Goal: Task Accomplishment & Management: Manage account settings

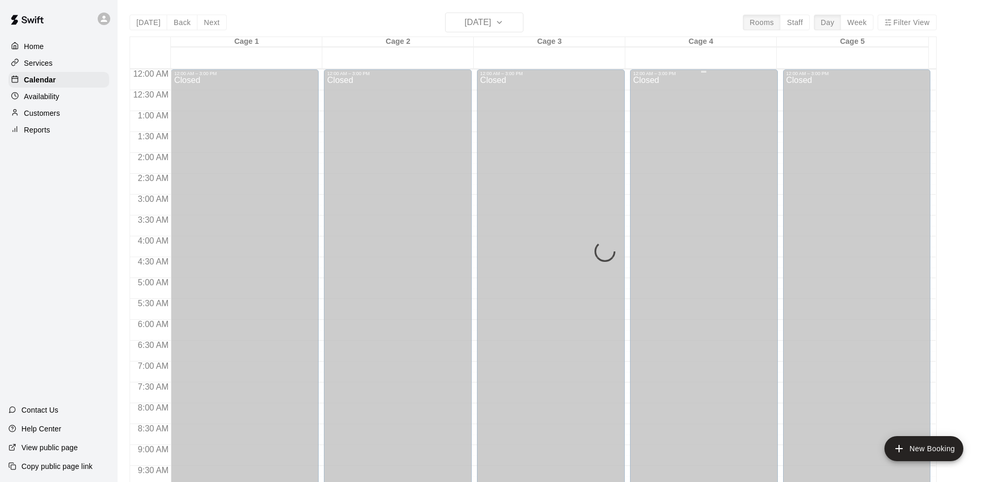
scroll to position [474, 0]
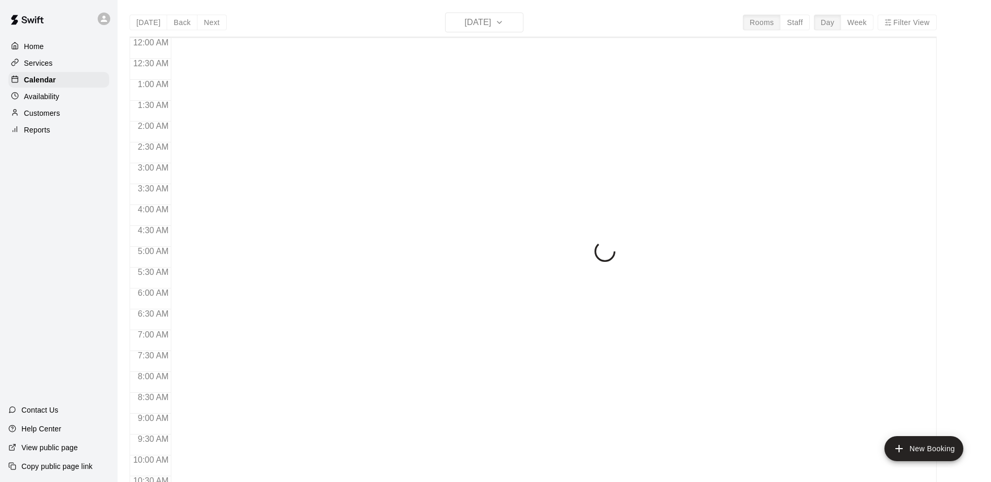
scroll to position [546, 0]
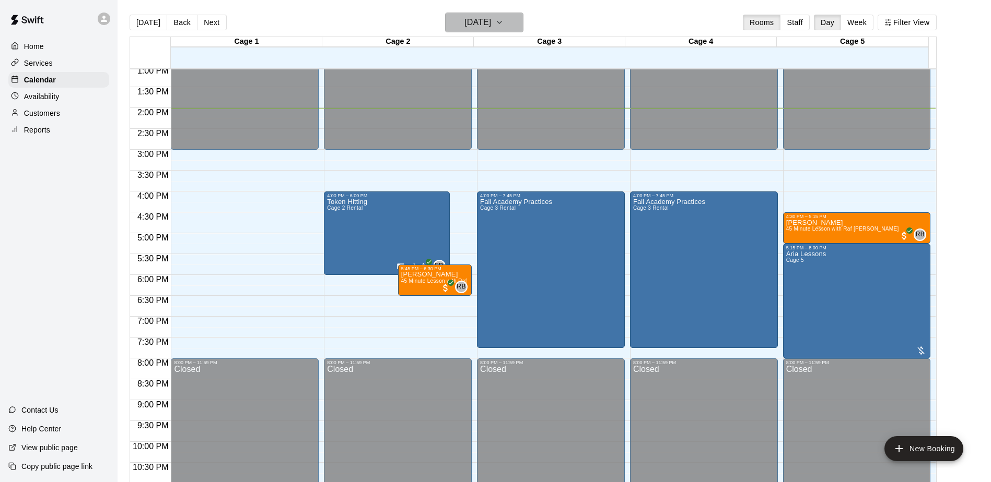
click at [484, 23] on h6 "[DATE]" at bounding box center [477, 22] width 27 height 15
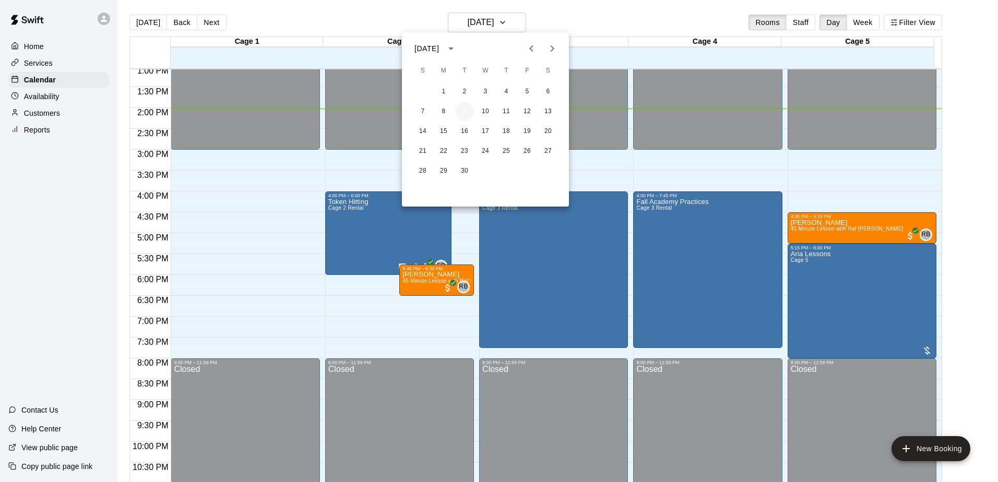
click at [463, 111] on button "9" at bounding box center [464, 111] width 19 height 19
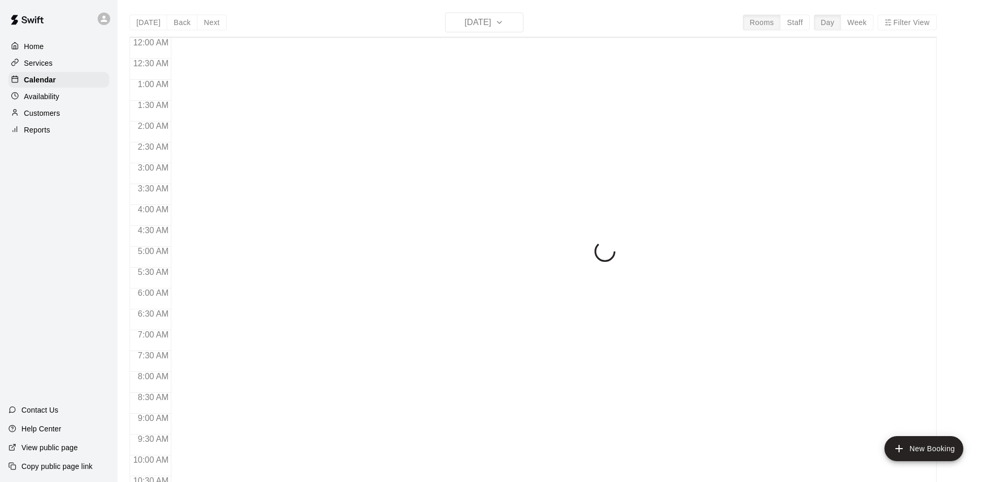
scroll to position [546, 0]
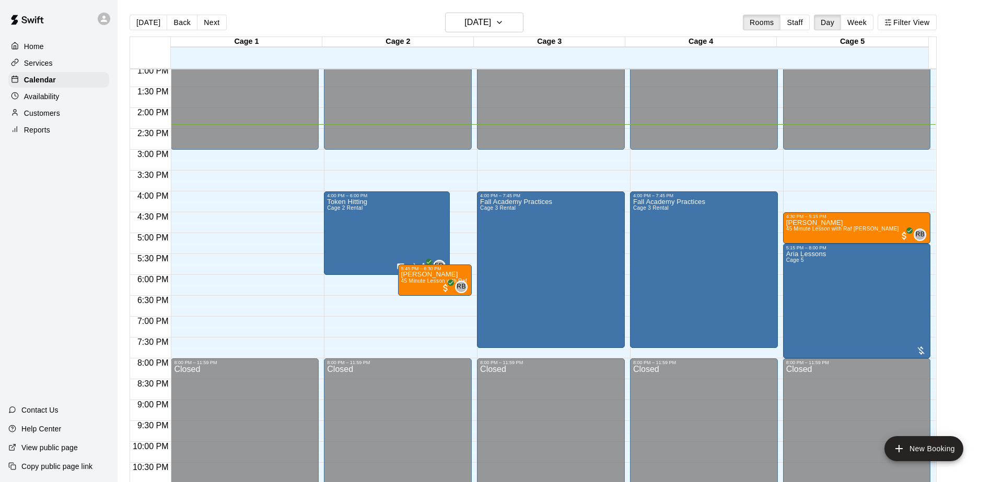
click at [975, 274] on main "[DATE] Back [DATE][DATE] Rooms Staff Day Week Filter View Cage 1 09 Tue Cage 2 …" at bounding box center [554, 254] width 865 height 482
click at [976, 274] on main "Today Back Next Tuesday Sep 09 Rooms Staff Day Week Filter View Cage 1 09 Tue C…" at bounding box center [554, 254] width 865 height 482
click at [38, 266] on div "Home Services Calendar Availability Customers Reports Contact Us Help Center Vi…" at bounding box center [58, 241] width 117 height 482
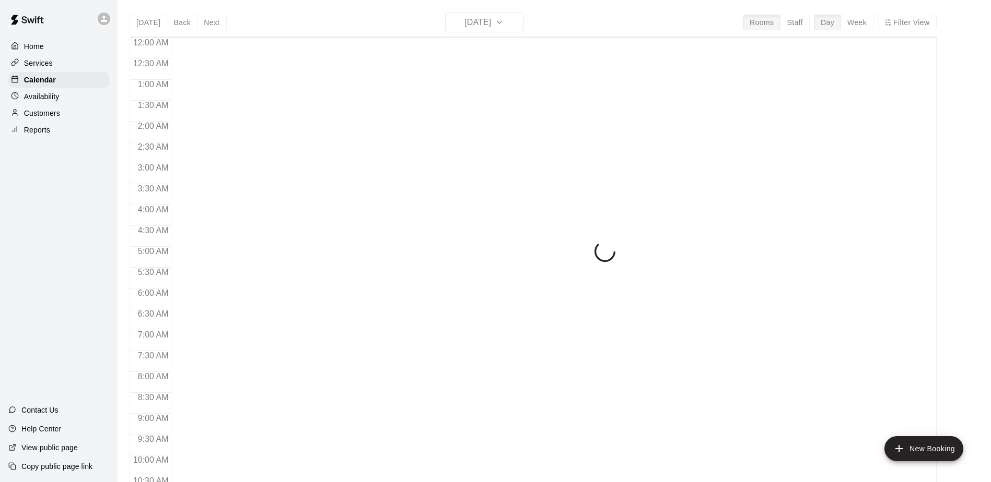
scroll to position [546, 0]
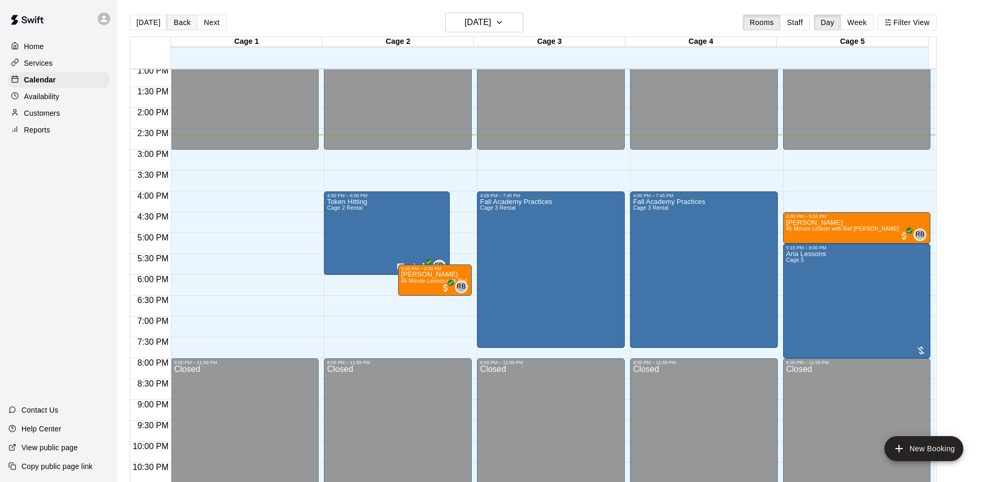
click at [177, 20] on button "Back" at bounding box center [182, 23] width 31 height 16
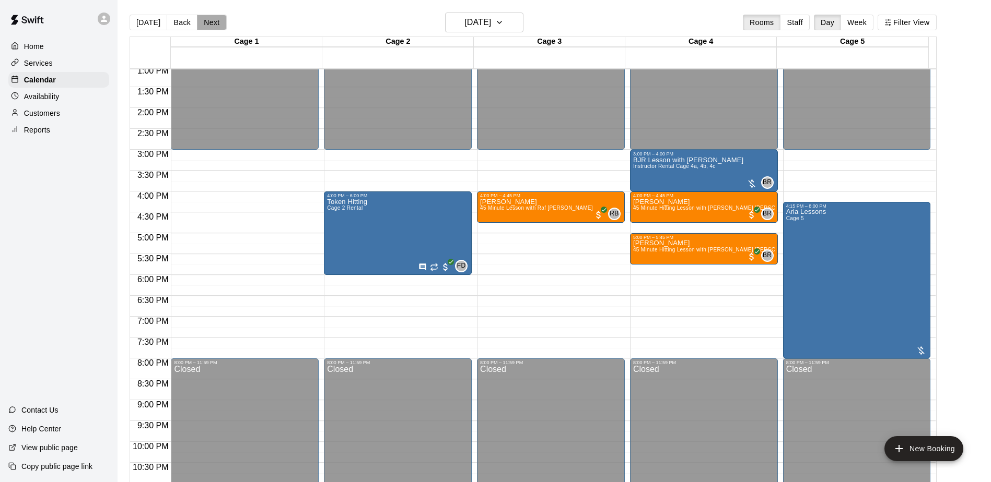
click at [212, 26] on button "Next" at bounding box center [211, 23] width 29 height 16
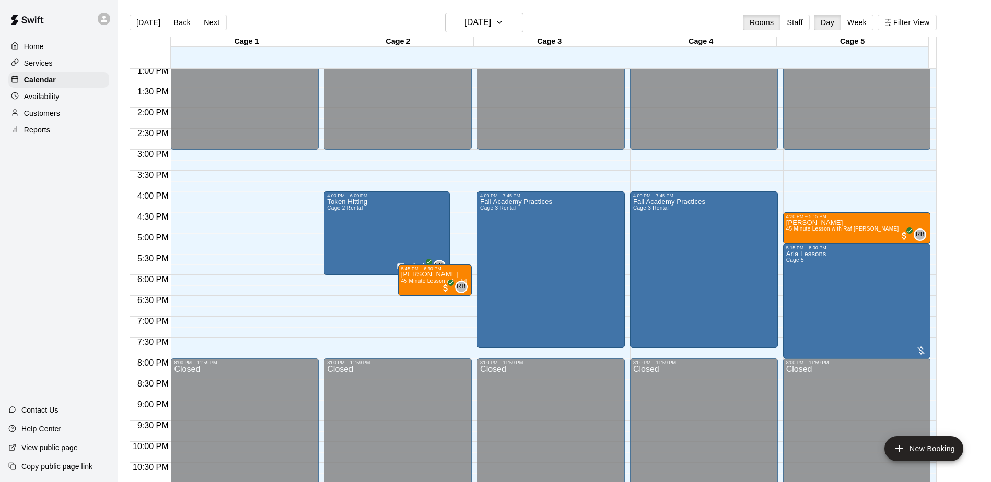
click at [48, 222] on div "Home Services Calendar Availability Customers Reports Contact Us Help Center Vi…" at bounding box center [58, 241] width 117 height 482
click at [90, 273] on div "Home Services Calendar Availability Customers Reports Contact Us Help Center Vi…" at bounding box center [58, 241] width 117 height 482
click at [47, 115] on p "Customers" at bounding box center [42, 113] width 36 height 10
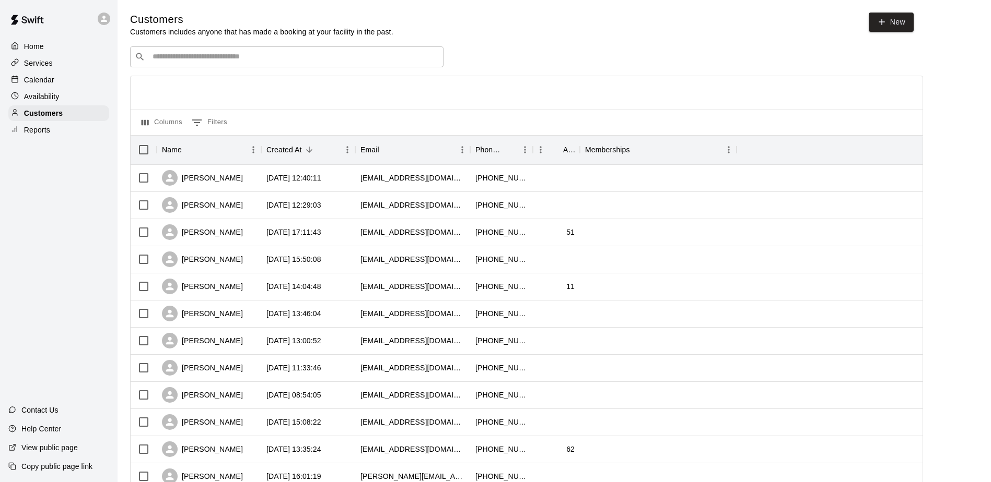
click at [59, 230] on div "Home Services Calendar Availability Customers Reports Contact Us Help Center Vi…" at bounding box center [58, 241] width 117 height 482
click at [62, 185] on div "Home Services Calendar Availability Customers Reports Contact Us Help Center Vi…" at bounding box center [58, 241] width 117 height 482
click at [61, 198] on div "Home Services Calendar Availability Customers Reports Contact Us Help Center Vi…" at bounding box center [58, 241] width 117 height 482
click at [37, 77] on p "Calendar" at bounding box center [39, 80] width 30 height 10
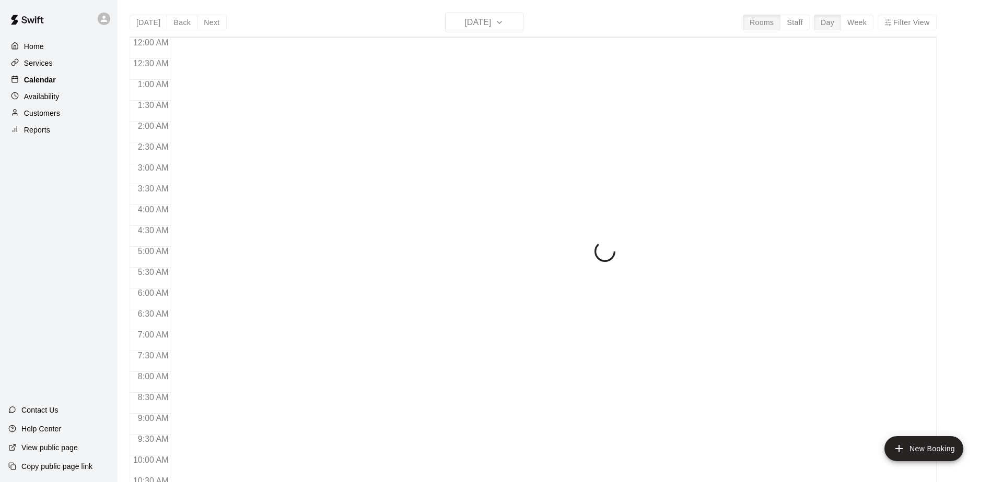
scroll to position [546, 0]
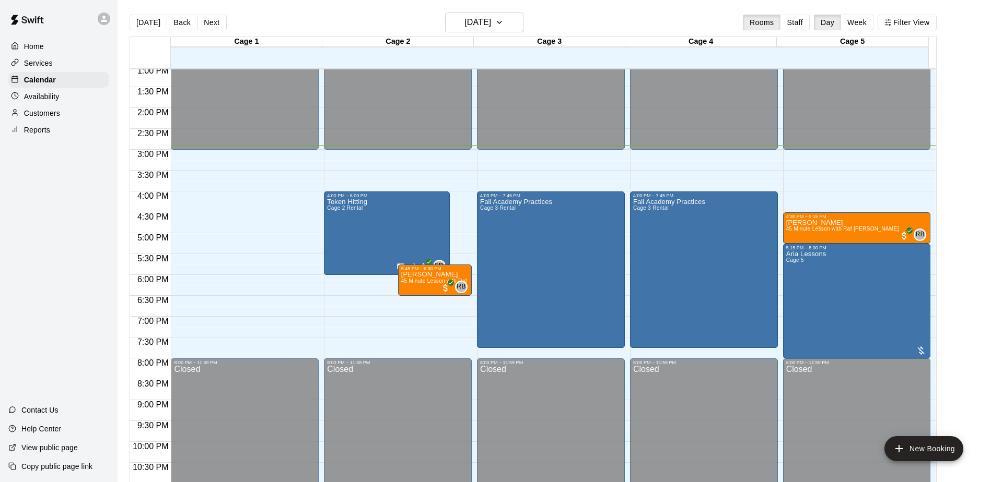
click at [72, 226] on div "Home Services Calendar Availability Customers Reports Contact Us Help Center Vi…" at bounding box center [58, 241] width 117 height 482
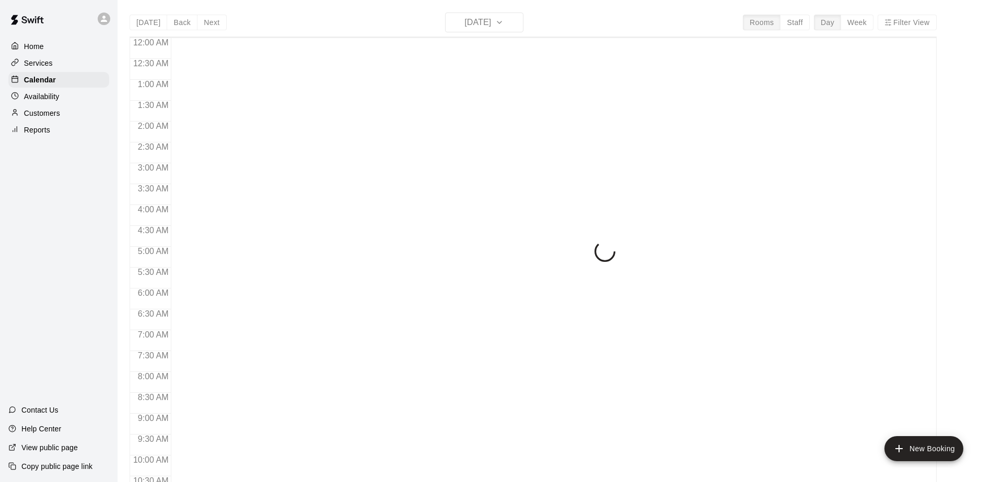
scroll to position [546, 0]
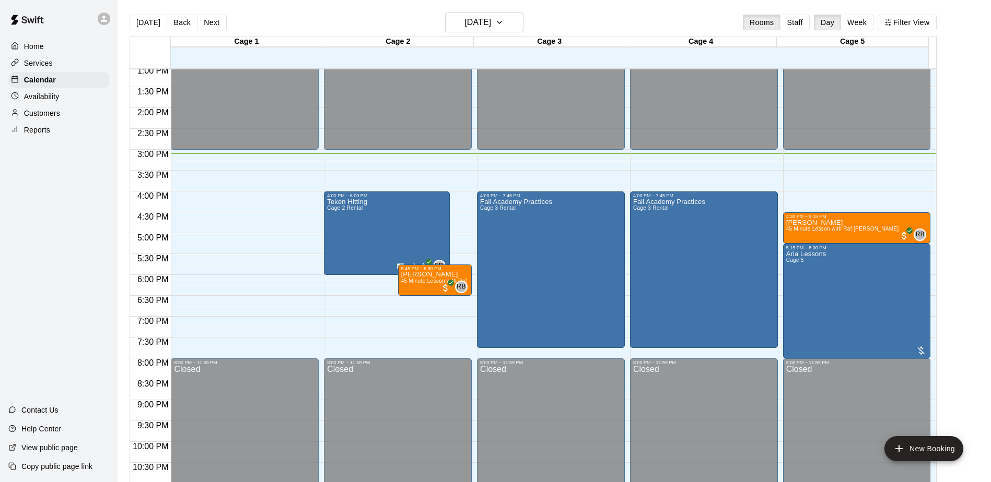
click at [49, 277] on div "Home Services Calendar Availability Customers Reports Contact Us Help Center Vi…" at bounding box center [58, 241] width 117 height 482
click at [66, 244] on div "Home Services Calendar Availability Customers Reports Contact Us Help Center Vi…" at bounding box center [58, 241] width 117 height 482
click at [46, 116] on p "Customers" at bounding box center [42, 113] width 36 height 10
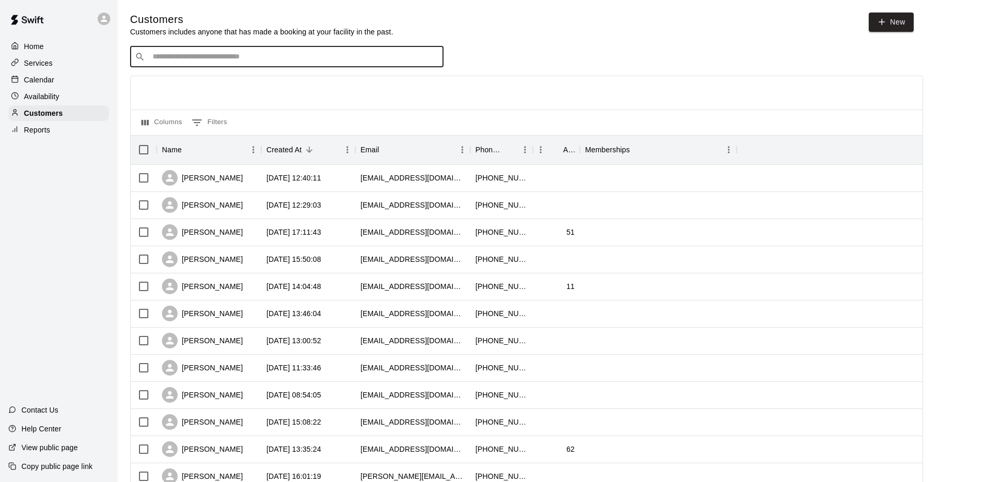
click at [192, 61] on input "Search customers by name or email" at bounding box center [293, 57] width 289 height 10
type input "*******"
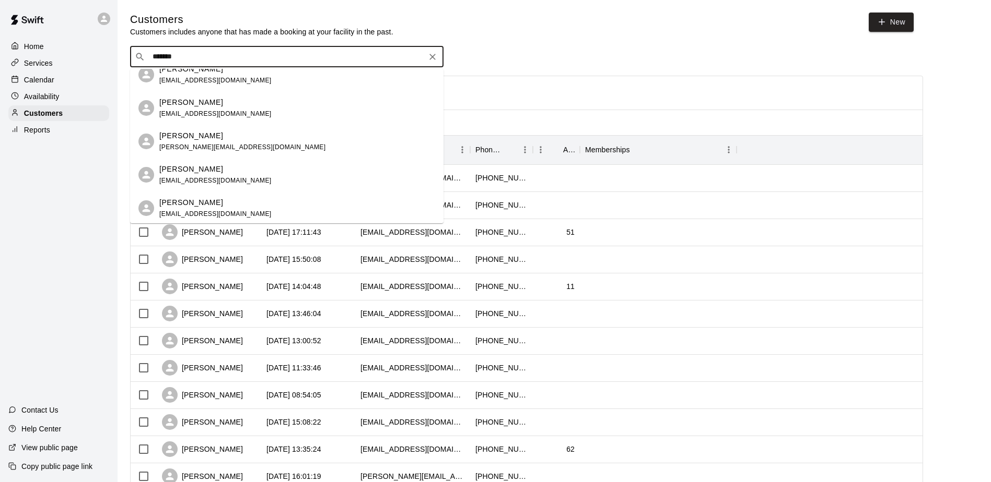
scroll to position [146, 0]
click at [173, 109] on span "mrjustinroberts@yahoo.com" at bounding box center [215, 112] width 112 height 7
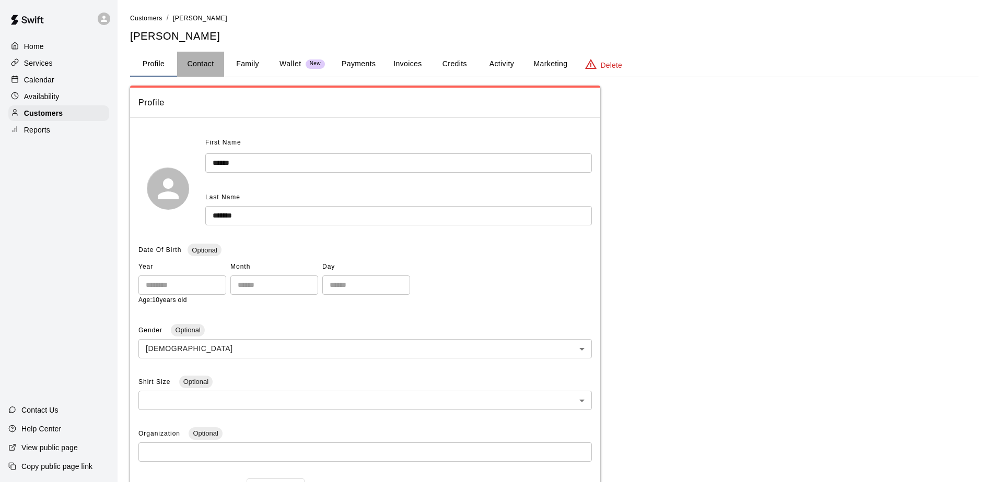
click at [199, 63] on button "Contact" at bounding box center [200, 64] width 47 height 25
select select "**"
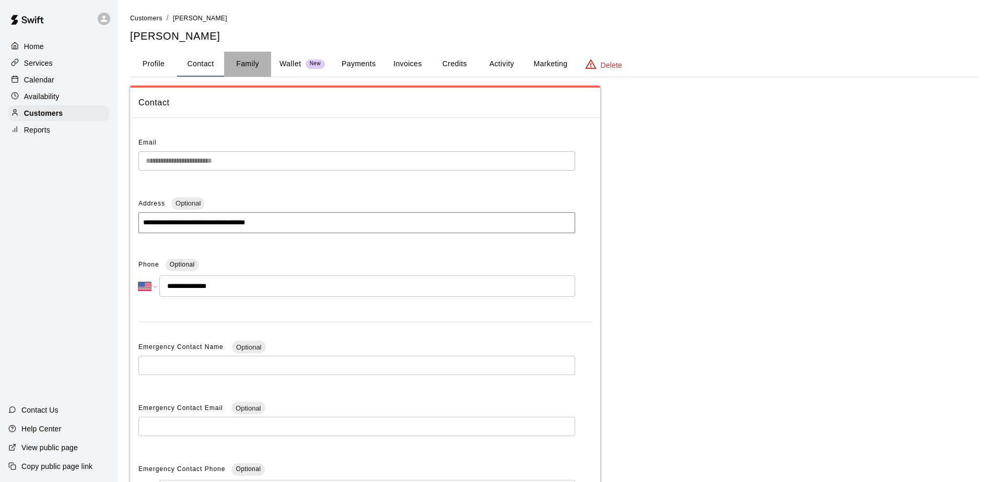
click at [253, 60] on button "Family" at bounding box center [247, 64] width 47 height 25
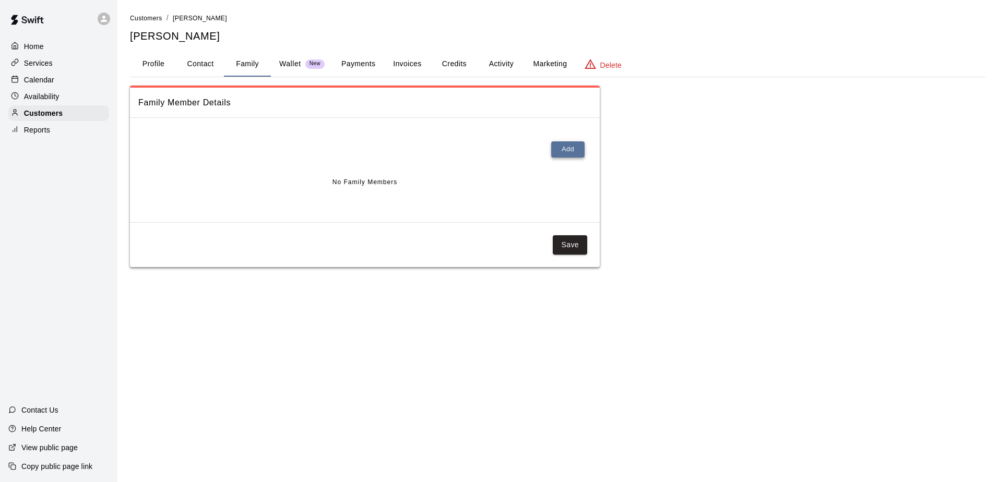
click at [569, 146] on button "Add" at bounding box center [567, 150] width 33 height 16
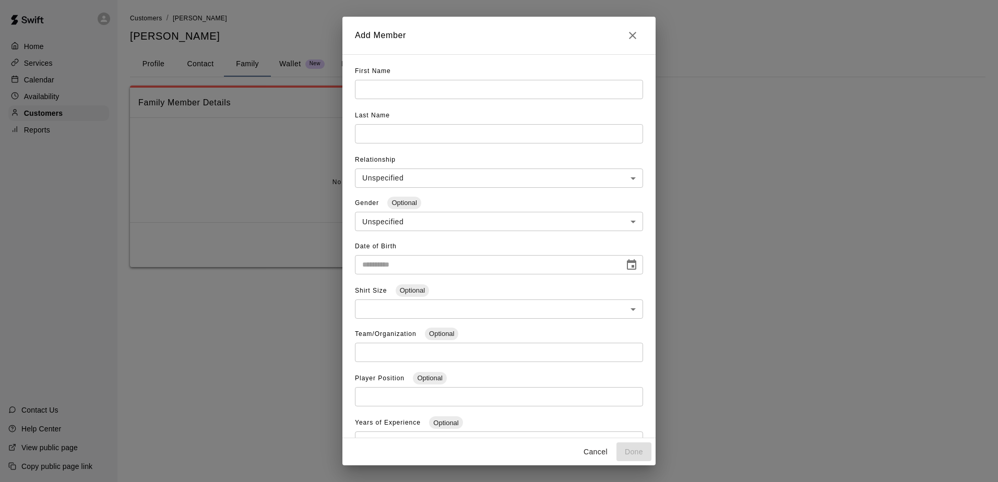
click at [381, 78] on div "First Name ​" at bounding box center [499, 85] width 288 height 44
click at [385, 88] on input "text" at bounding box center [499, 89] width 288 height 19
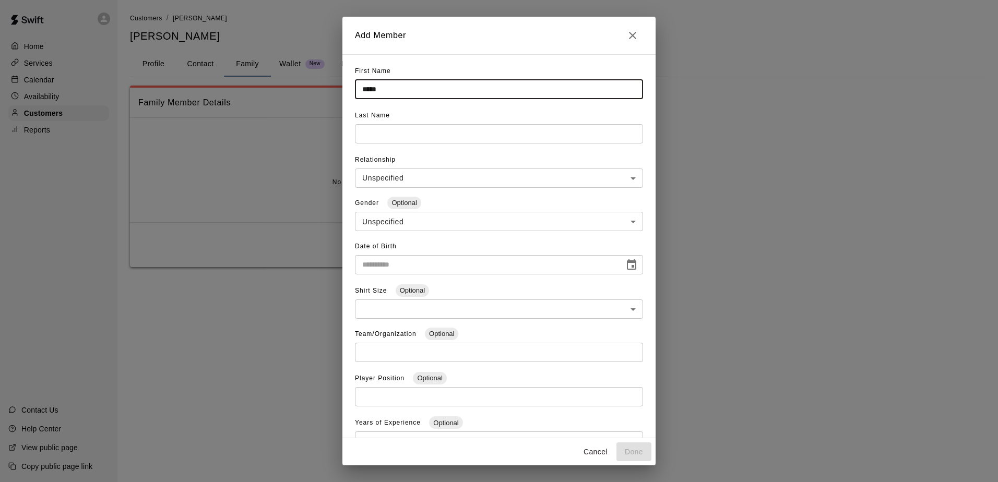
type input "*****"
click at [408, 140] on input "text" at bounding box center [499, 133] width 288 height 19
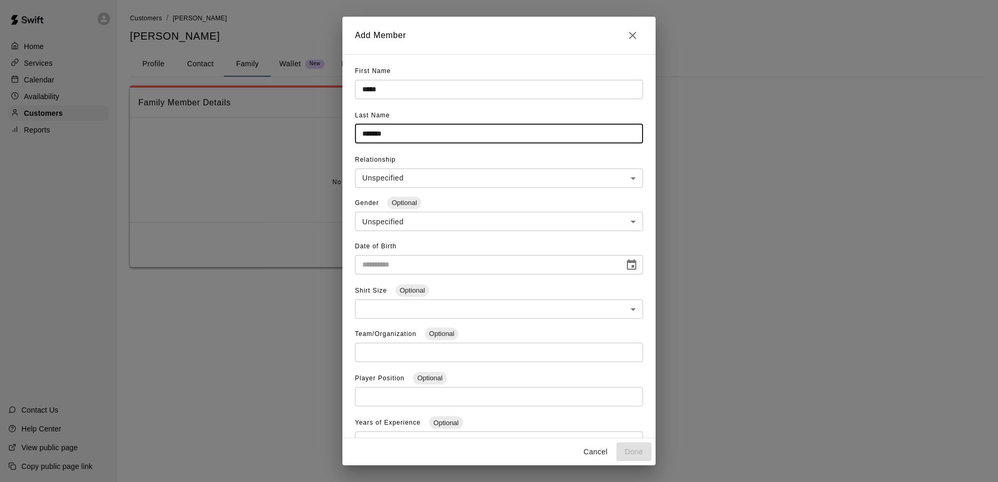
type input "*******"
click at [408, 262] on input "**********" at bounding box center [486, 264] width 262 height 19
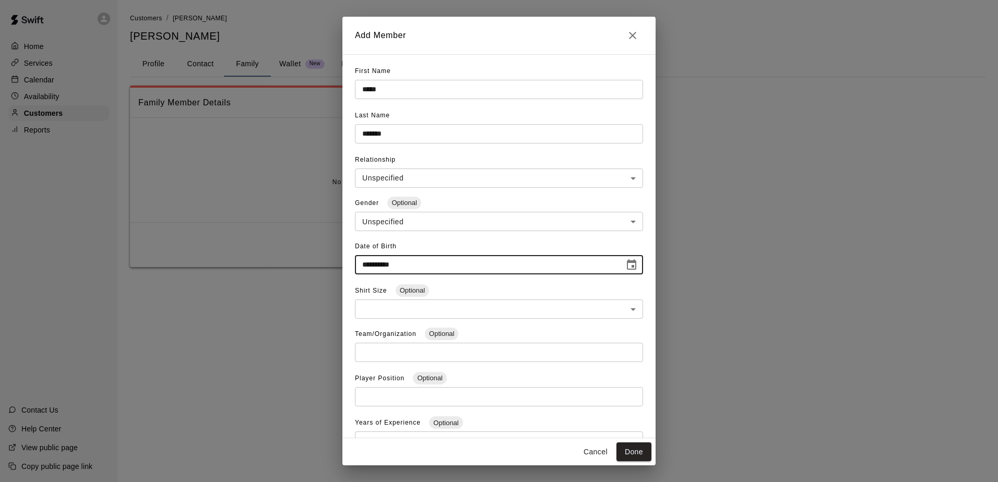
type input "**********"
click at [385, 218] on body "**********" at bounding box center [499, 144] width 998 height 288
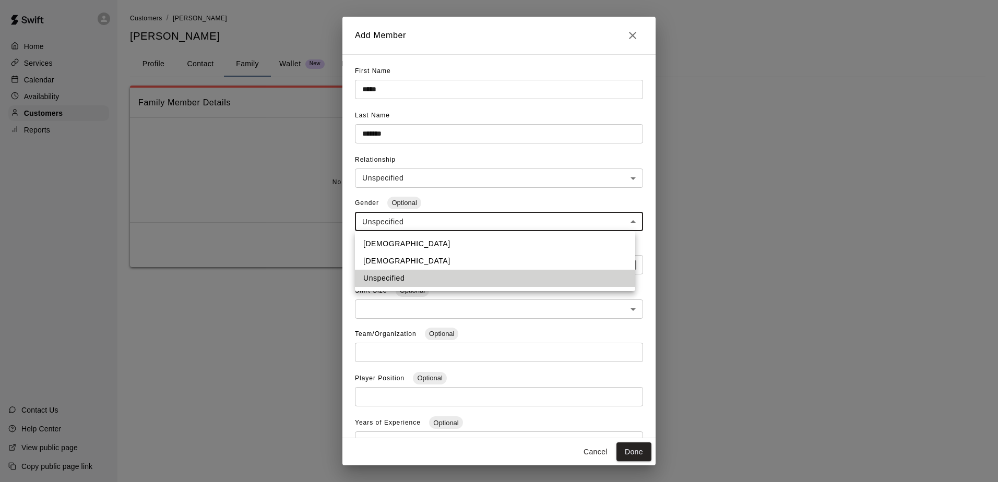
click at [384, 240] on li "Male" at bounding box center [495, 244] width 280 height 17
type input "****"
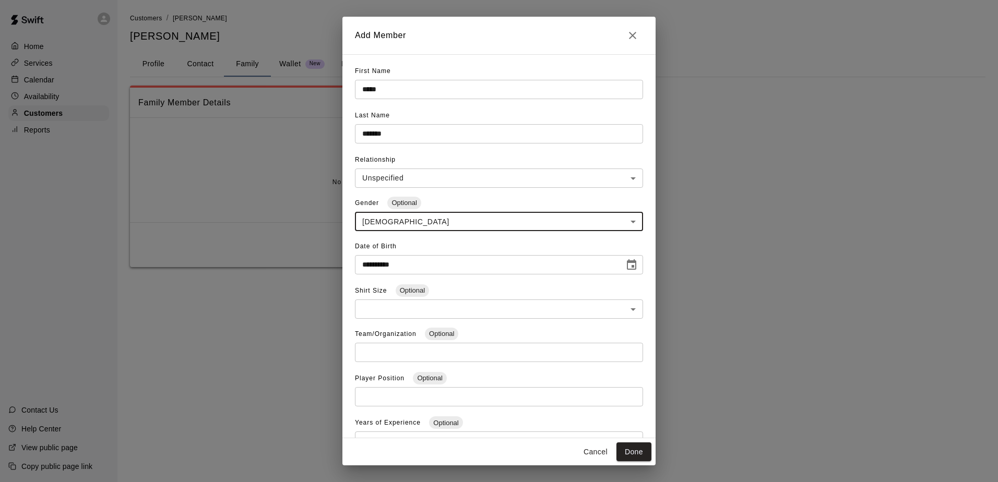
click at [387, 176] on body "**********" at bounding box center [499, 144] width 998 height 288
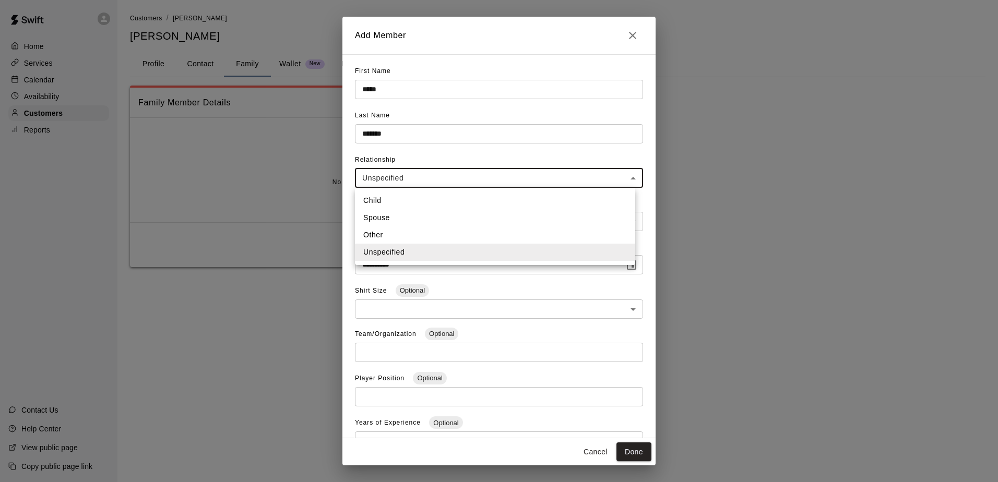
click at [385, 207] on li "Child" at bounding box center [495, 200] width 280 height 17
type input "*****"
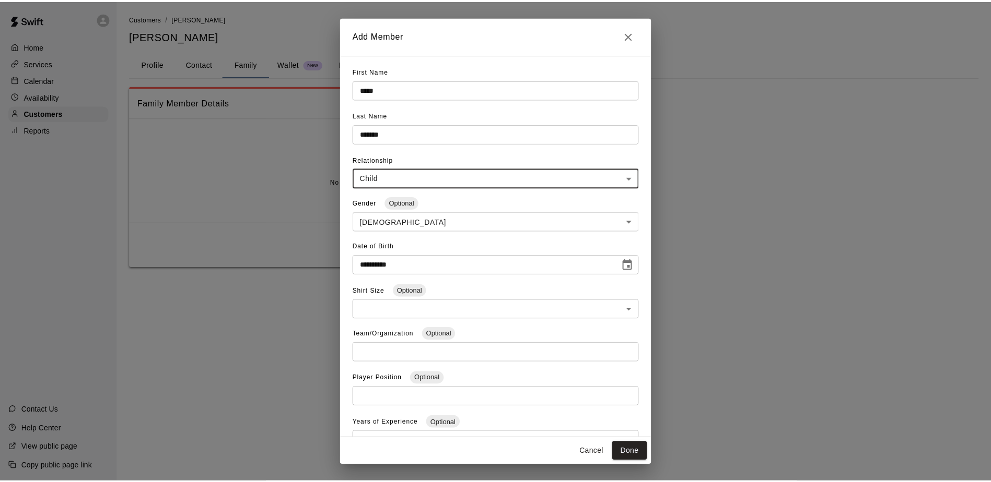
scroll to position [46, 0]
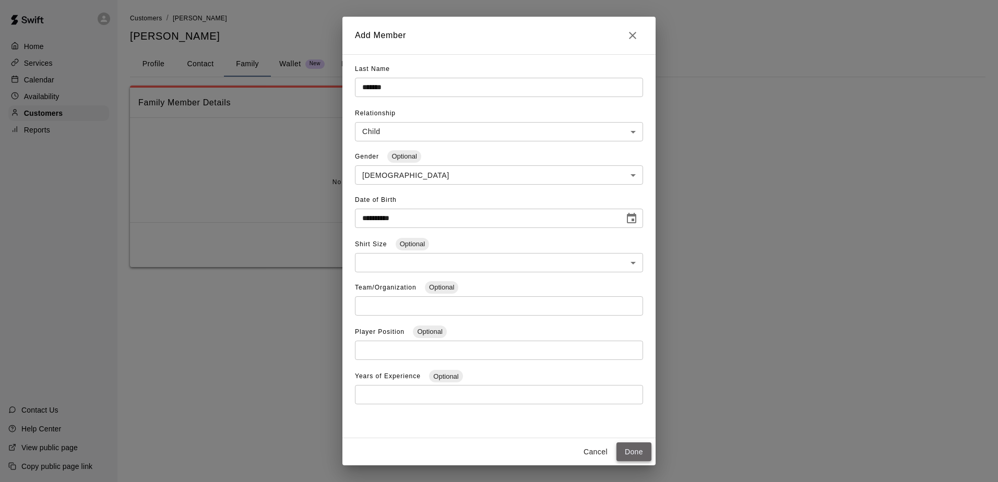
click at [638, 446] on button "Done" at bounding box center [634, 452] width 35 height 19
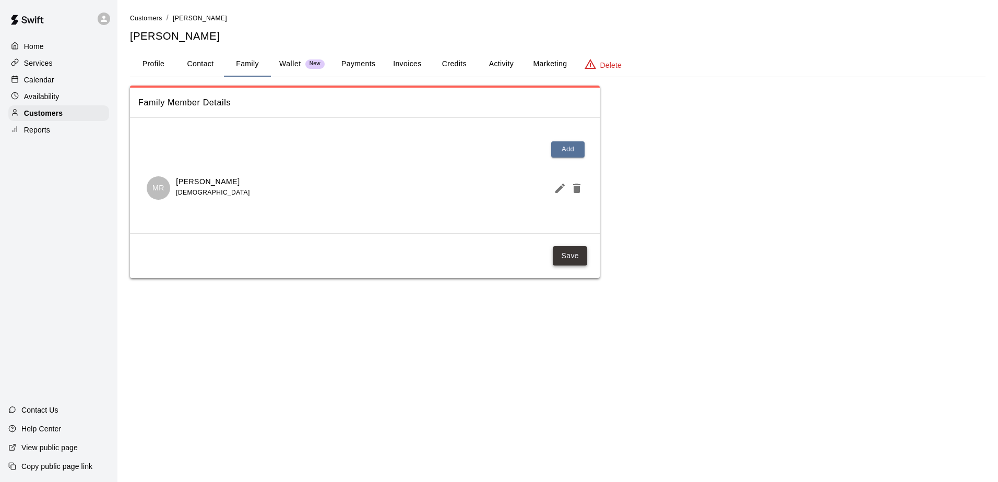
click at [569, 261] on button "Save" at bounding box center [570, 255] width 34 height 19
click at [205, 64] on button "Contact" at bounding box center [200, 64] width 47 height 25
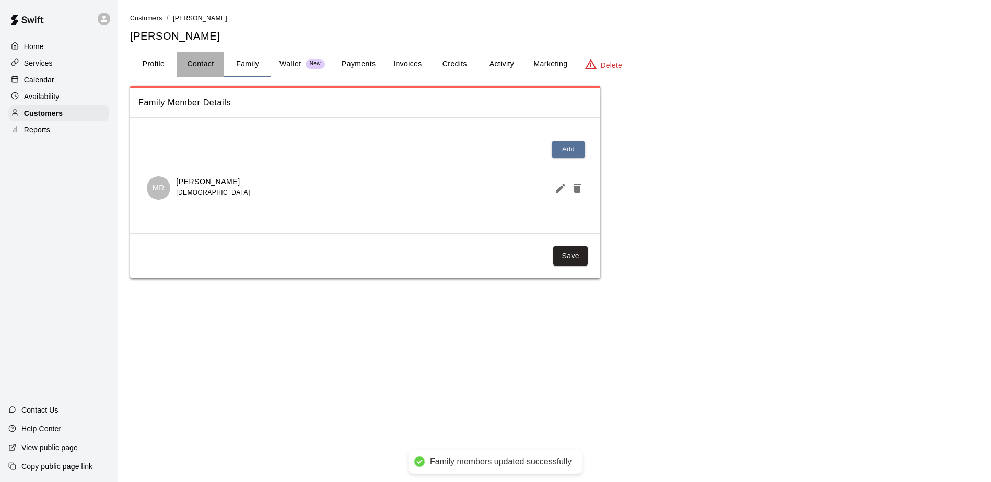
select select "**"
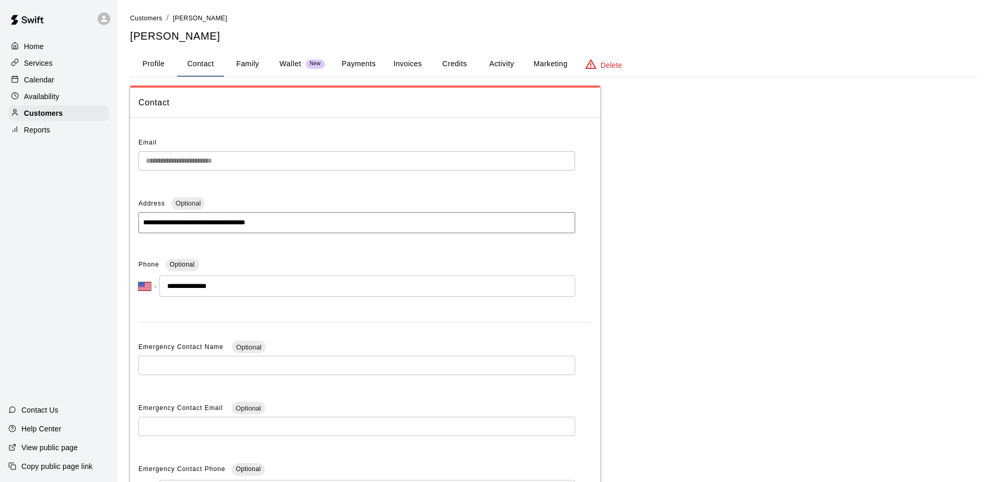
click at [243, 64] on button "Family" at bounding box center [247, 64] width 47 height 25
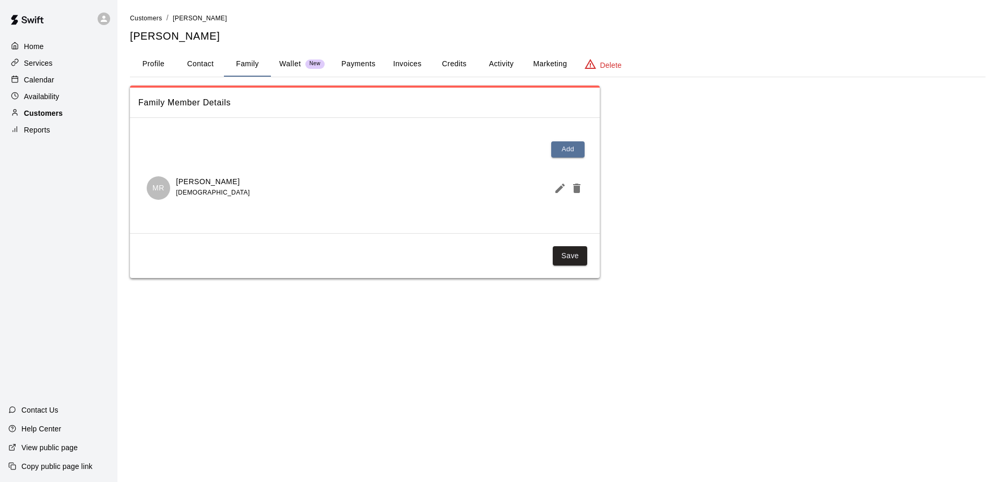
click at [33, 111] on p "Customers" at bounding box center [43, 113] width 39 height 10
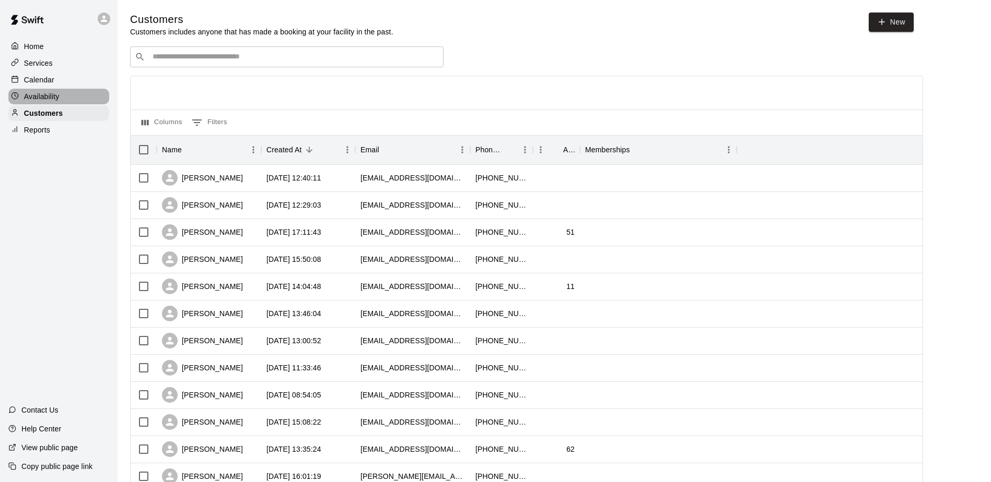
click at [49, 98] on p "Availability" at bounding box center [42, 96] width 36 height 10
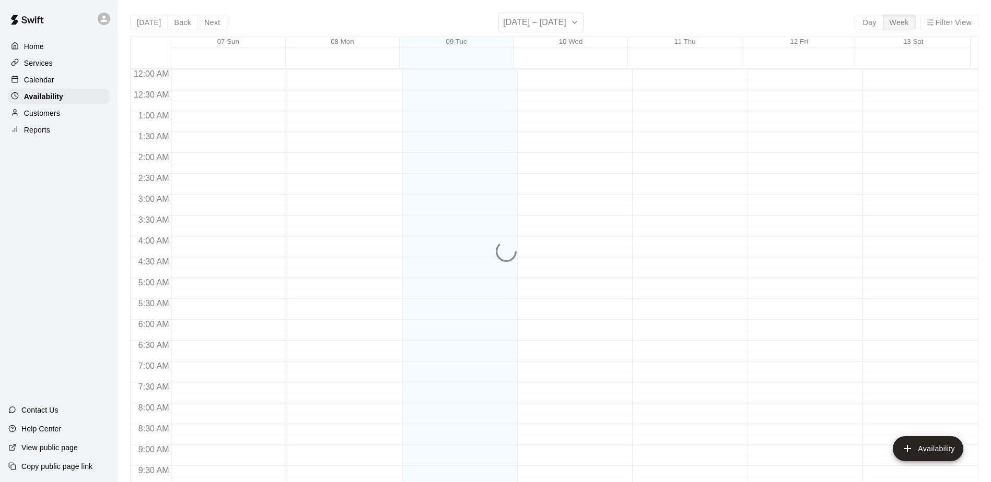
scroll to position [578, 0]
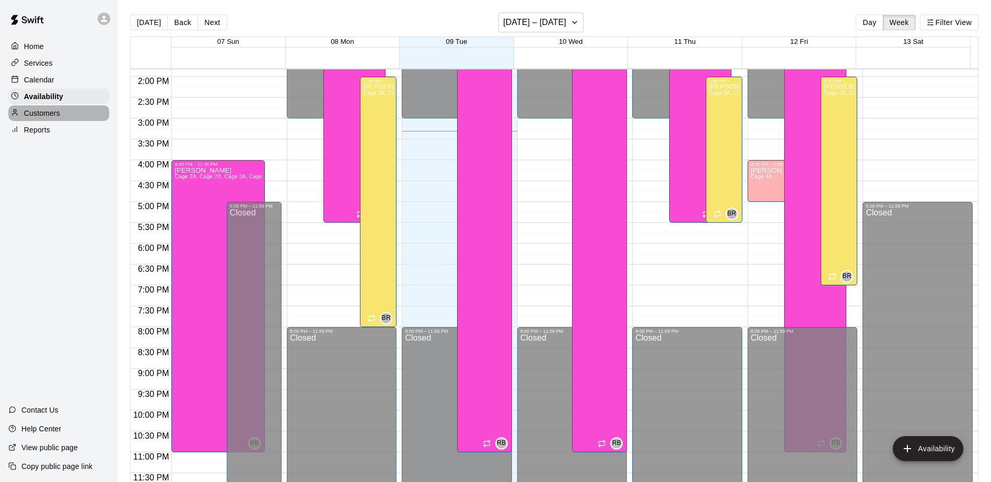
click at [42, 115] on p "Customers" at bounding box center [42, 113] width 36 height 10
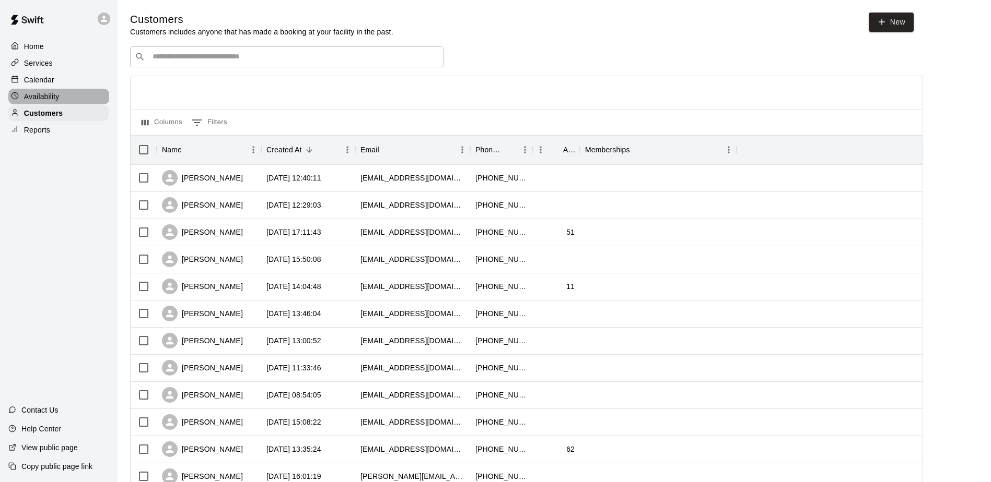
click at [53, 95] on p "Availability" at bounding box center [42, 96] width 36 height 10
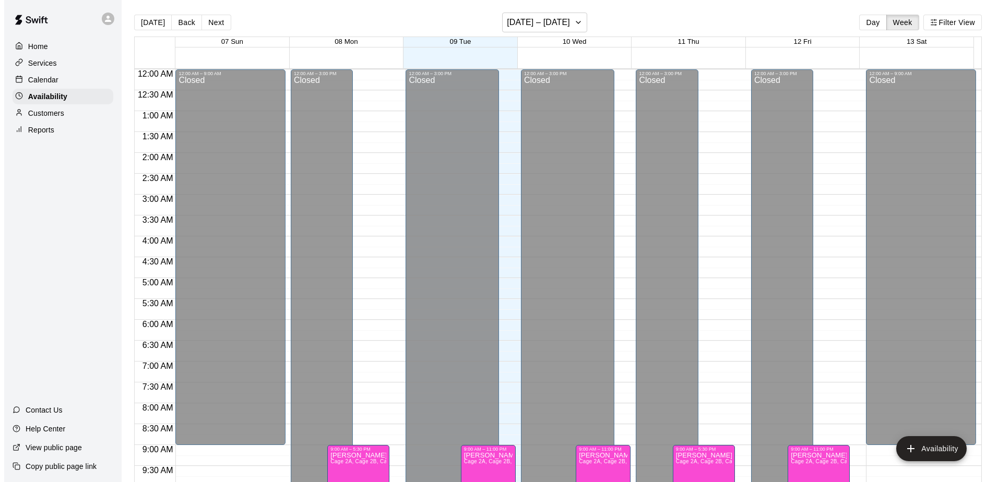
scroll to position [578, 0]
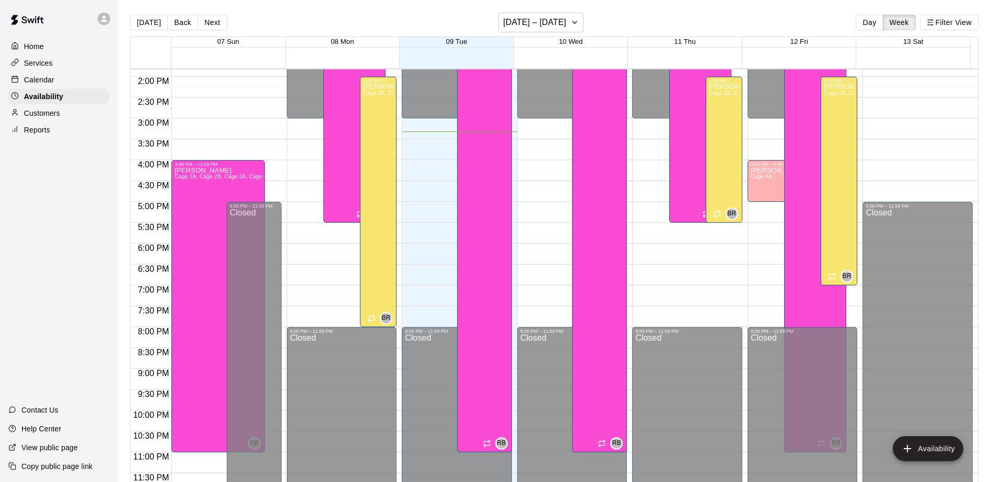
click at [54, 116] on p "Customers" at bounding box center [42, 113] width 36 height 10
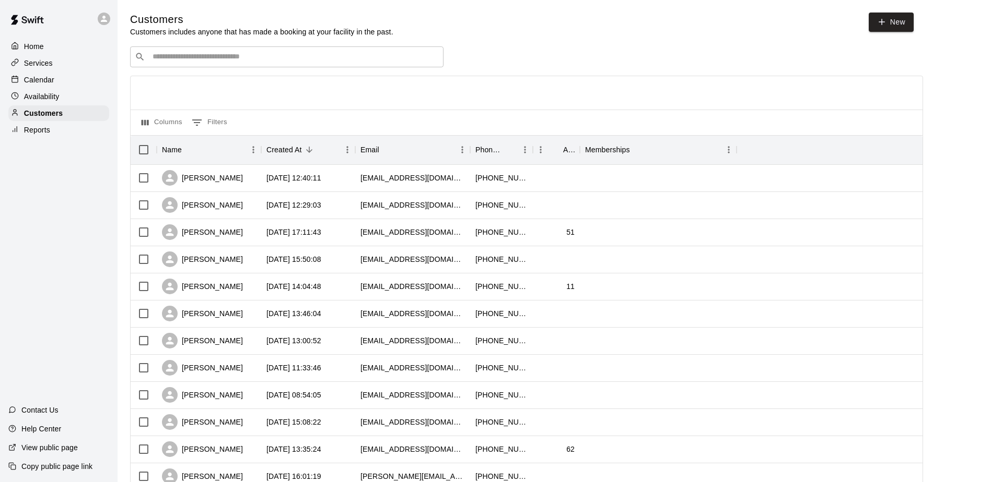
click at [222, 57] on input "Search customers by name or email" at bounding box center [293, 57] width 289 height 10
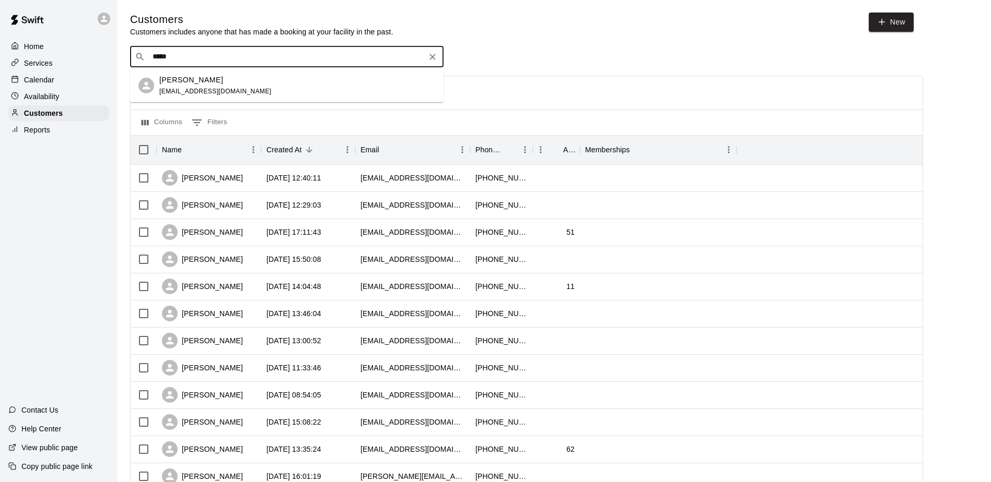
type input "******"
click at [227, 99] on div "Eduardo Navarro buggyzen@yahoo.com" at bounding box center [286, 85] width 313 height 33
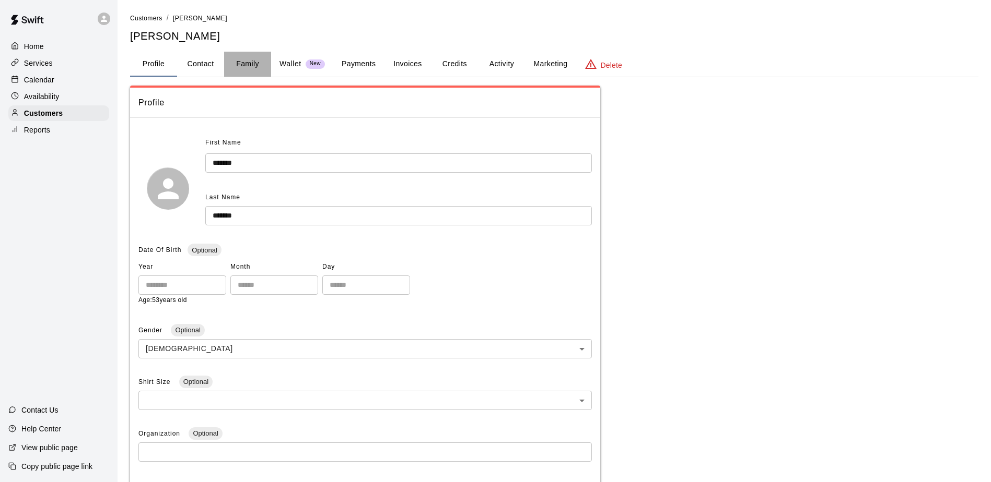
click at [242, 65] on button "Family" at bounding box center [247, 64] width 47 height 25
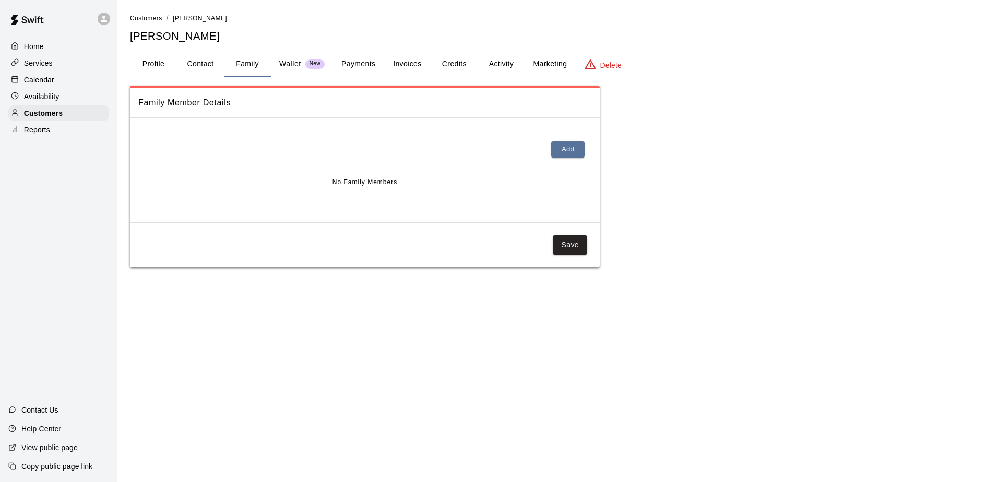
click at [145, 62] on button "Profile" at bounding box center [153, 64] width 47 height 25
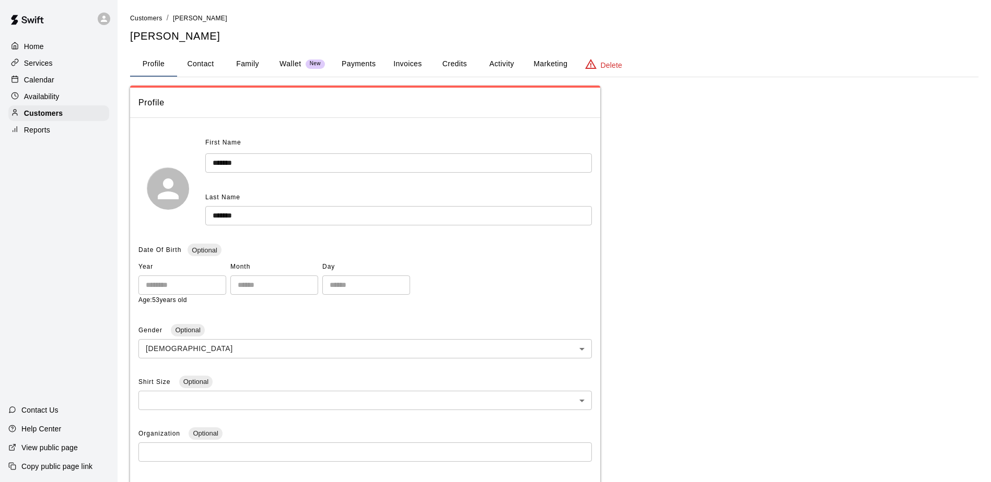
click at [248, 60] on button "Family" at bounding box center [247, 64] width 47 height 25
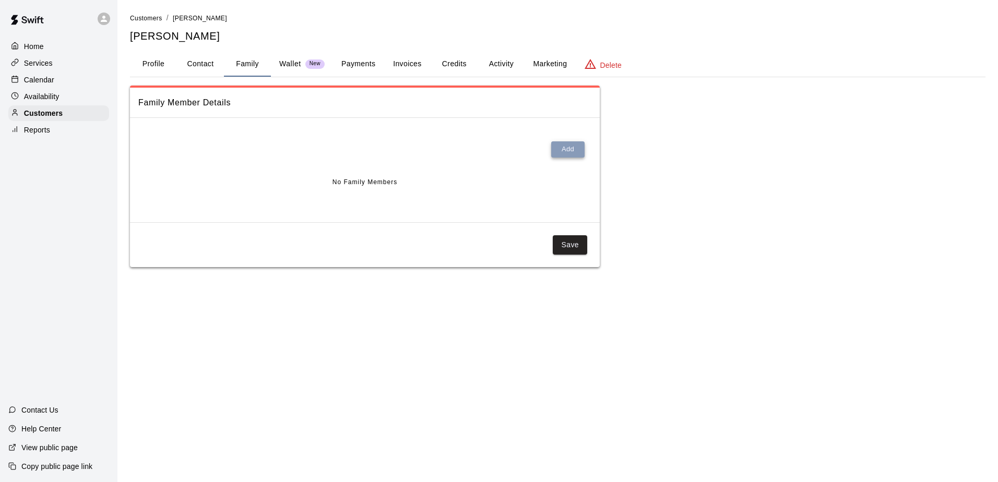
click at [570, 154] on button "Add" at bounding box center [567, 150] width 33 height 16
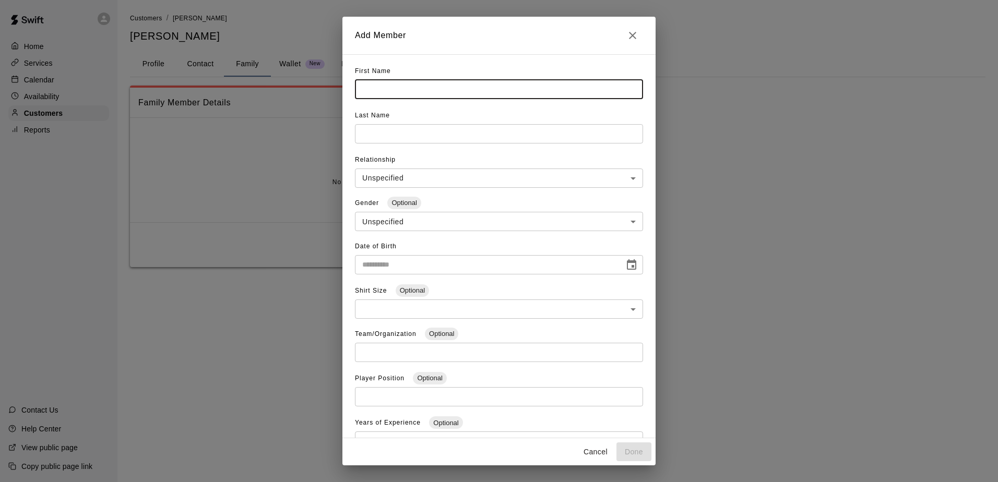
click at [434, 90] on input "text" at bounding box center [499, 89] width 288 height 19
type input "********"
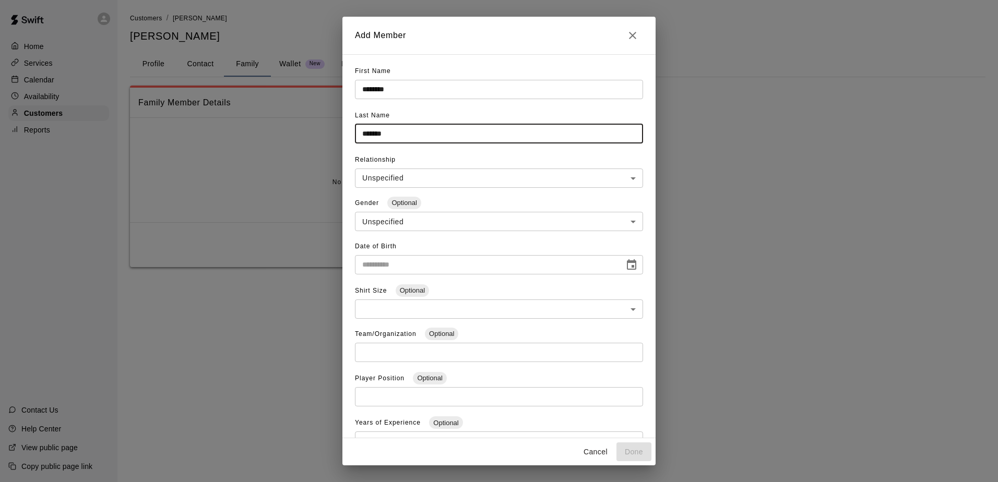
type input "*******"
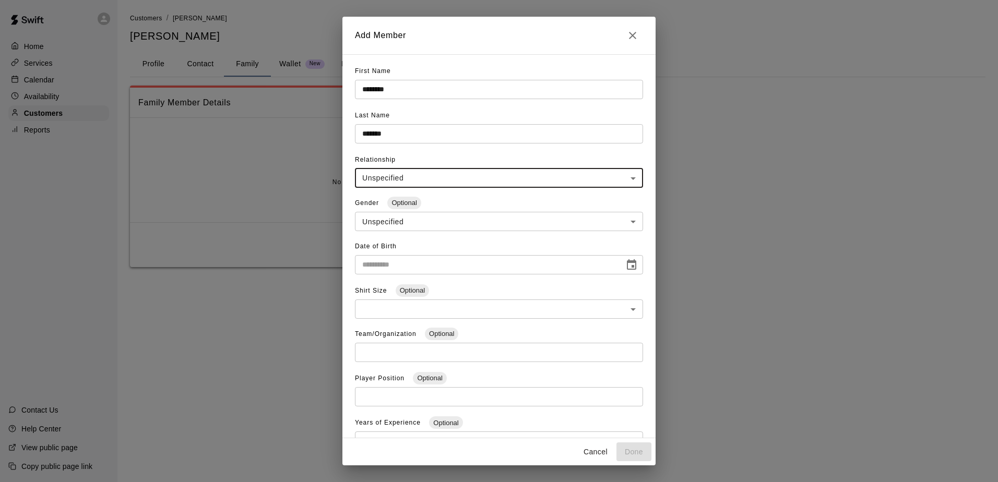
click at [547, 172] on body "**********" at bounding box center [499, 144] width 998 height 288
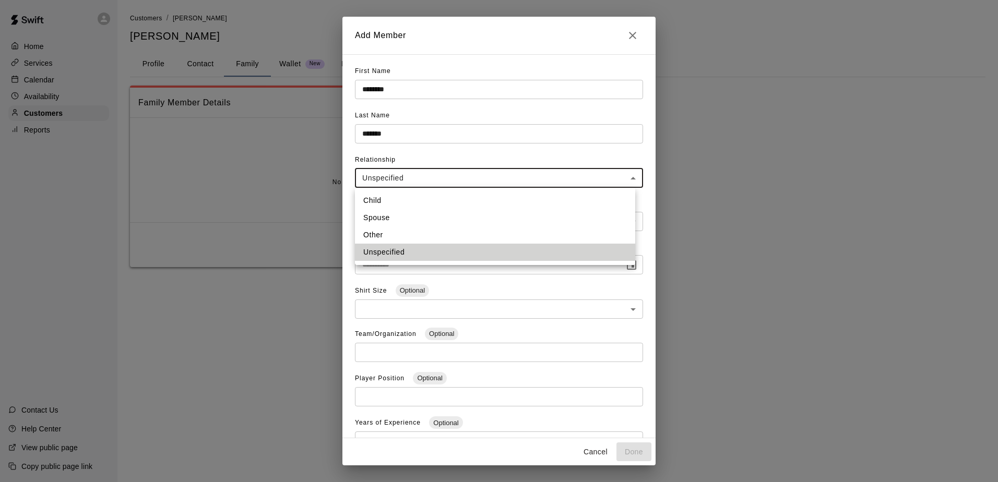
click at [491, 199] on li "Child" at bounding box center [495, 200] width 280 height 17
type input "*****"
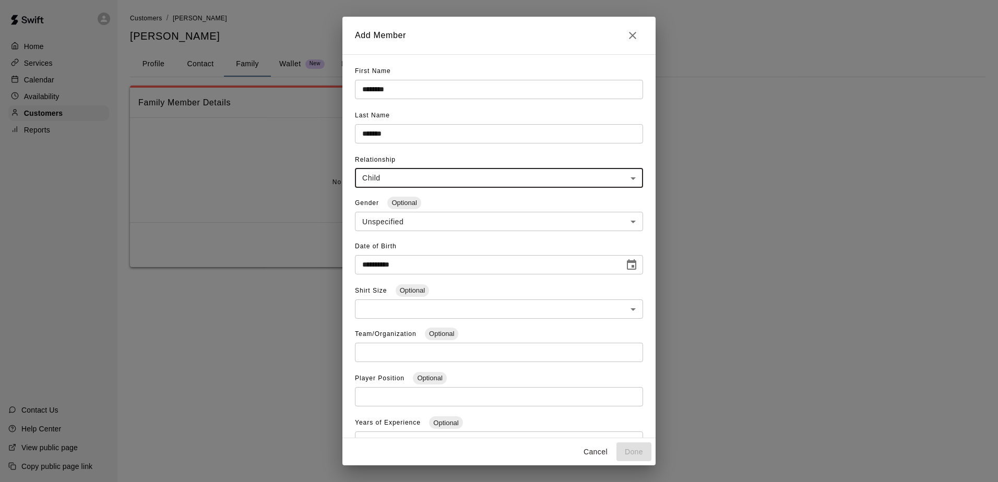
click at [470, 264] on input "**********" at bounding box center [486, 264] width 262 height 19
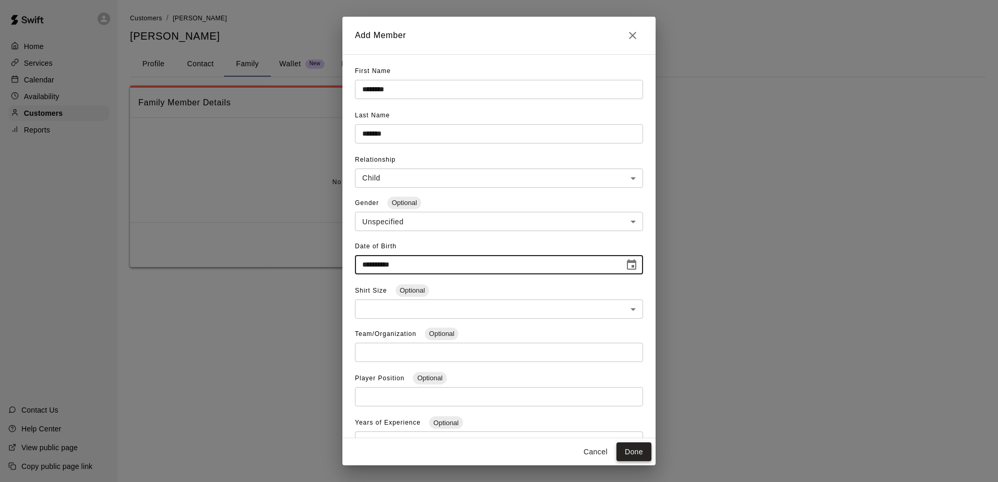
type input "**********"
click at [633, 453] on button "Done" at bounding box center [634, 452] width 35 height 19
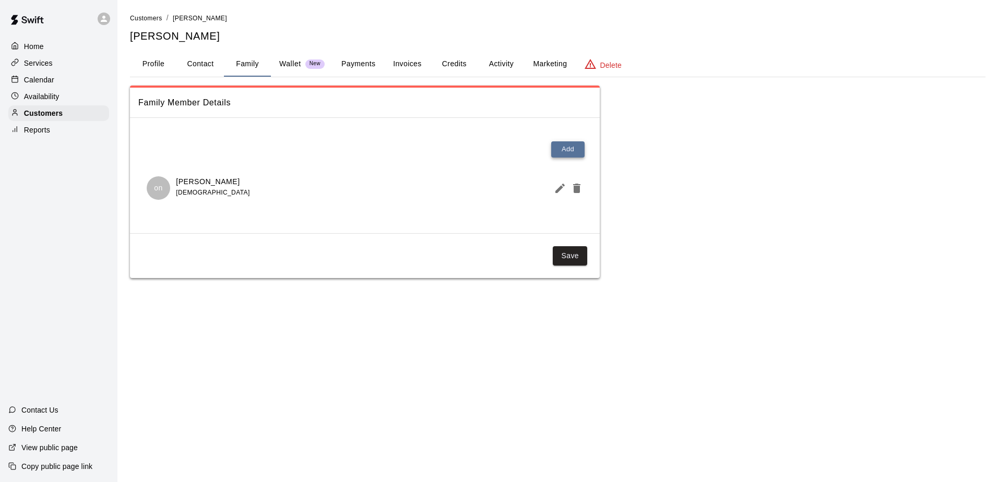
click at [566, 149] on button "Add" at bounding box center [567, 150] width 33 height 16
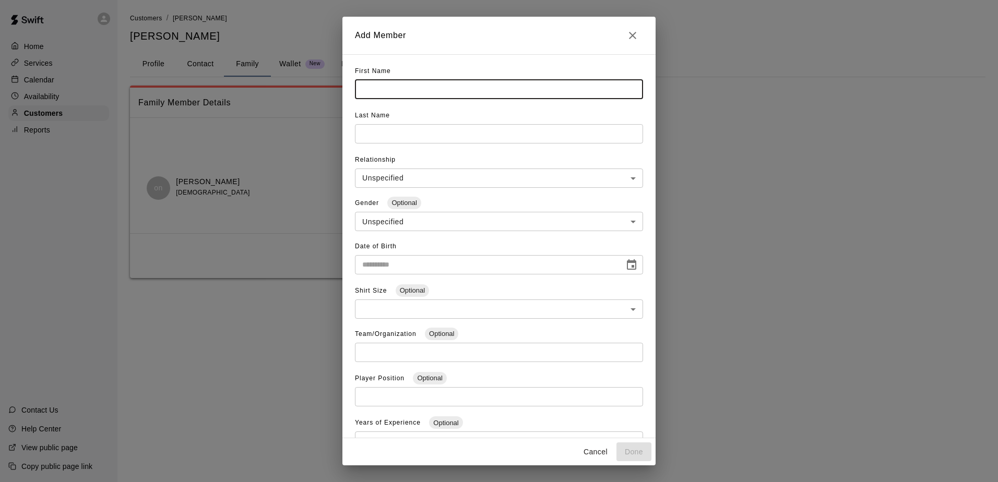
click at [411, 88] on input "text" at bounding box center [499, 89] width 288 height 19
type input "*****"
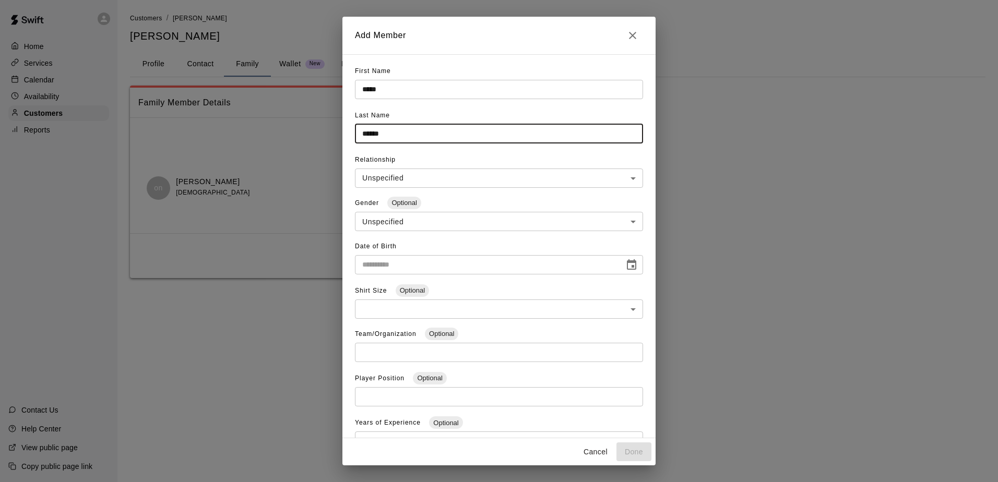
type input "******"
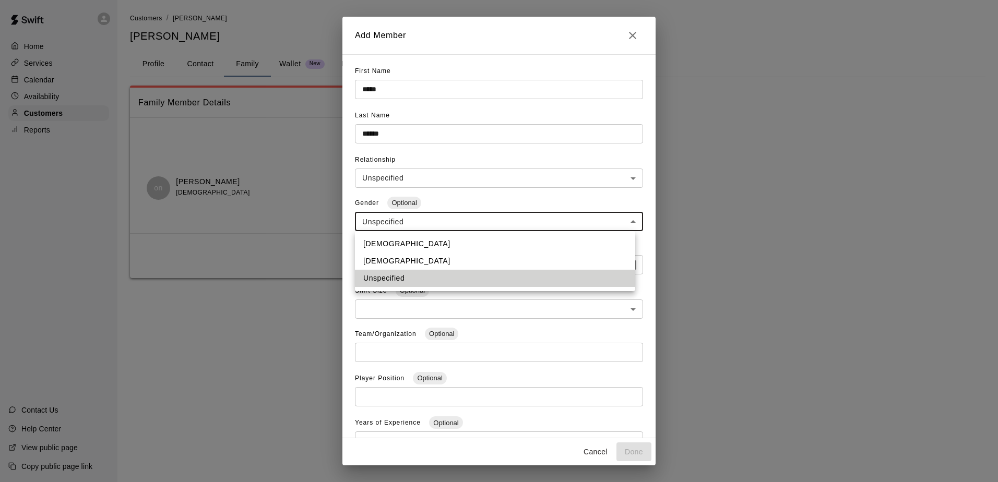
click at [544, 220] on body "**********" at bounding box center [499, 149] width 998 height 299
click at [549, 244] on li "Male" at bounding box center [495, 244] width 280 height 17
type input "****"
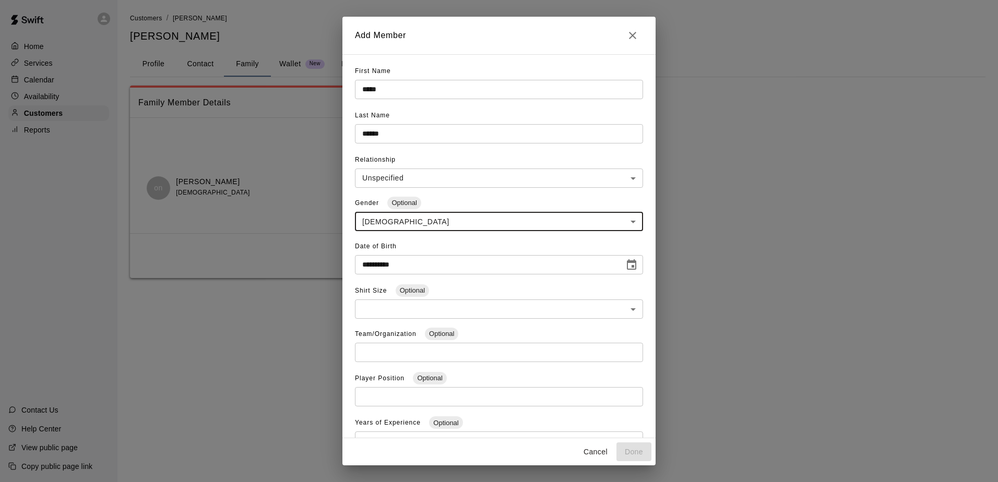
click at [544, 264] on input "**********" at bounding box center [486, 264] width 262 height 19
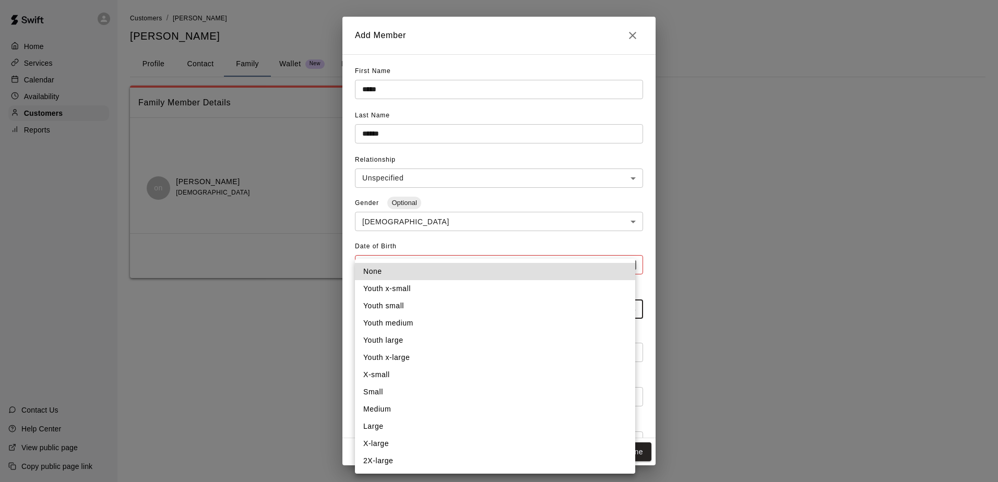
click at [591, 299] on body "**********" at bounding box center [499, 149] width 998 height 299
click at [713, 359] on div at bounding box center [499, 241] width 998 height 482
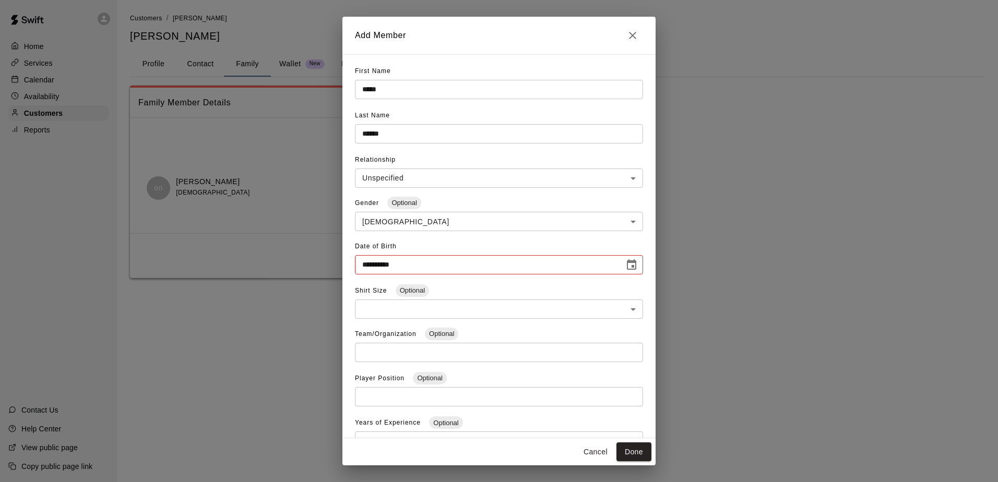
click at [434, 250] on div "**********" at bounding box center [499, 257] width 288 height 36
click at [394, 261] on input "**********" at bounding box center [486, 264] width 262 height 19
type input "**********"
click at [632, 452] on button "Done" at bounding box center [634, 452] width 35 height 19
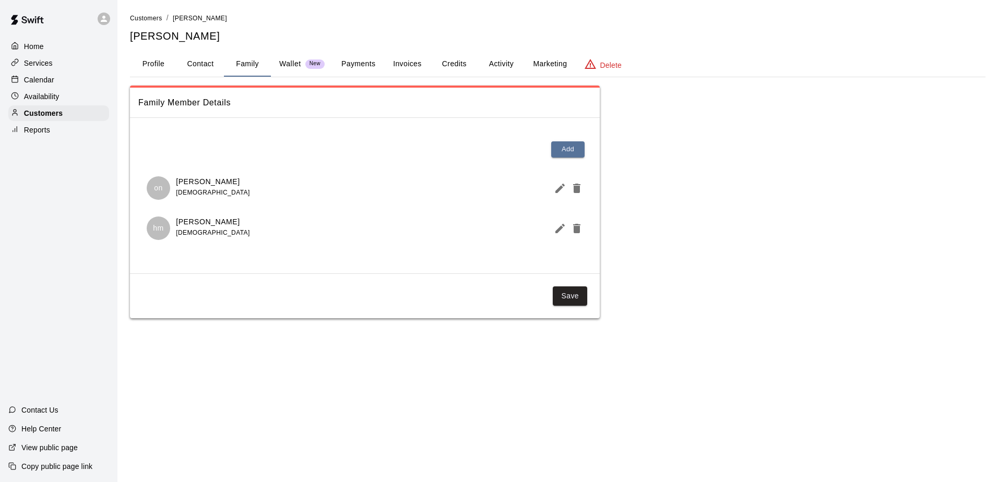
drag, startPoint x: 593, startPoint y: 339, endPoint x: 594, endPoint y: 347, distance: 8.5
click at [594, 339] on html "Home Services Calendar Availability Customers Reports Contact Us Help Center Vi…" at bounding box center [499, 169] width 998 height 339
click at [578, 296] on button "Save" at bounding box center [570, 296] width 34 height 19
click at [703, 272] on div "Family Member Details Add on oliborio navarro 13 years old hm henry musman 13 y…" at bounding box center [558, 202] width 856 height 233
click at [570, 302] on button "Save" at bounding box center [570, 296] width 34 height 19
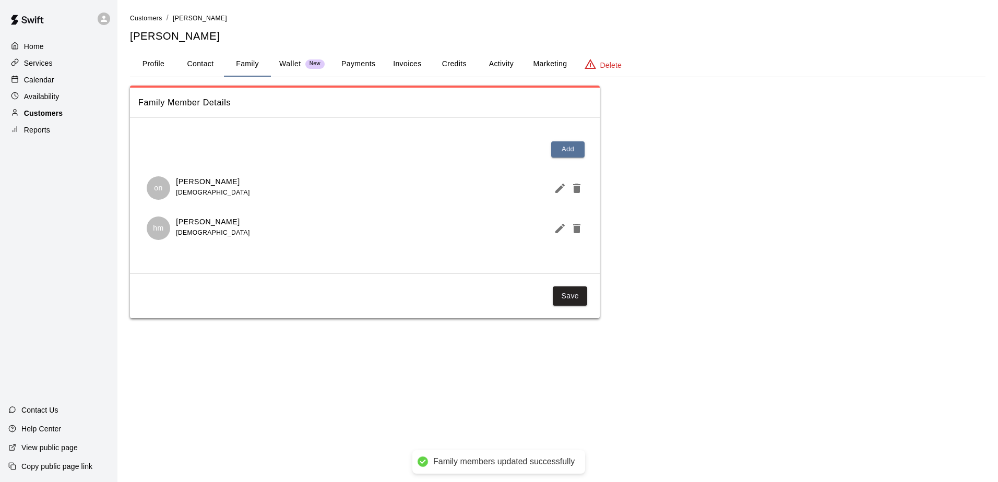
click at [32, 111] on p "Customers" at bounding box center [43, 113] width 39 height 10
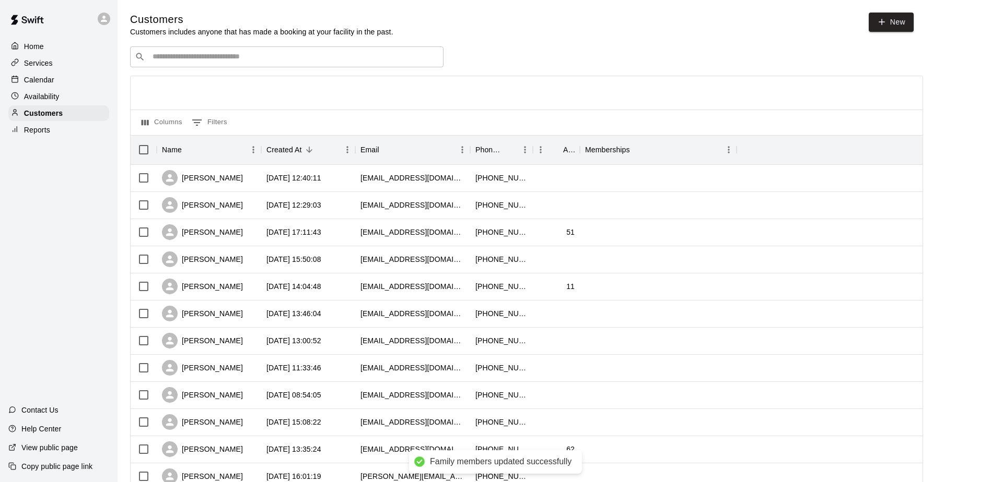
click at [35, 80] on p "Calendar" at bounding box center [39, 80] width 30 height 10
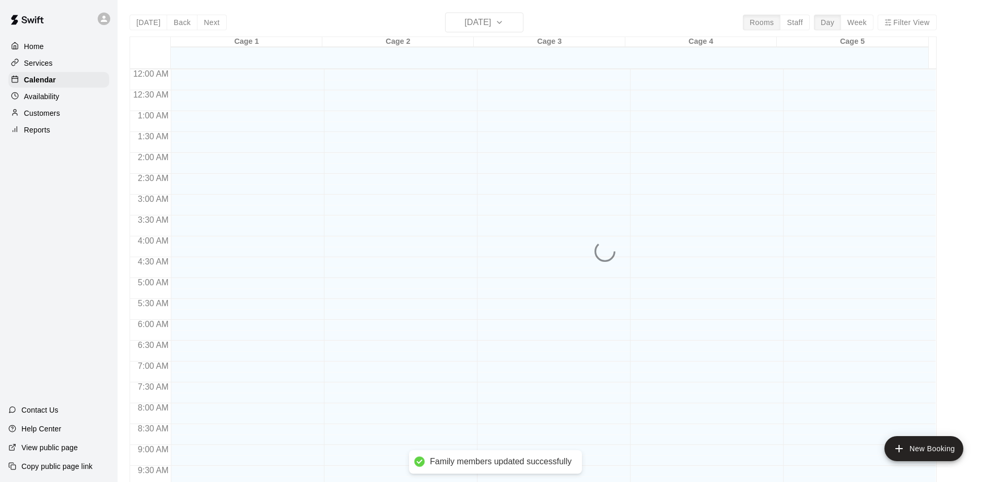
scroll to position [546, 0]
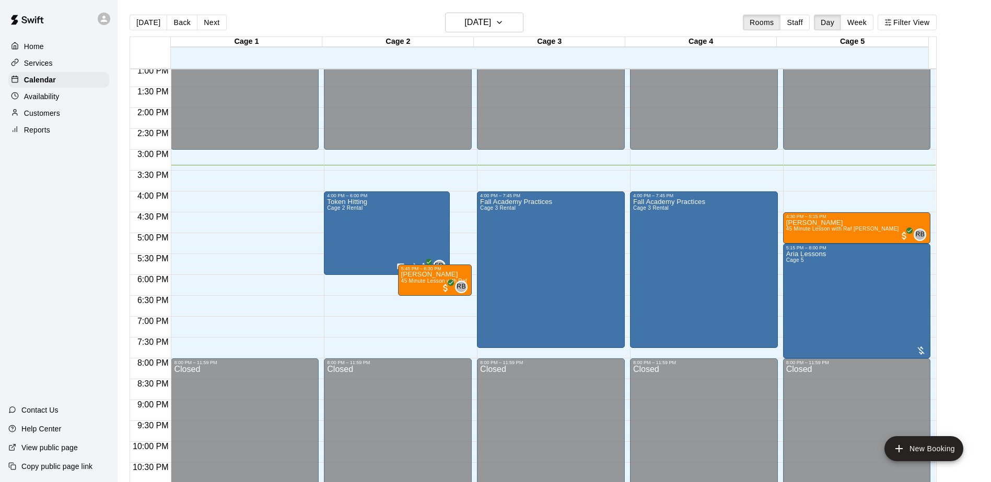
click at [62, 189] on div "Home Services Calendar Availability Customers Reports Contact Us Help Center Vi…" at bounding box center [58, 241] width 117 height 482
click at [36, 227] on div "Home Services Calendar Availability Customers Reports Contact Us Help Center Vi…" at bounding box center [58, 241] width 117 height 482
click at [944, 213] on div "Today Back Next Tuesday Sep 09 Rooms Staff Day Week Filter View Cage 1 09 Tue C…" at bounding box center [533, 254] width 822 height 482
click at [55, 234] on div "Home Services Calendar Availability Customers Reports Contact Us Help Center Vi…" at bounding box center [58, 241] width 117 height 482
click at [61, 231] on div "Home Services Calendar Availability Customers Reports Contact Us Help Center Vi…" at bounding box center [58, 241] width 117 height 482
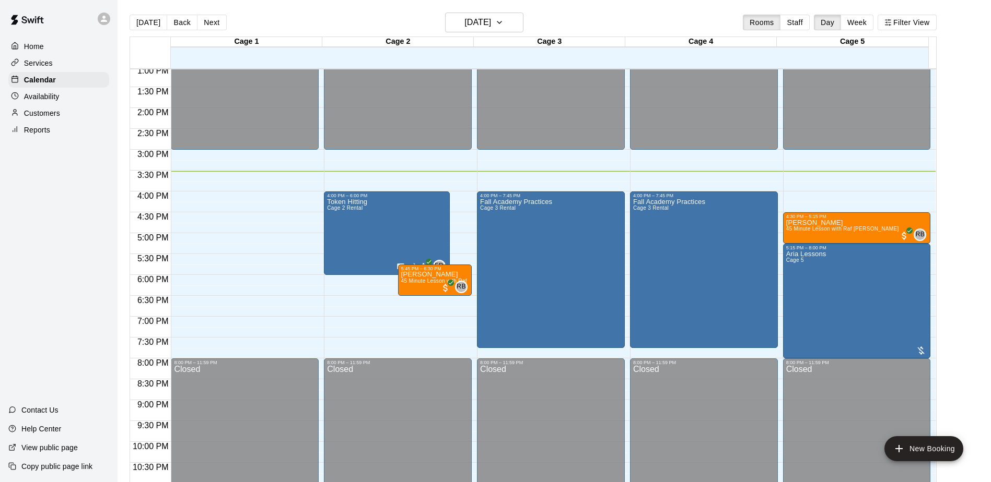
click at [61, 231] on div "Home Services Calendar Availability Customers Reports Contact Us Help Center Vi…" at bounding box center [58, 241] width 117 height 482
click at [12, 220] on div "Home Services Calendar Availability Customers Reports Contact Us Help Center Vi…" at bounding box center [58, 241] width 117 height 482
click at [72, 237] on div "Home Services Calendar Availability Customers Reports Contact Us Help Center Vi…" at bounding box center [58, 241] width 117 height 482
click at [63, 232] on div "Home Services Calendar Availability Customers Reports Contact Us Help Center Vi…" at bounding box center [58, 241] width 117 height 482
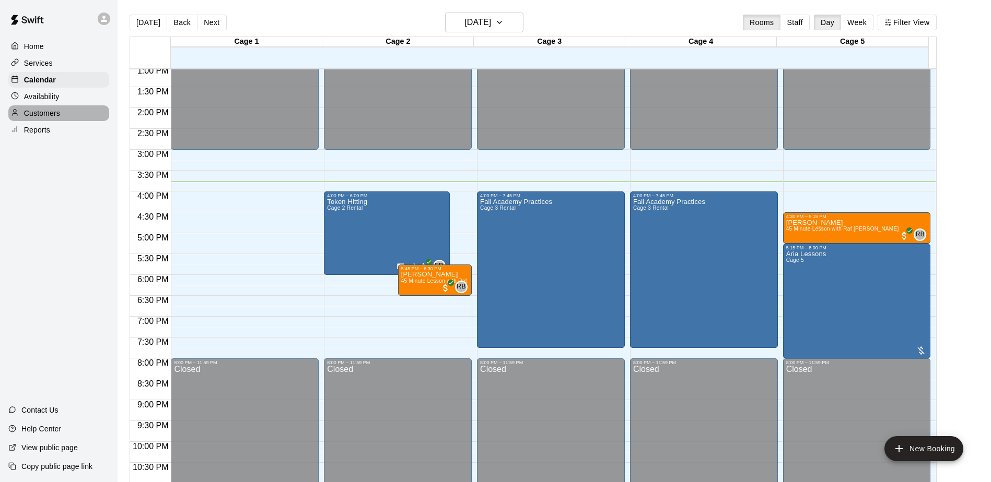
click at [52, 109] on div "Customers" at bounding box center [58, 113] width 101 height 16
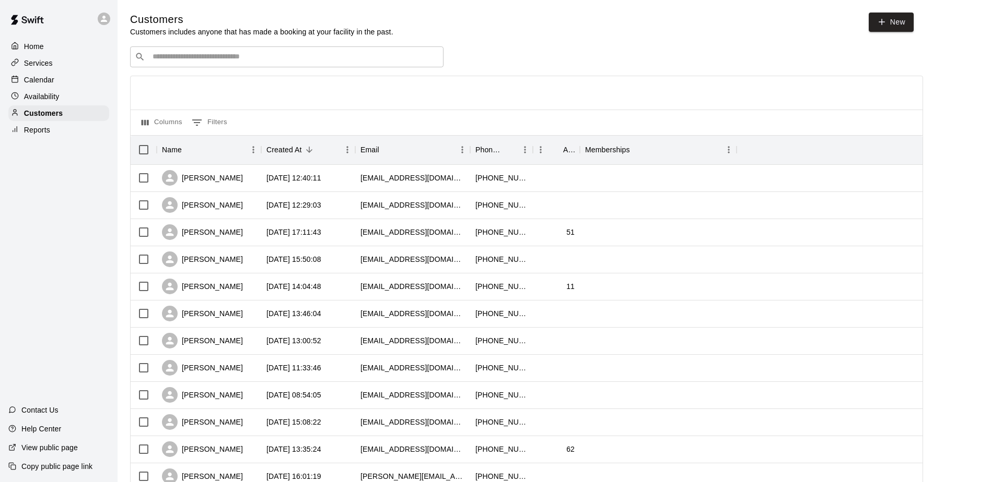
click at [60, 177] on div "Home Services Calendar Availability Customers Reports Contact Us Help Center Vi…" at bounding box center [58, 241] width 117 height 482
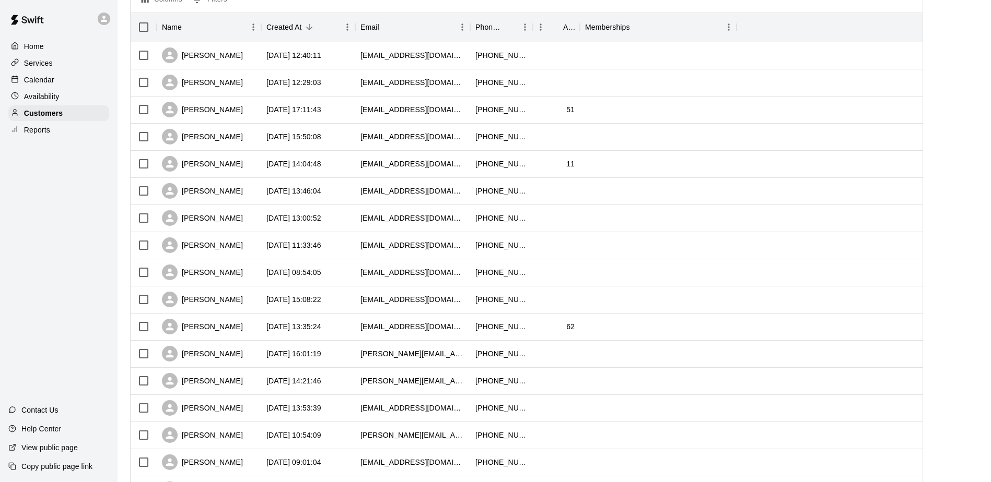
scroll to position [104, 0]
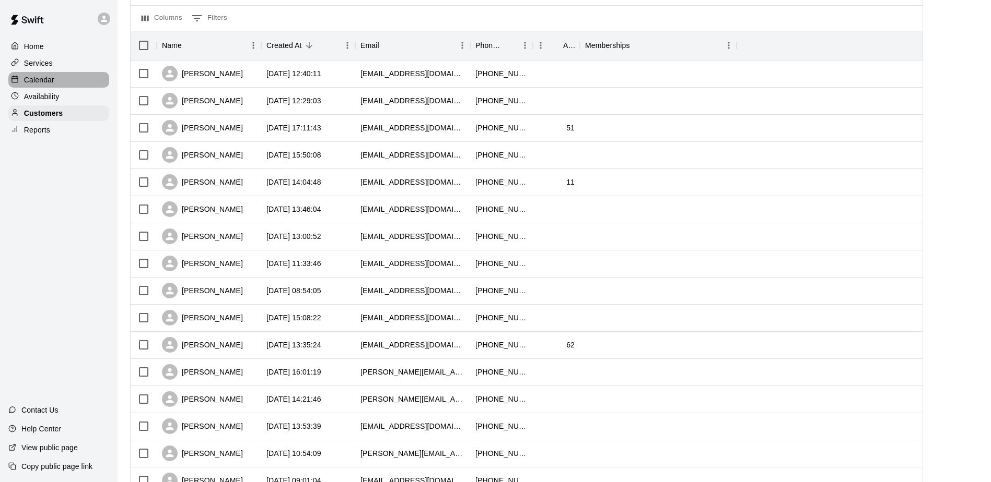
click at [59, 85] on div "Calendar" at bounding box center [58, 80] width 101 height 16
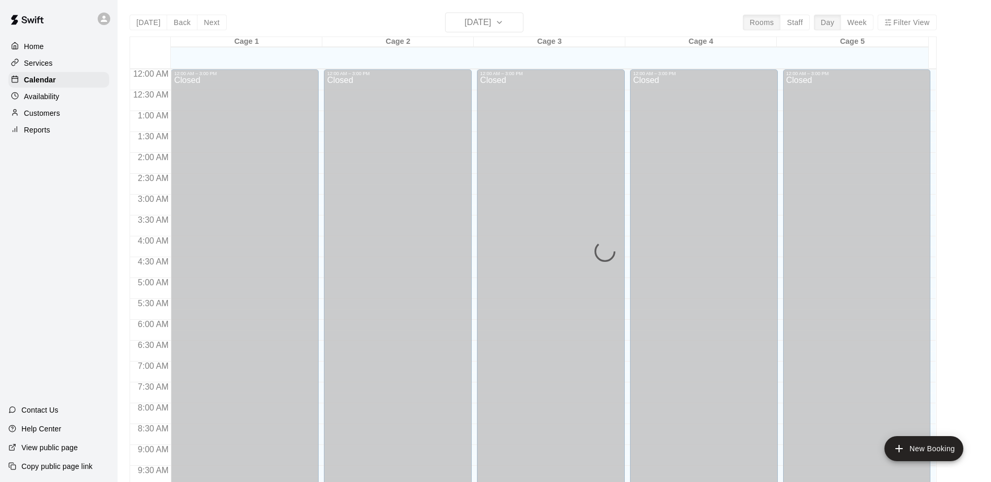
scroll to position [546, 0]
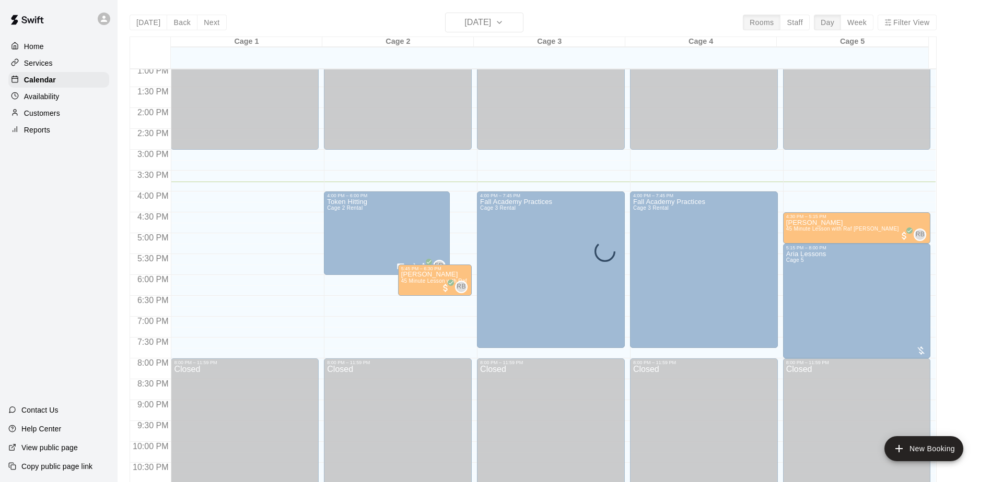
click at [95, 278] on div "Home Services Calendar Availability Customers Reports Contact Us Help Center Vi…" at bounding box center [58, 241] width 117 height 482
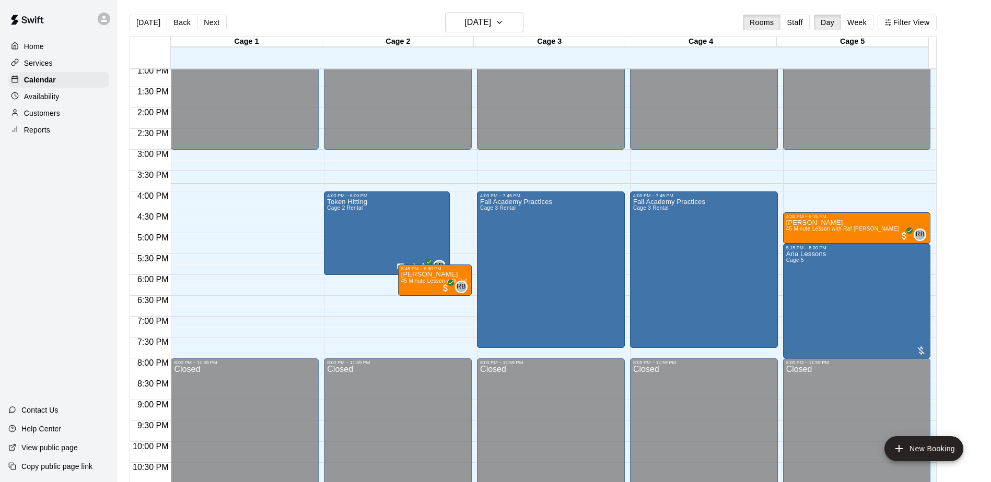
click at [50, 245] on div "Home Services Calendar Availability Customers Reports Contact Us Help Center Vi…" at bounding box center [58, 241] width 117 height 482
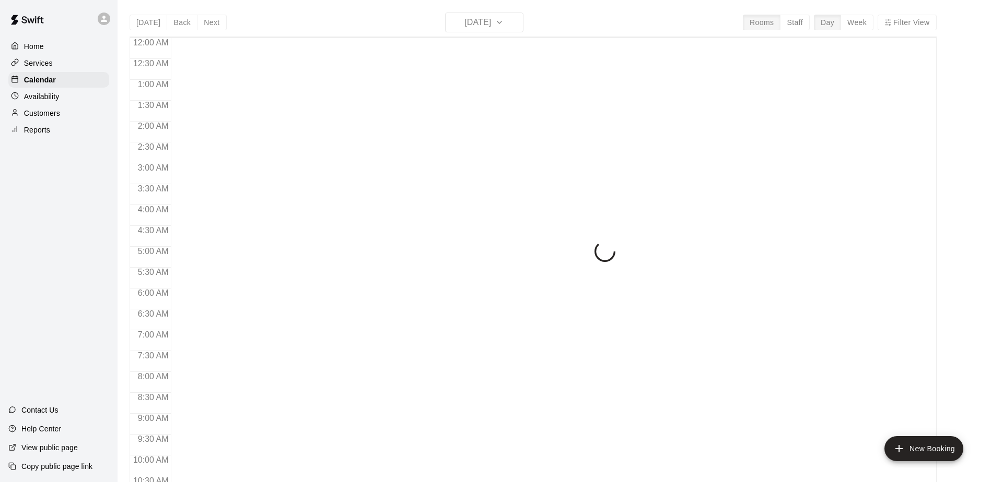
scroll to position [546, 0]
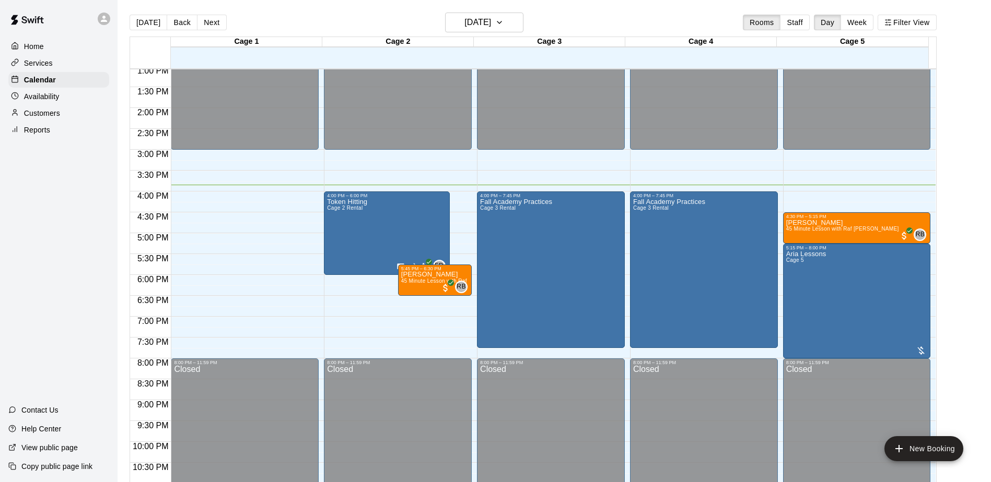
click at [66, 231] on div "Home Services Calendar Availability Customers Reports Contact Us Help Center Vi…" at bounding box center [58, 241] width 117 height 482
click at [60, 232] on div "Home Services Calendar Availability Customers Reports Contact Us Help Center Vi…" at bounding box center [58, 241] width 117 height 482
click at [76, 202] on div "Home Services Calendar Availability Customers Reports Contact Us Help Center Vi…" at bounding box center [58, 241] width 117 height 482
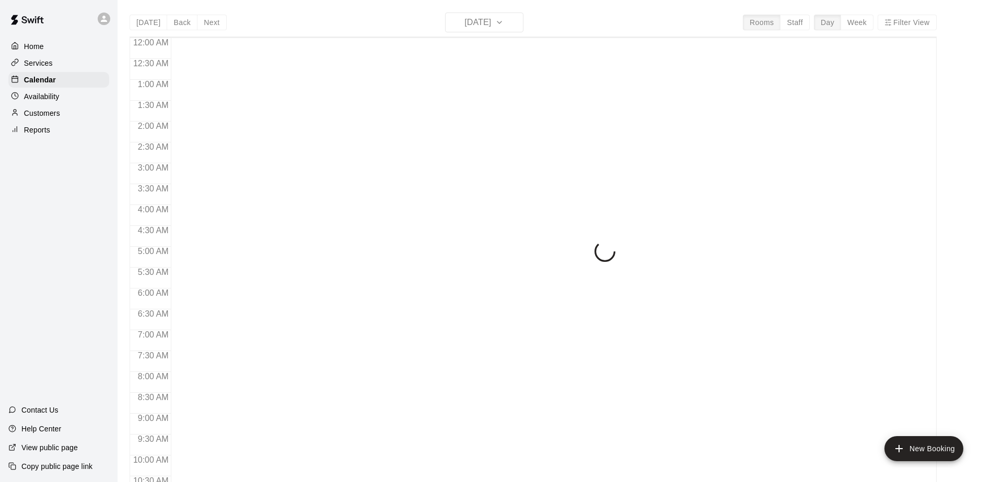
scroll to position [546, 0]
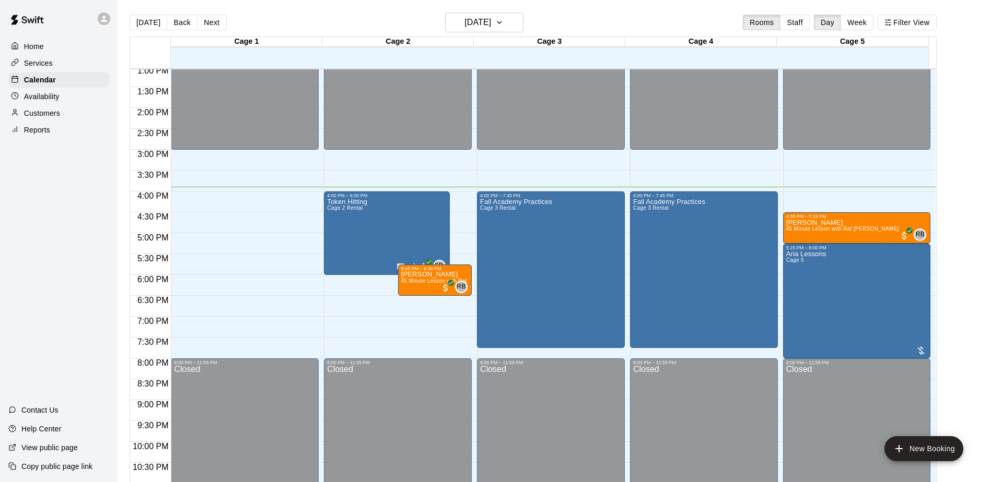
click at [99, 202] on div "Home Services Calendar Availability Customers Reports Contact Us Help Center Vi…" at bounding box center [58, 241] width 117 height 482
click at [66, 197] on div "Home Services Calendar Availability Customers Reports Contact Us Help Center Vi…" at bounding box center [58, 241] width 117 height 482
click at [58, 195] on div "Home Services Calendar Availability Customers Reports Contact Us Help Center Vi…" at bounding box center [58, 241] width 117 height 482
click at [74, 205] on div "Home Services Calendar Availability Customers Reports Contact Us Help Center Vi…" at bounding box center [58, 241] width 117 height 482
click at [66, 241] on div "Home Services Calendar Availability Customers Reports Contact Us Help Center Vi…" at bounding box center [58, 241] width 117 height 482
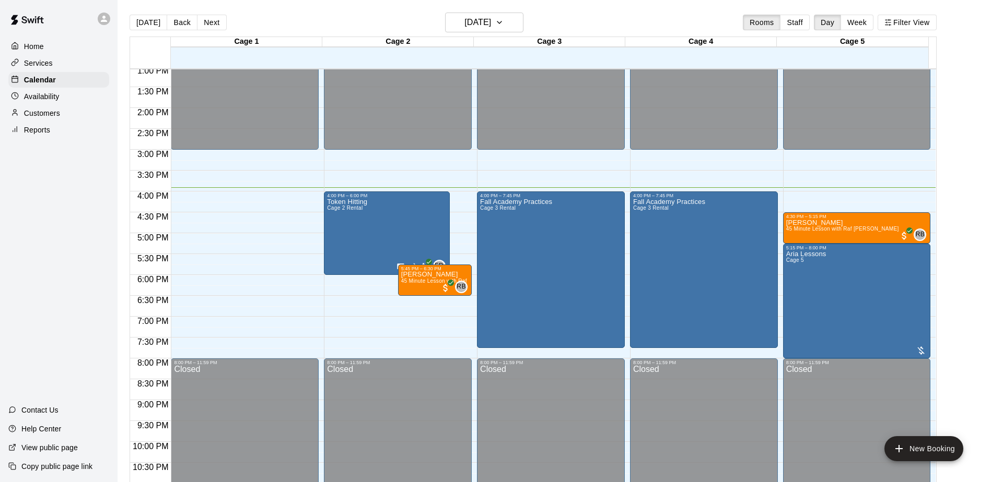
click at [32, 261] on div "Home Services Calendar Availability Customers Reports Contact Us Help Center Vi…" at bounding box center [58, 241] width 117 height 482
click at [79, 209] on div "Home Services Calendar Availability Customers Reports Contact Us Help Center Vi…" at bounding box center [58, 241] width 117 height 482
click at [34, 224] on div "Home Services Calendar Availability Customers Reports Contact Us Help Center Vi…" at bounding box center [58, 241] width 117 height 482
click at [52, 189] on div "Home Services Calendar Availability Customers Reports Contact Us Help Center Vi…" at bounding box center [58, 241] width 117 height 482
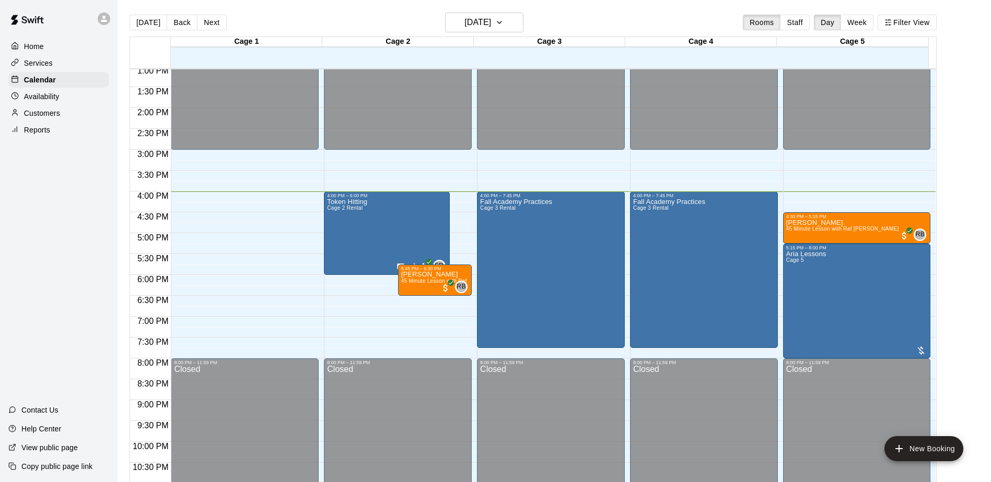
click at [52, 189] on div "Home Services Calendar Availability Customers Reports Contact Us Help Center Vi…" at bounding box center [58, 241] width 117 height 482
click at [70, 244] on div "Home Services Calendar Availability Customers Reports Contact Us Help Center Vi…" at bounding box center [58, 241] width 117 height 482
click at [966, 239] on main "[DATE] Back [DATE][DATE] Rooms Staff Day Week Filter View Cage 1 09 Tue Cage 2 …" at bounding box center [554, 254] width 865 height 482
click at [970, 232] on main "[DATE] Back [DATE][DATE] Rooms Staff Day Week Filter View Cage 1 09 Tue Cage 2 …" at bounding box center [554, 254] width 865 height 482
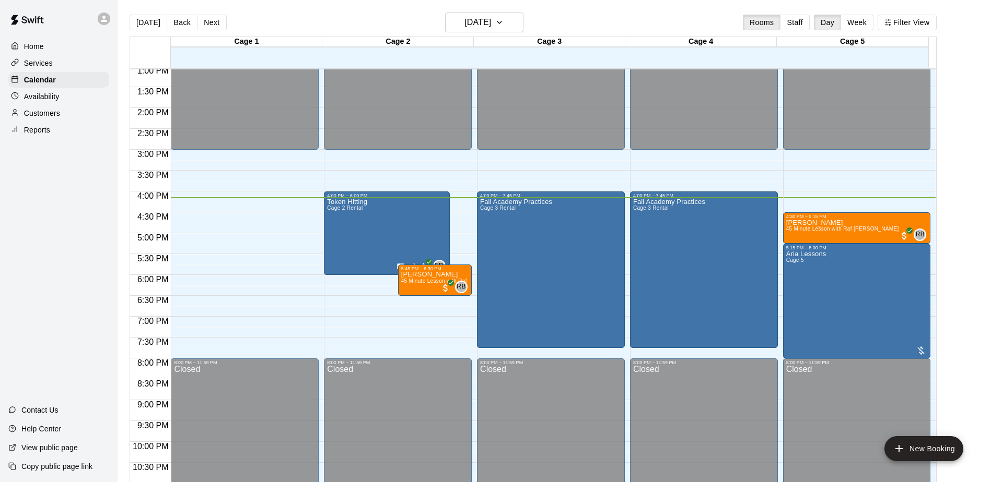
click at [961, 209] on main "[DATE] Back [DATE][DATE] Rooms Staff Day Week Filter View Cage 1 09 Tue Cage 2 …" at bounding box center [554, 254] width 865 height 482
click at [957, 225] on main "[DATE] Back [DATE][DATE] Rooms Staff Day Week Filter View Cage 1 09 Tue Cage 2 …" at bounding box center [554, 254] width 865 height 482
click at [23, 210] on div "Home Services Calendar Availability Customers Reports Contact Us Help Center Vi…" at bounding box center [58, 241] width 117 height 482
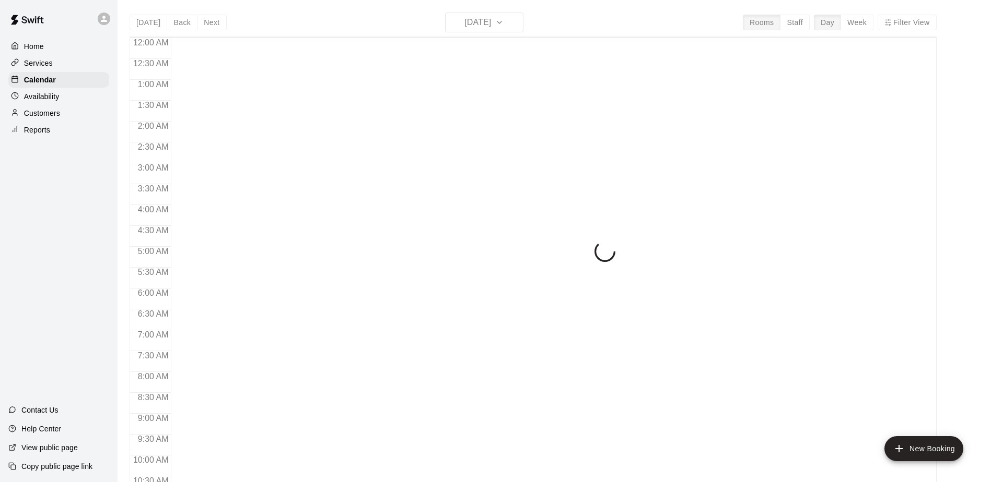
scroll to position [546, 0]
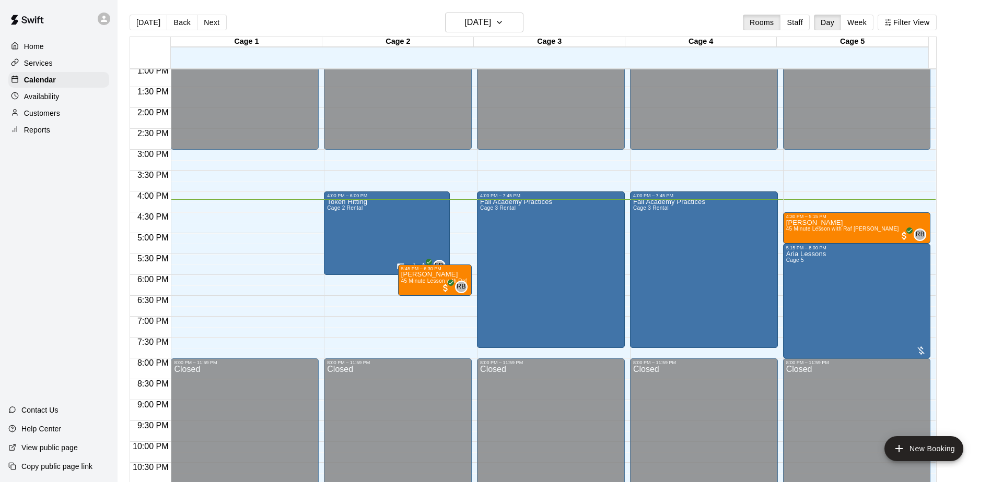
click at [87, 232] on div "Home Services Calendar Availability Customers Reports Contact Us Help Center Vi…" at bounding box center [58, 241] width 117 height 482
click at [830, 222] on div "Maverick Gray 45 Minute Lesson with Raf Betances" at bounding box center [842, 460] width 113 height 482
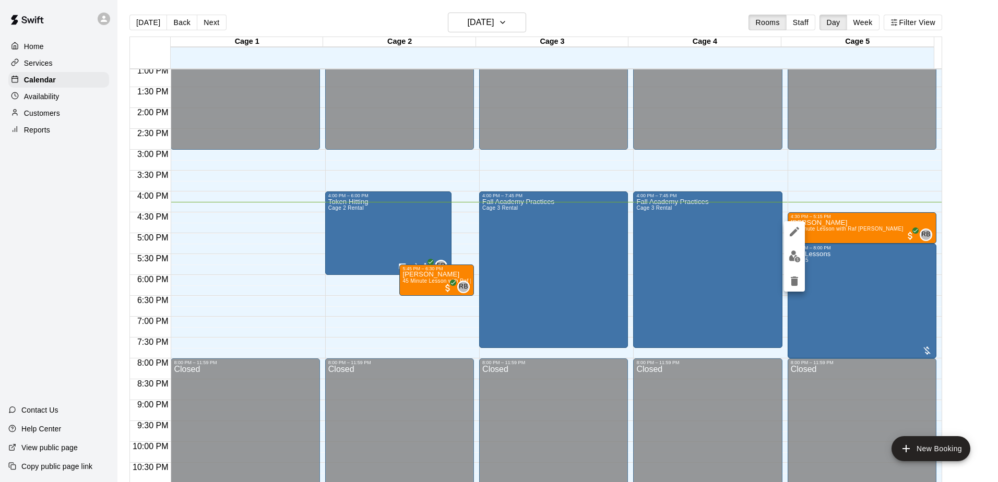
click at [971, 242] on div at bounding box center [499, 241] width 998 height 482
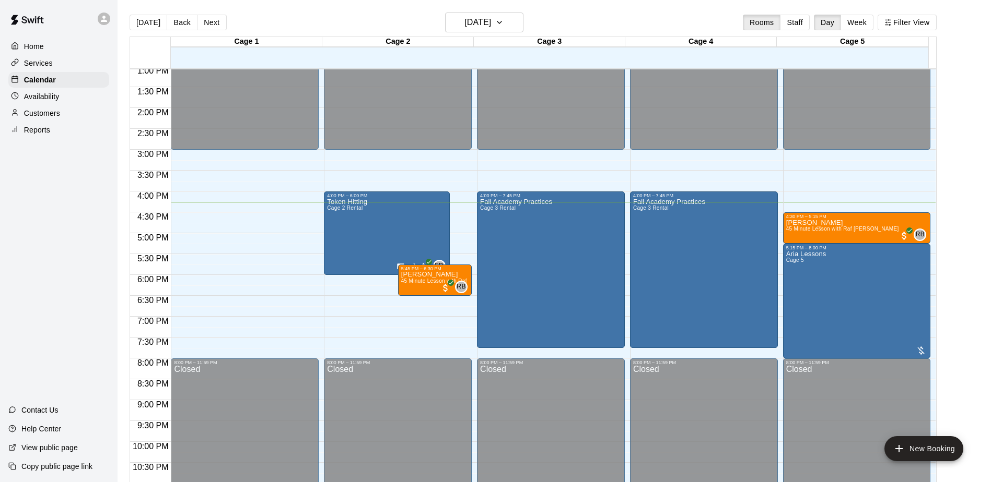
click at [977, 243] on main "Today Back Next Tuesday Sep 09 Rooms Staff Day Week Filter View Cage 1 09 Tue C…" at bounding box center [554, 254] width 865 height 482
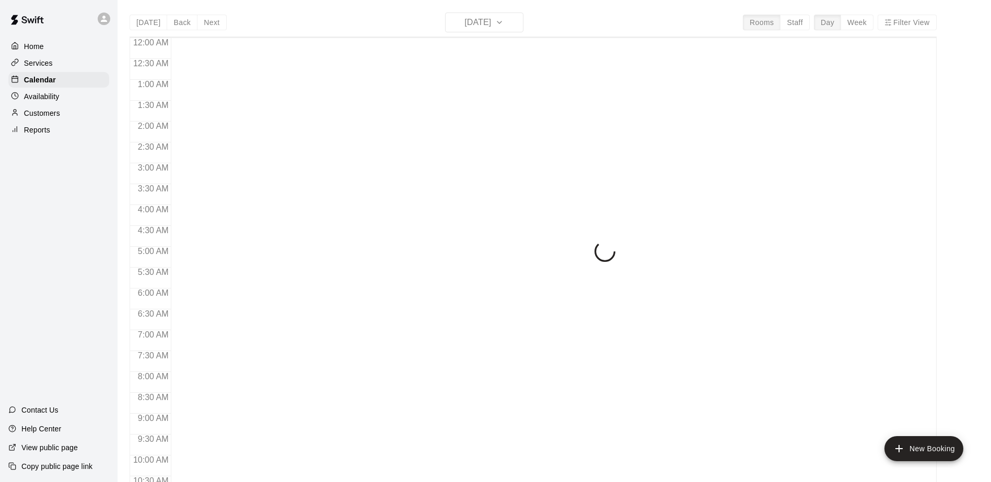
scroll to position [546, 0]
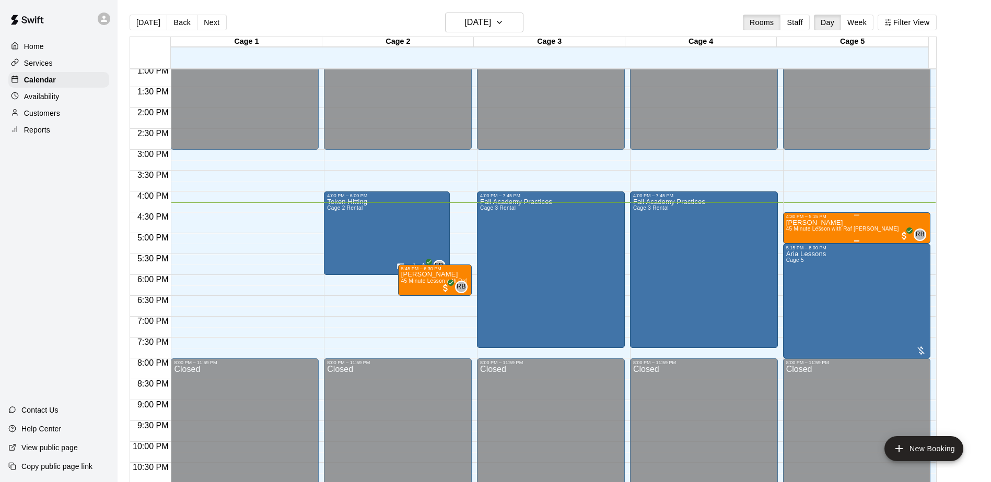
click at [825, 223] on p "[PERSON_NAME]" at bounding box center [842, 223] width 113 height 0
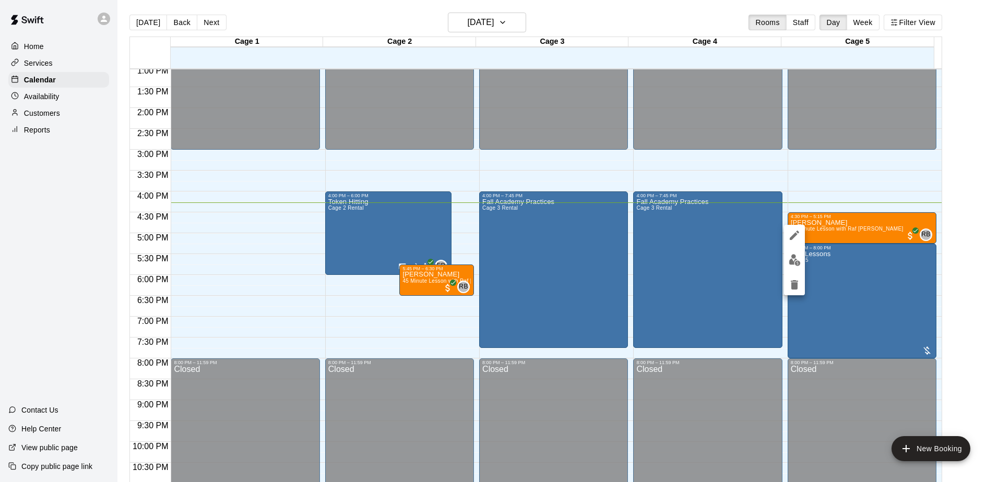
click at [958, 241] on div at bounding box center [499, 241] width 998 height 482
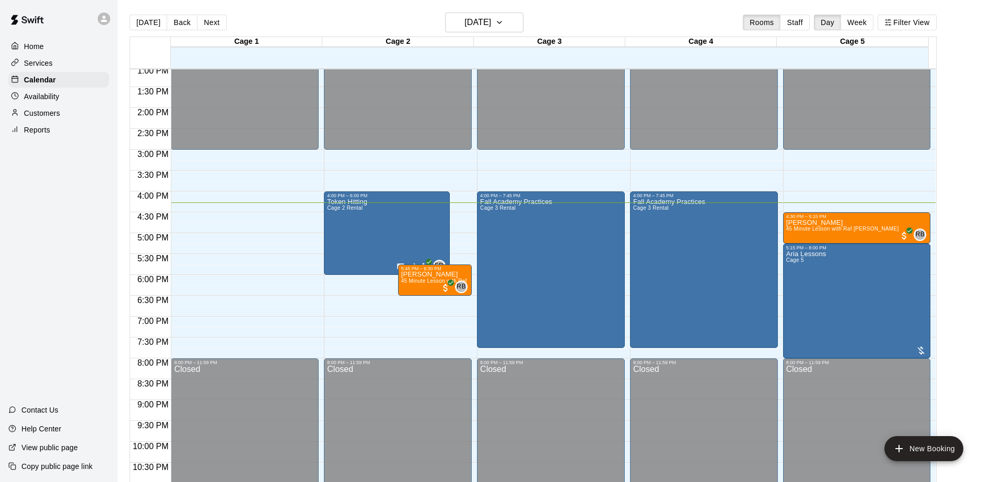
click at [962, 229] on main "[DATE] Back [DATE][DATE] Rooms Staff Day Week Filter View Cage 1 09 Tue Cage 2 …" at bounding box center [554, 254] width 865 height 482
click at [955, 218] on main "[DATE] Back [DATE][DATE] Rooms Staff Day Week Filter View Cage 1 09 Tue Cage 2 …" at bounding box center [554, 254] width 865 height 482
click at [970, 182] on main "[DATE] Back [DATE][DATE] Rooms Staff Day Week Filter View Cage 1 09 Tue Cage 2 …" at bounding box center [554, 254] width 865 height 482
click at [977, 198] on main "Today Back Next Tuesday Sep 09 Rooms Staff Day Week Filter View Cage 1 09 Tue C…" at bounding box center [554, 254] width 865 height 482
click at [37, 257] on div "Home Services Calendar Availability Customers Reports Contact Us Help Center Vi…" at bounding box center [58, 241] width 117 height 482
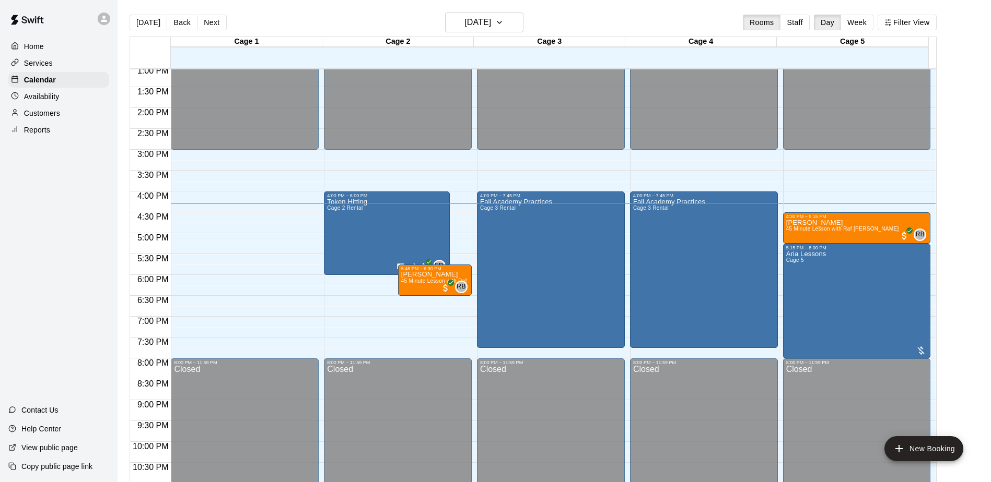
click at [37, 256] on div "Home Services Calendar Availability Customers Reports Contact Us Help Center Vi…" at bounding box center [58, 241] width 117 height 482
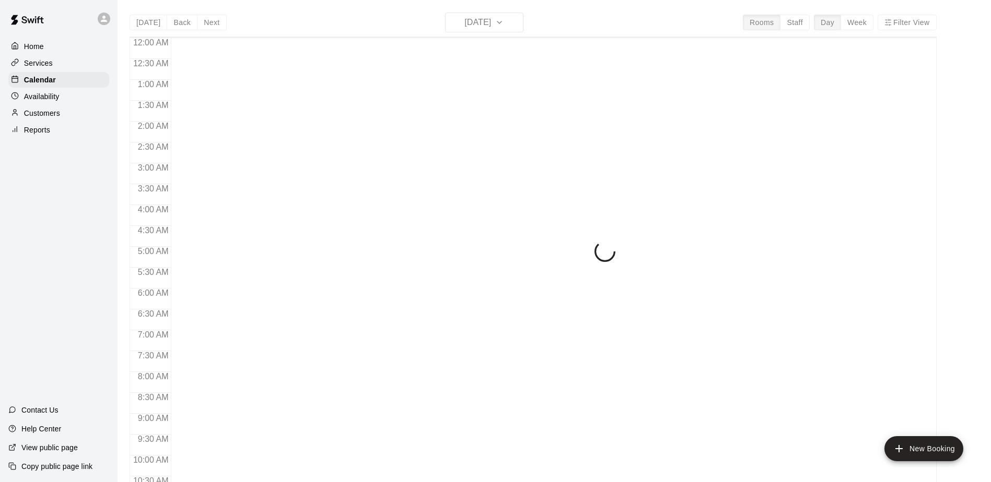
scroll to position [546, 0]
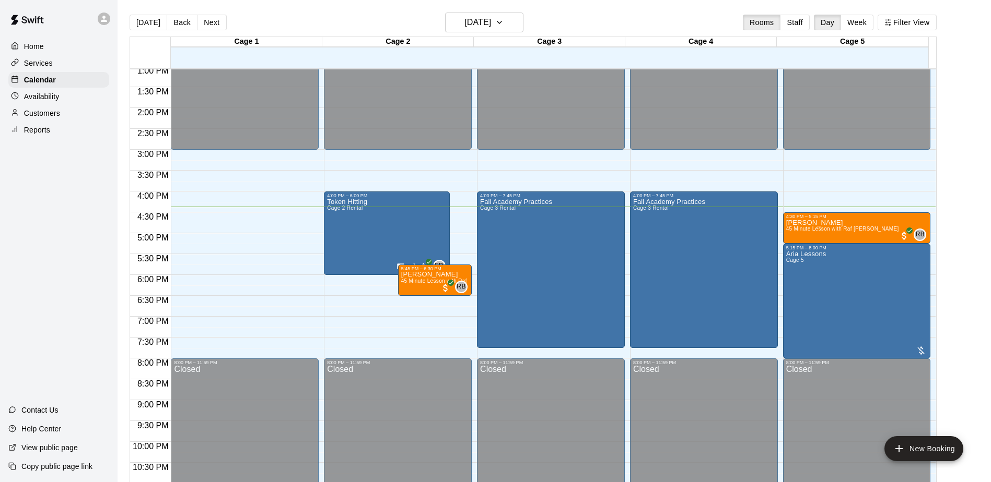
click at [57, 290] on div "Home Services Calendar Availability Customers Reports Contact Us Help Center Vi…" at bounding box center [58, 241] width 117 height 482
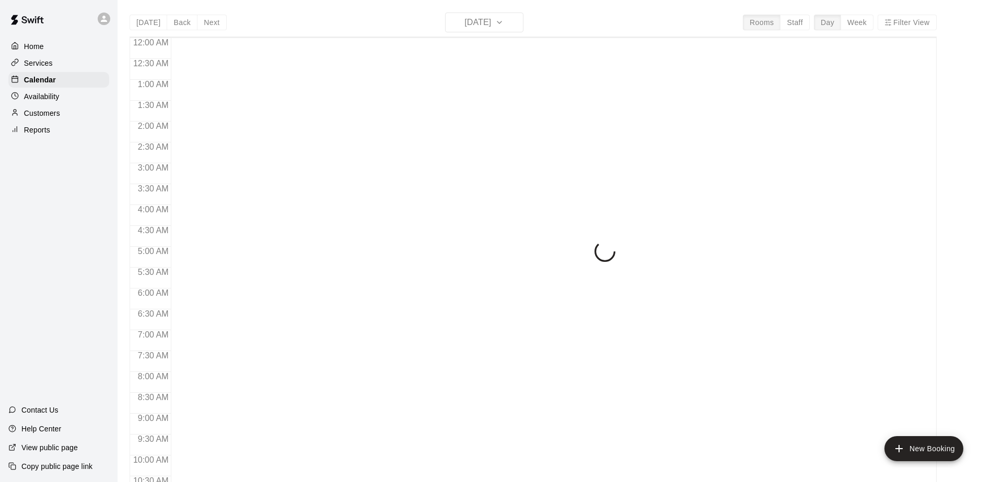
scroll to position [546, 0]
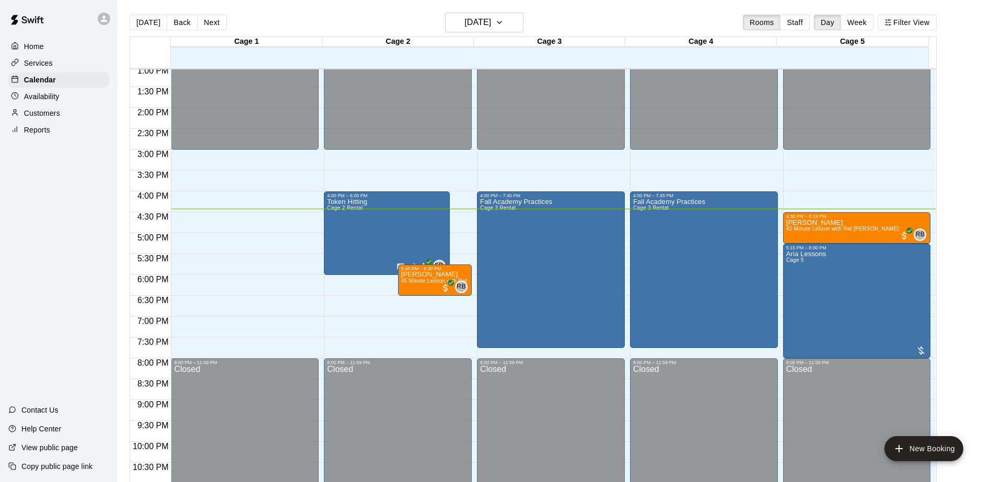
click at [69, 241] on div "Home Services Calendar Availability Customers Reports Contact Us Help Center Vi…" at bounding box center [58, 241] width 117 height 482
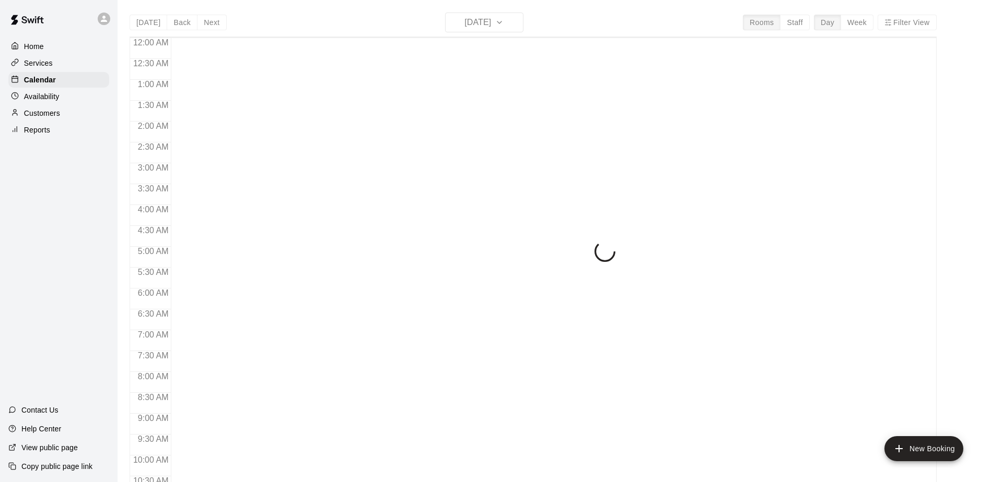
scroll to position [546, 0]
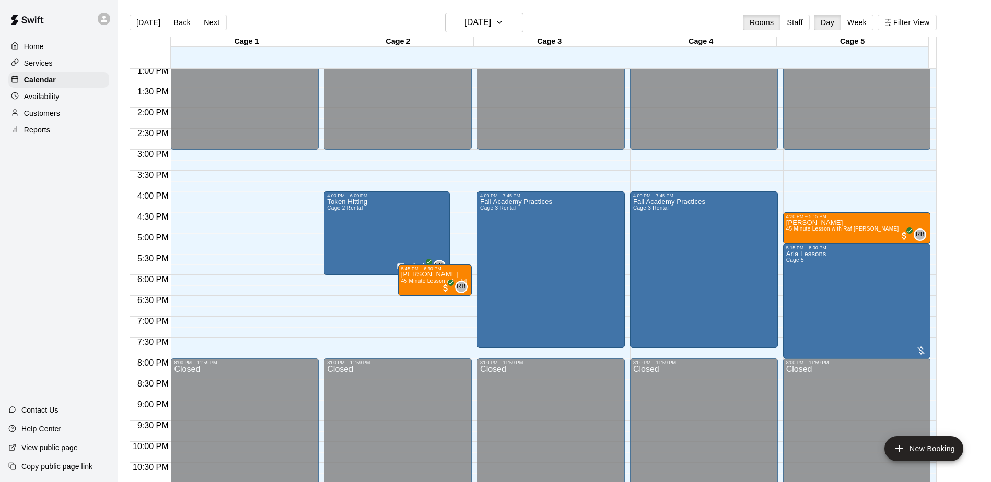
click at [72, 195] on div "Home Services Calendar Availability Customers Reports Contact Us Help Center Vi…" at bounding box center [58, 241] width 117 height 482
click at [75, 211] on div "Home Services Calendar Availability Customers Reports Contact Us Help Center Vi…" at bounding box center [58, 241] width 117 height 482
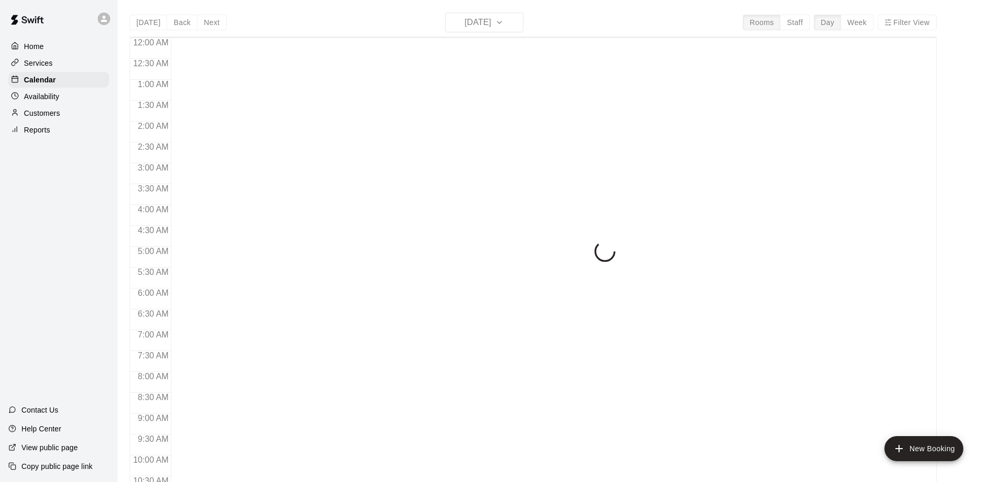
scroll to position [546, 0]
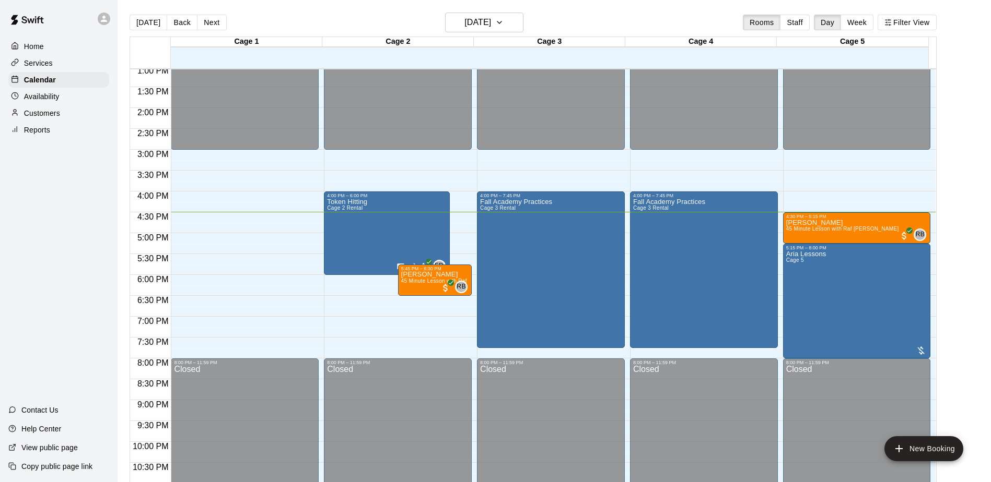
click at [65, 246] on div "Home Services Calendar Availability Customers Reports Contact Us Help Center Vi…" at bounding box center [58, 241] width 117 height 482
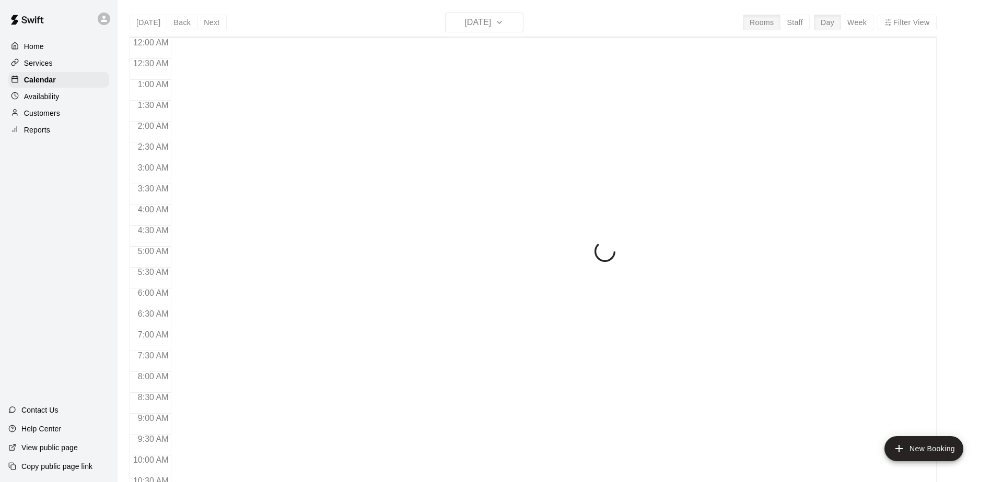
scroll to position [546, 0]
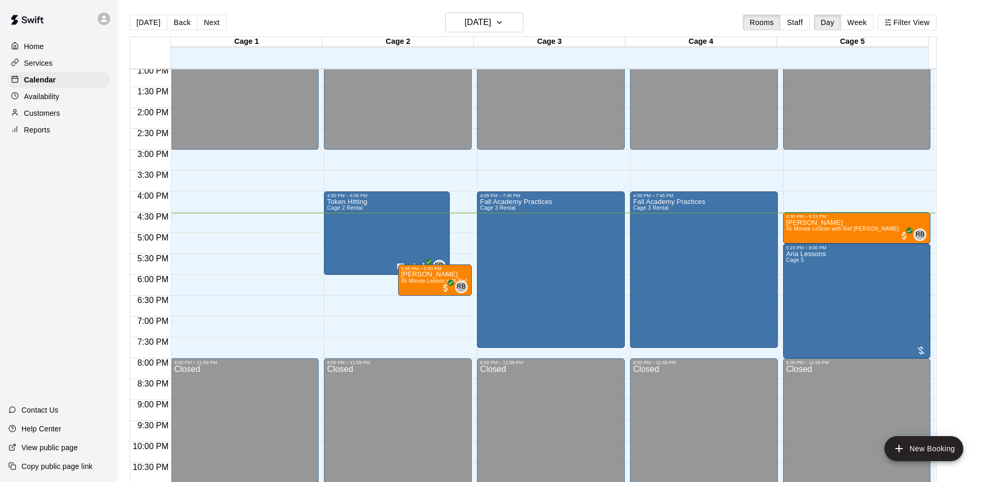
click at [47, 179] on div "Home Services Calendar Availability Customers Reports Contact Us Help Center Vi…" at bounding box center [58, 241] width 117 height 482
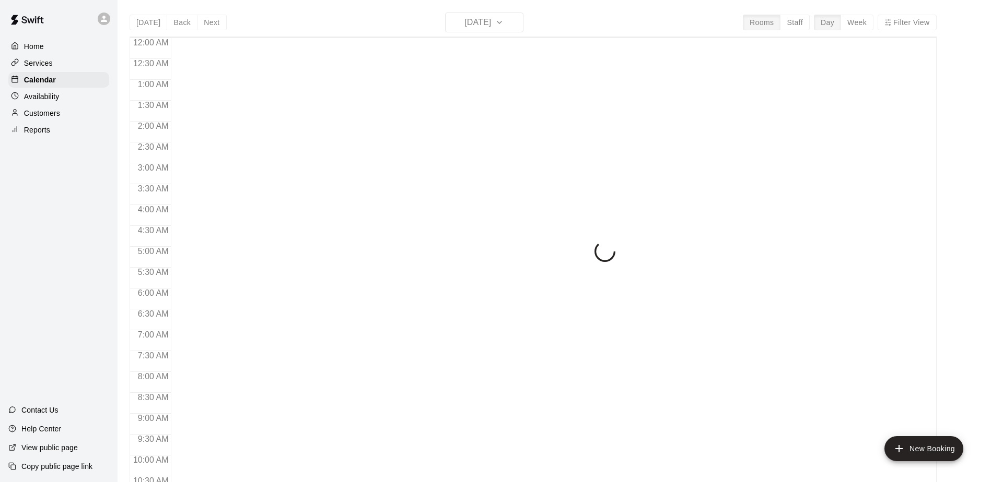
scroll to position [546, 0]
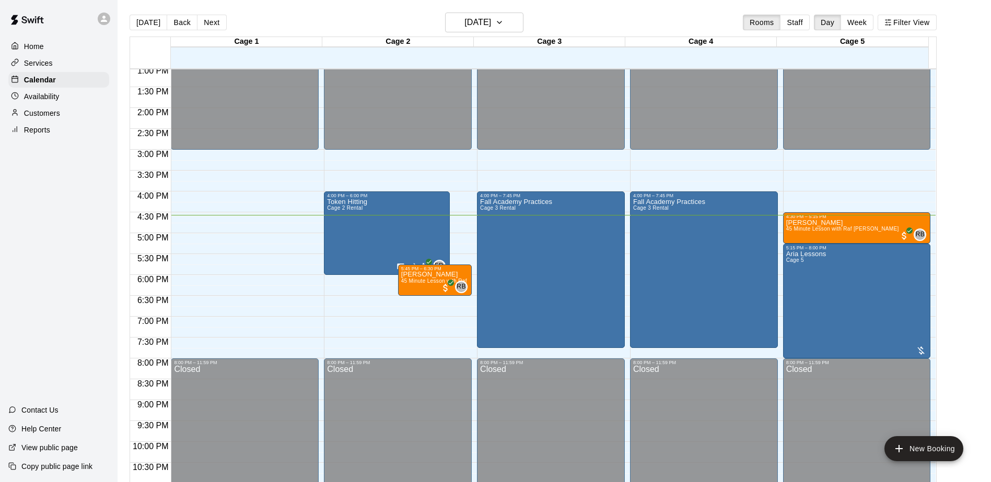
click at [80, 226] on div "Home Services Calendar Availability Customers Reports Contact Us Help Center Vi…" at bounding box center [58, 241] width 117 height 482
click at [73, 253] on div "Home Services Calendar Availability Customers Reports Contact Us Help Center Vi…" at bounding box center [58, 241] width 117 height 482
click at [30, 252] on div "Home Services Calendar Availability Customers Reports Contact Us Help Center Vi…" at bounding box center [58, 241] width 117 height 482
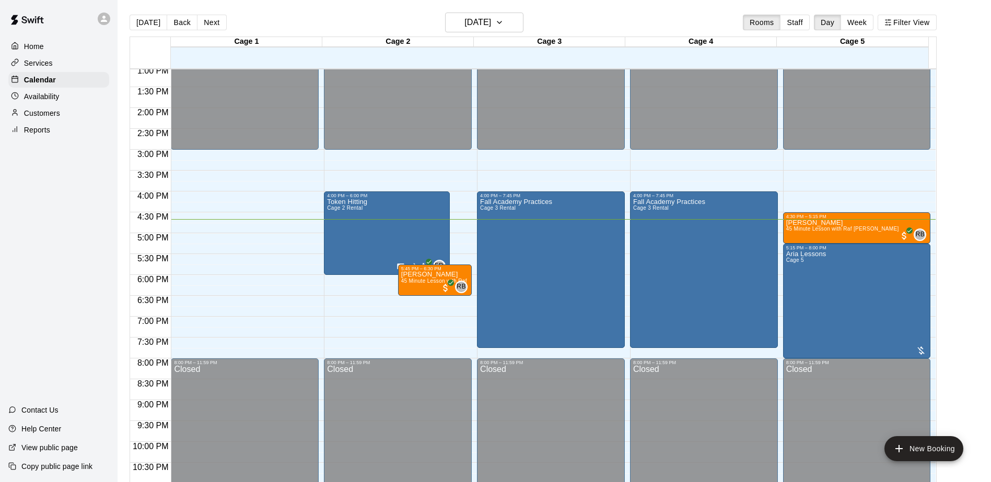
click at [63, 307] on div "Home Services Calendar Availability Customers Reports Contact Us Help Center Vi…" at bounding box center [58, 241] width 117 height 482
click at [54, 303] on div "Home Services Calendar Availability Customers Reports Contact Us Help Center Vi…" at bounding box center [58, 241] width 117 height 482
click at [102, 236] on div "Home Services Calendar Availability Customers Reports Contact Us Help Center Vi…" at bounding box center [58, 241] width 117 height 482
click at [73, 236] on div "Home Services Calendar Availability Customers Reports Contact Us Help Center Vi…" at bounding box center [58, 241] width 117 height 482
click at [61, 250] on div "Home Services Calendar Availability Customers Reports Contact Us Help Center Vi…" at bounding box center [58, 241] width 117 height 482
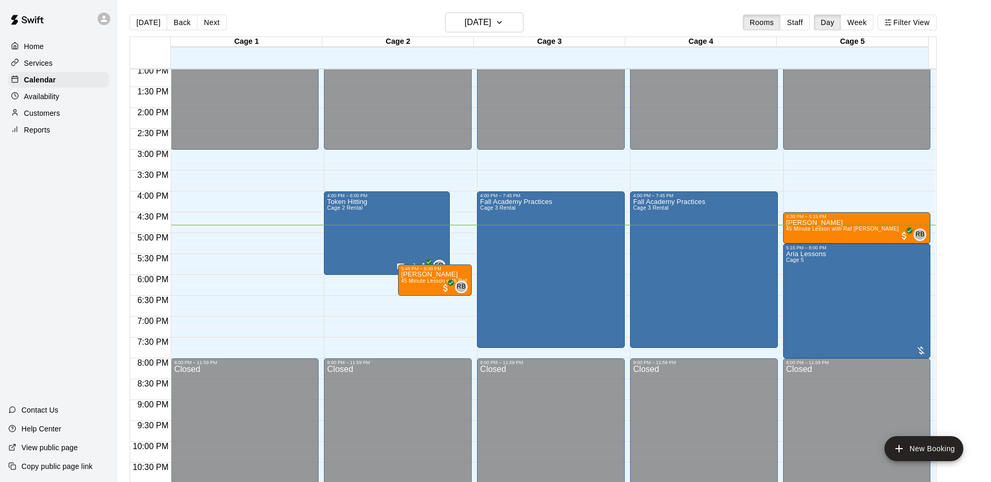
click at [973, 370] on main "Today Back Next Tuesday Sep 09 Rooms Staff Day Week Filter View Cage 1 09 Tue C…" at bounding box center [554, 254] width 865 height 482
click at [968, 272] on main "Today Back Next Tuesday Sep 09 Rooms Staff Day Week Filter View Cage 1 09 Tue C…" at bounding box center [554, 254] width 865 height 482
click at [960, 265] on main "Today Back Next Tuesday Sep 09 Rooms Staff Day Week Filter View Cage 1 09 Tue C…" at bounding box center [554, 254] width 865 height 482
click at [62, 242] on div "Home Services Calendar Availability Customers Reports Contact Us Help Center Vi…" at bounding box center [58, 241] width 117 height 482
click at [80, 231] on div "Home Services Calendar Availability Customers Reports Contact Us Help Center Vi…" at bounding box center [58, 241] width 117 height 482
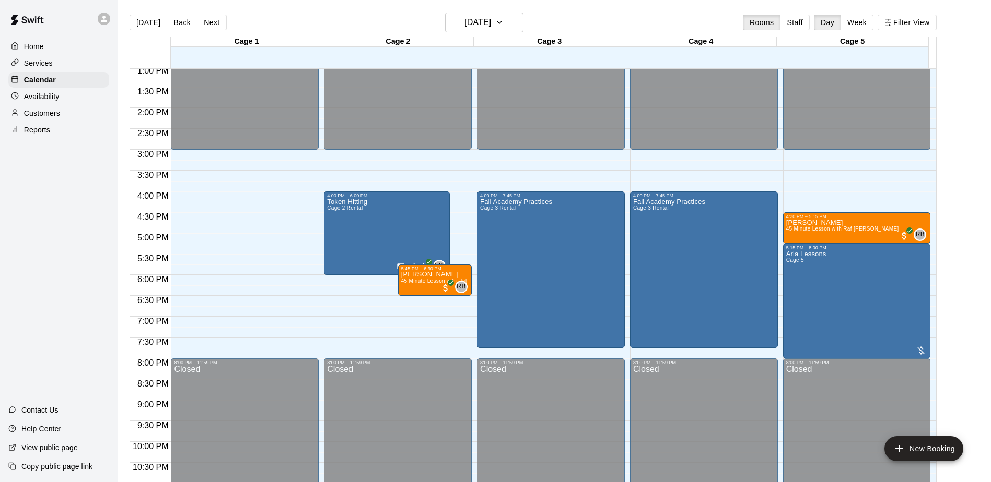
click at [80, 231] on div "Home Services Calendar Availability Customers Reports Contact Us Help Center Vi…" at bounding box center [58, 241] width 117 height 482
click at [53, 107] on div "Home Services Calendar Availability Customers Reports" at bounding box center [58, 88] width 117 height 101
click at [52, 102] on p "Availability" at bounding box center [42, 96] width 36 height 10
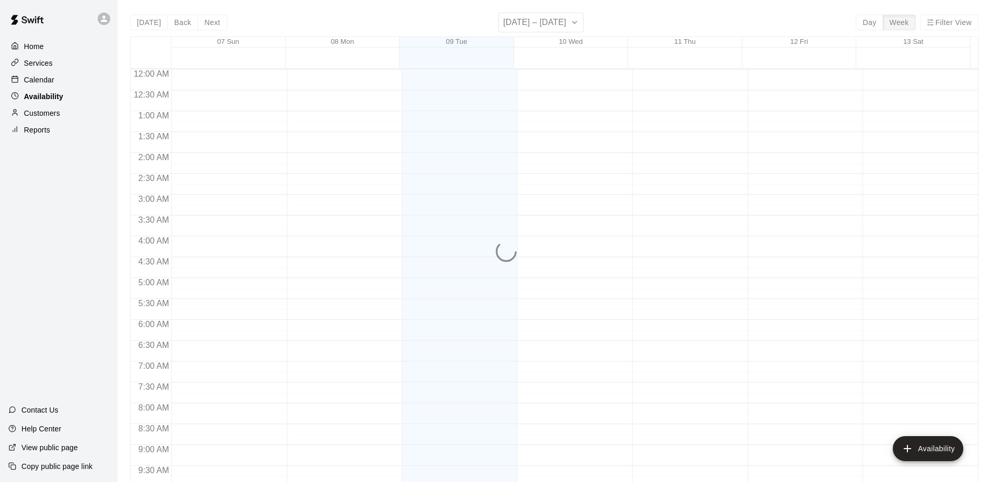
scroll to position [578, 0]
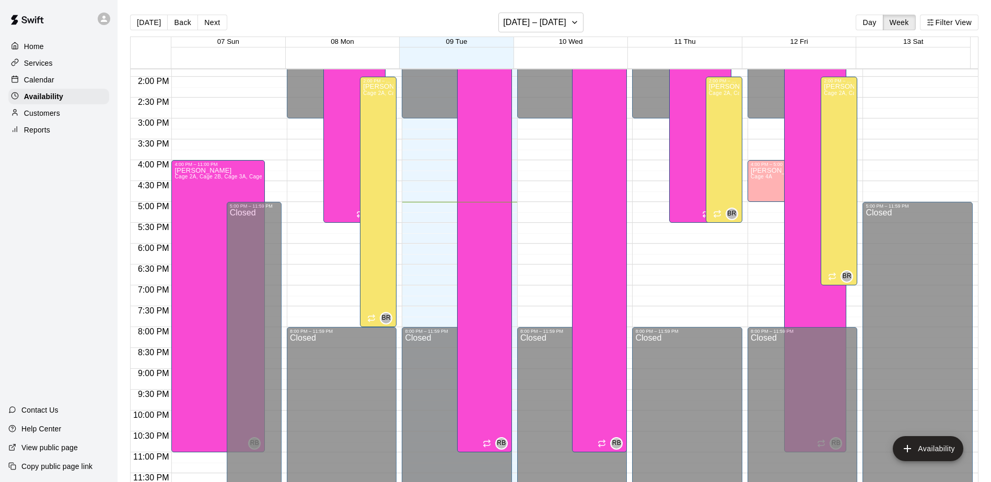
click at [43, 81] on p "Calendar" at bounding box center [39, 80] width 30 height 10
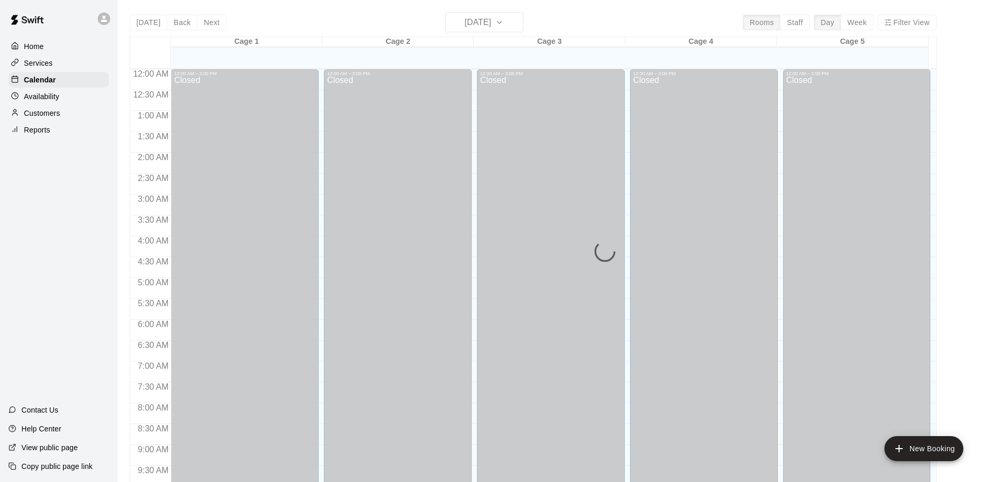
scroll to position [546, 0]
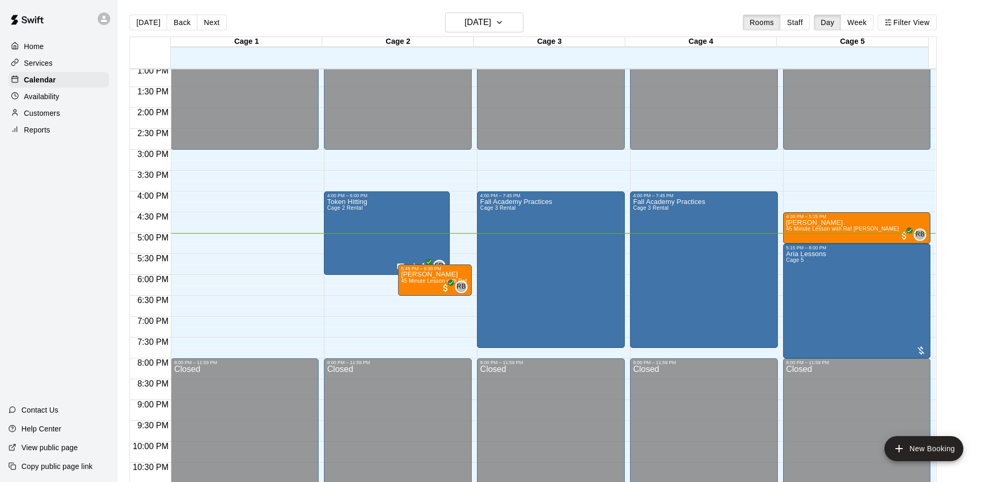
click at [61, 196] on div "Home Services Calendar Availability Customers Reports Contact Us Help Center Vi…" at bounding box center [58, 241] width 117 height 482
click at [40, 119] on p "Customers" at bounding box center [42, 113] width 36 height 10
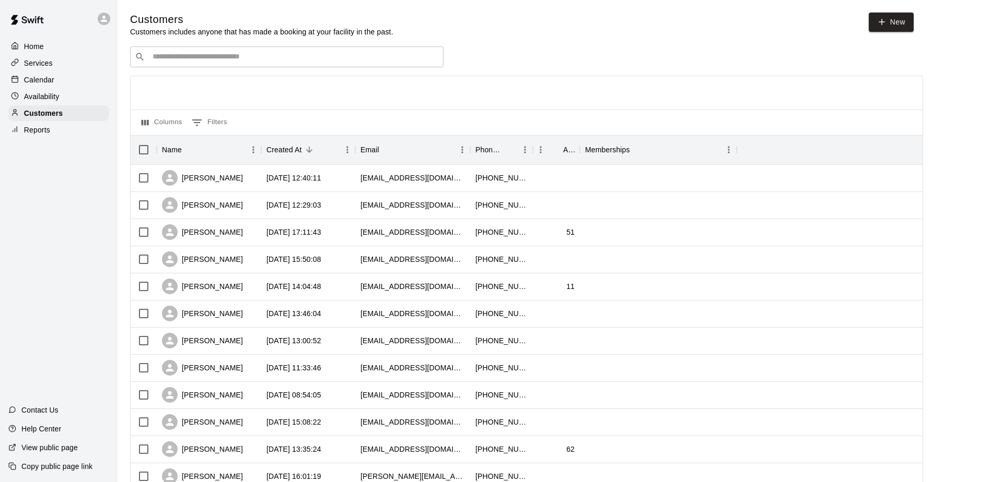
click at [184, 57] on input "Search customers by name or email" at bounding box center [293, 57] width 289 height 10
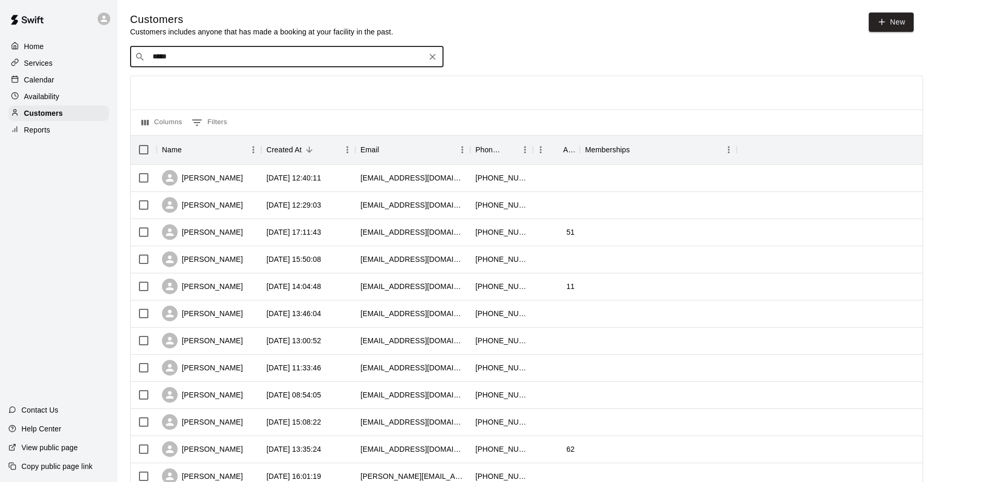
type input "******"
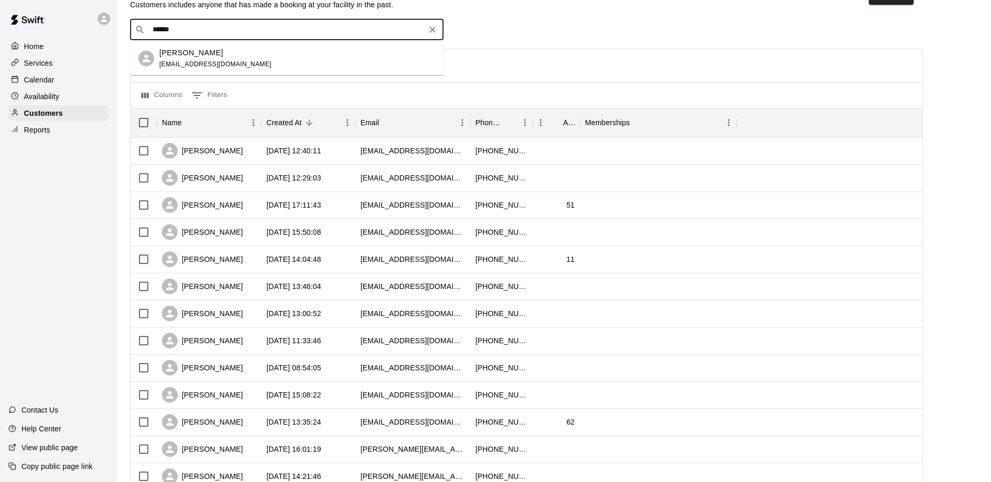
scroll to position [52, 0]
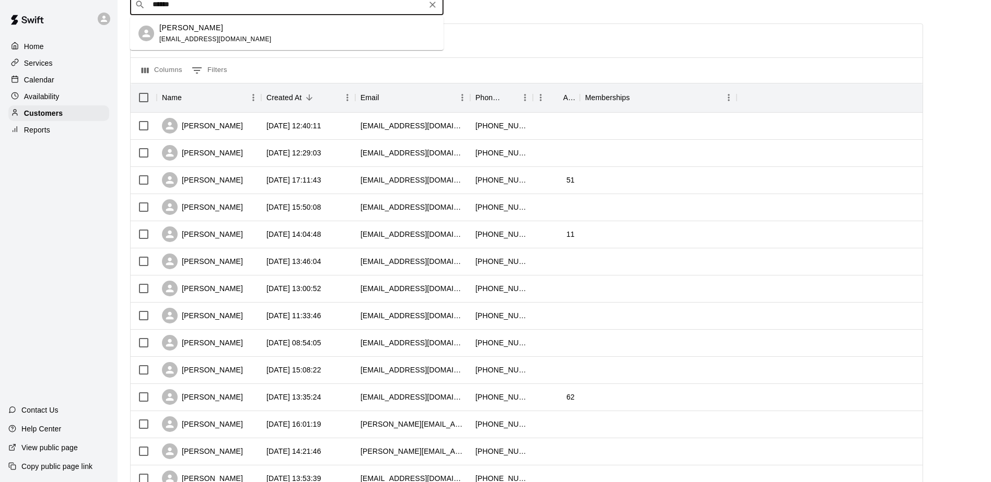
click at [232, 31] on div "Patrick Hodges petey2005@aol.com" at bounding box center [297, 33] width 276 height 22
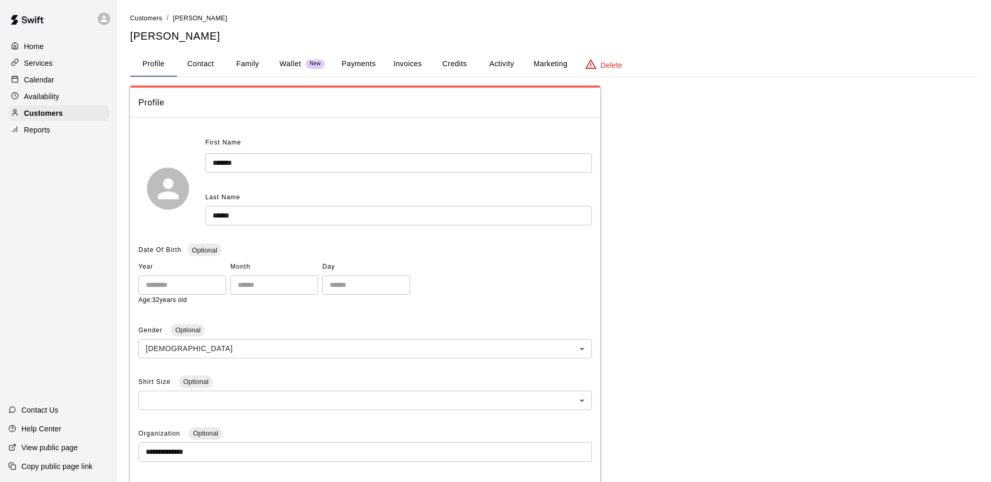
click at [255, 67] on button "Family" at bounding box center [247, 64] width 47 height 25
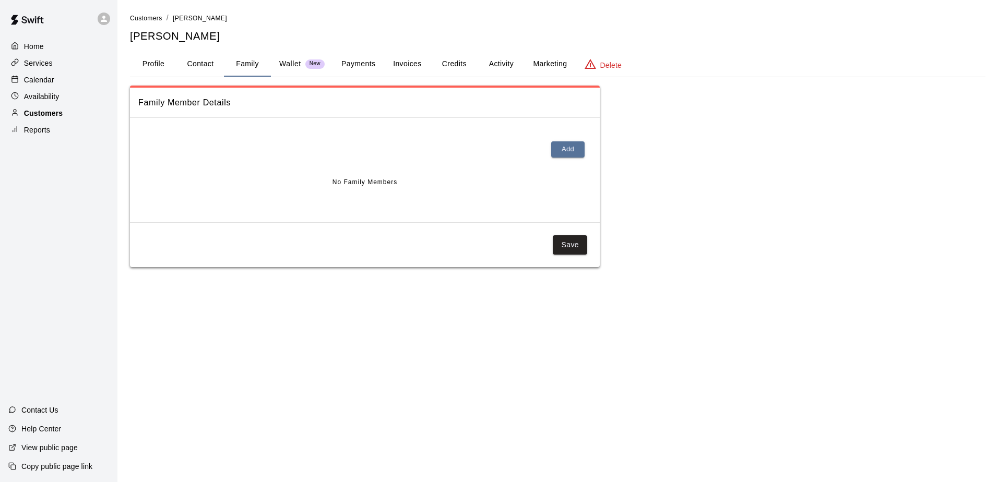
click at [41, 110] on p "Customers" at bounding box center [43, 113] width 39 height 10
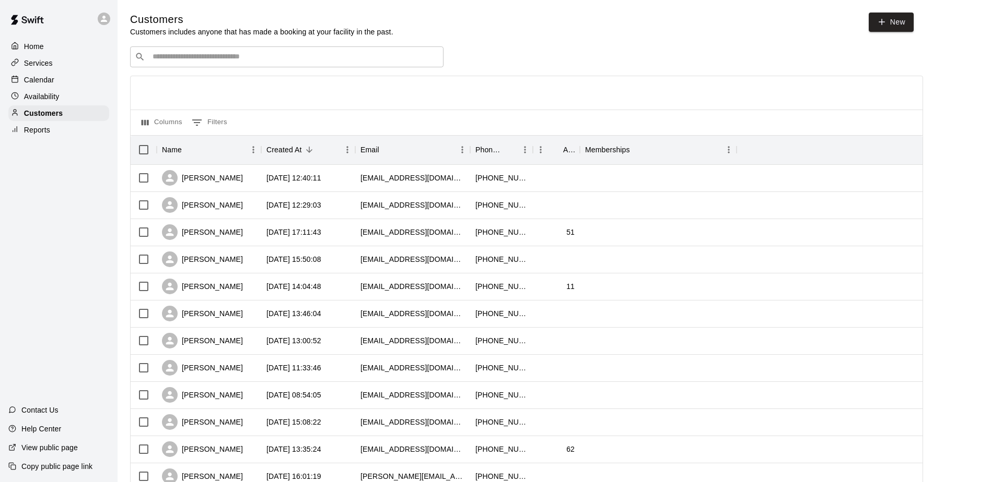
click at [58, 199] on div "Home Services Calendar Availability Customers Reports Contact Us Help Center Vi…" at bounding box center [58, 241] width 117 height 482
click at [52, 95] on p "Availability" at bounding box center [42, 96] width 36 height 10
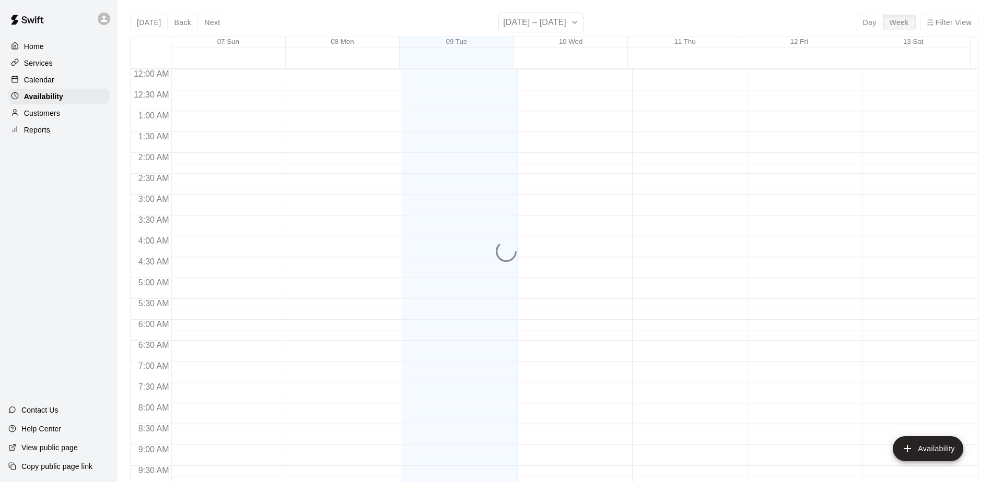
scroll to position [578, 0]
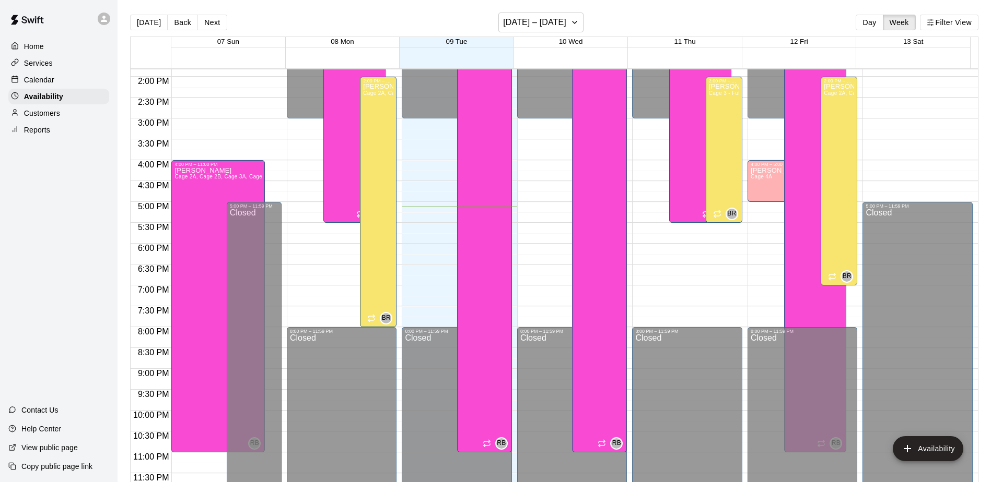
click at [37, 83] on p "Calendar" at bounding box center [39, 80] width 30 height 10
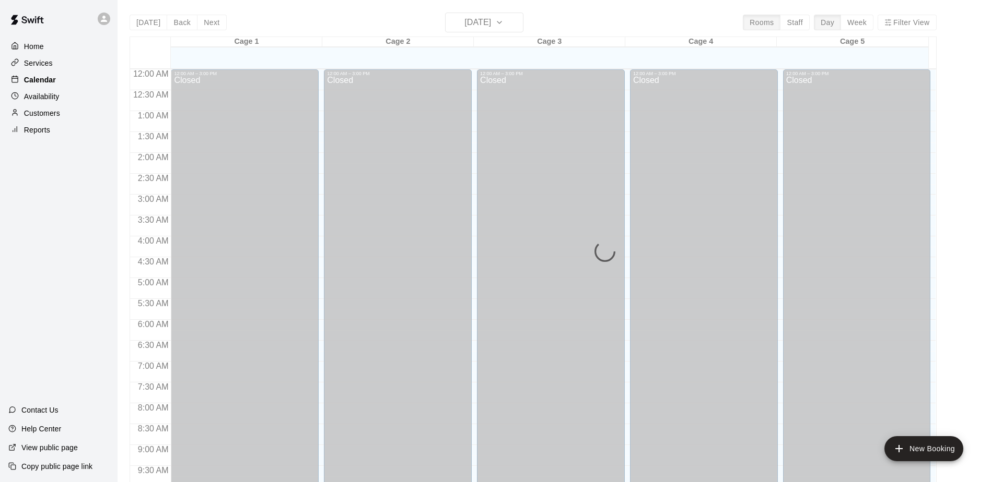
scroll to position [546, 0]
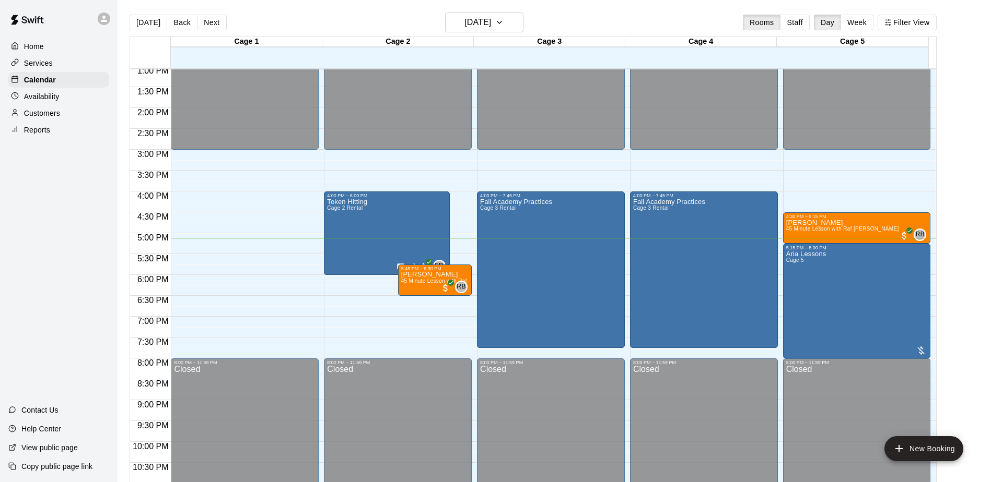
click at [61, 204] on div "Home Services Calendar Availability Customers Reports Contact Us Help Center Vi…" at bounding box center [58, 241] width 117 height 482
click at [75, 275] on div "Home Services Calendar Availability Customers Reports Contact Us Help Center Vi…" at bounding box center [58, 241] width 117 height 482
click at [72, 246] on div "Home Services Calendar Availability Customers Reports Contact Us Help Center Vi…" at bounding box center [58, 241] width 117 height 482
click at [54, 187] on div "Home Services Calendar Availability Customers Reports Contact Us Help Center Vi…" at bounding box center [58, 241] width 117 height 482
click at [44, 110] on div "Customers" at bounding box center [58, 113] width 101 height 16
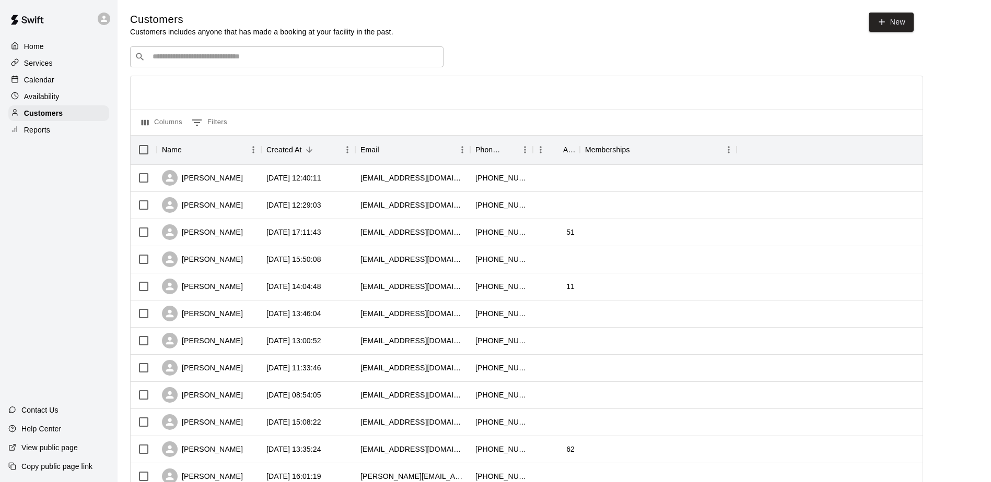
click at [37, 99] on p "Availability" at bounding box center [42, 96] width 36 height 10
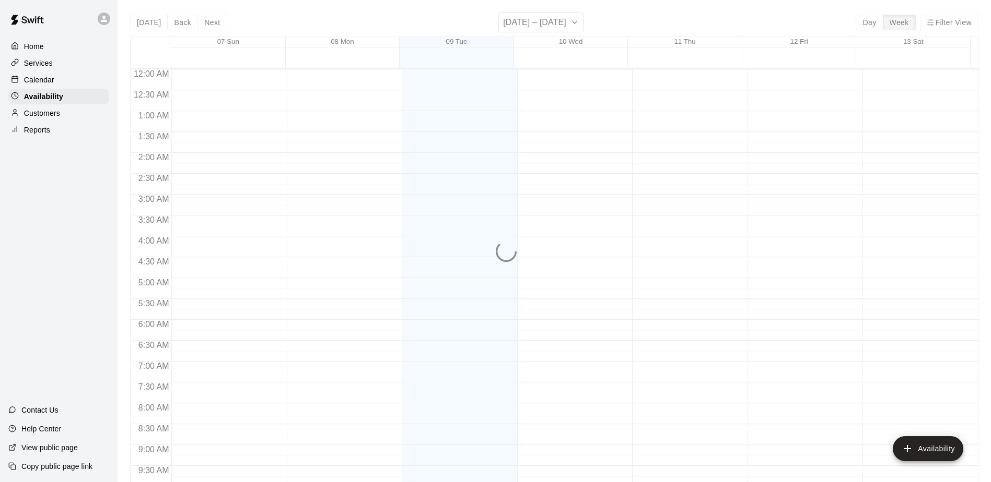
scroll to position [578, 0]
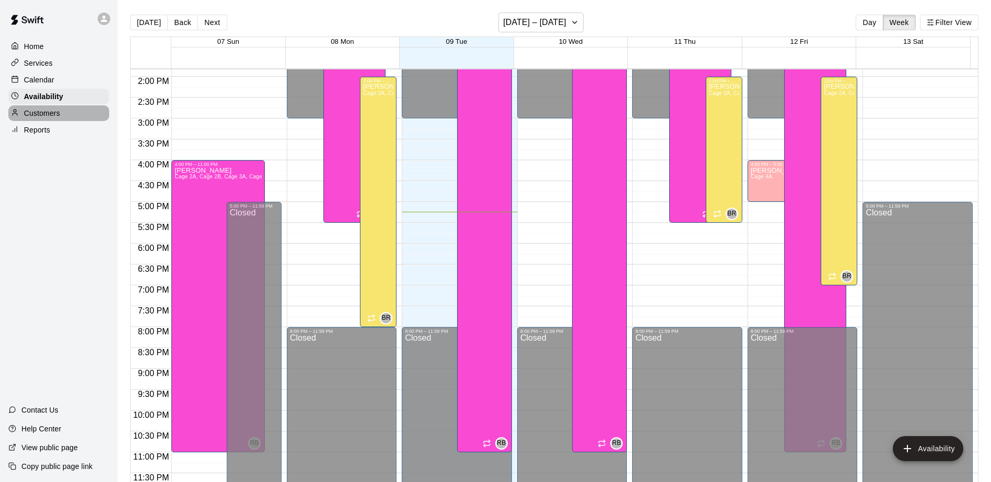
click at [38, 113] on p "Customers" at bounding box center [42, 113] width 36 height 10
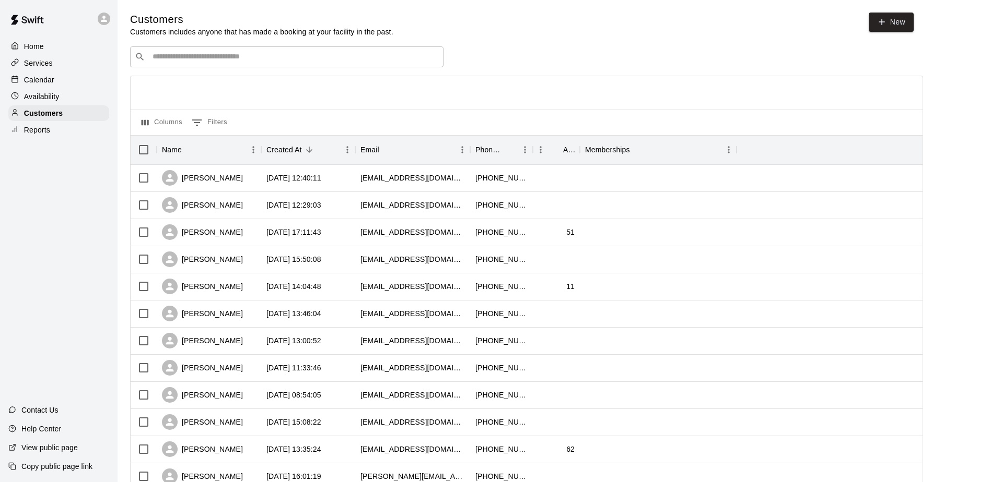
click at [39, 158] on div "Home Services Calendar Availability Customers Reports Contact Us Help Center Vi…" at bounding box center [58, 241] width 117 height 482
click at [52, 84] on p "Calendar" at bounding box center [39, 80] width 30 height 10
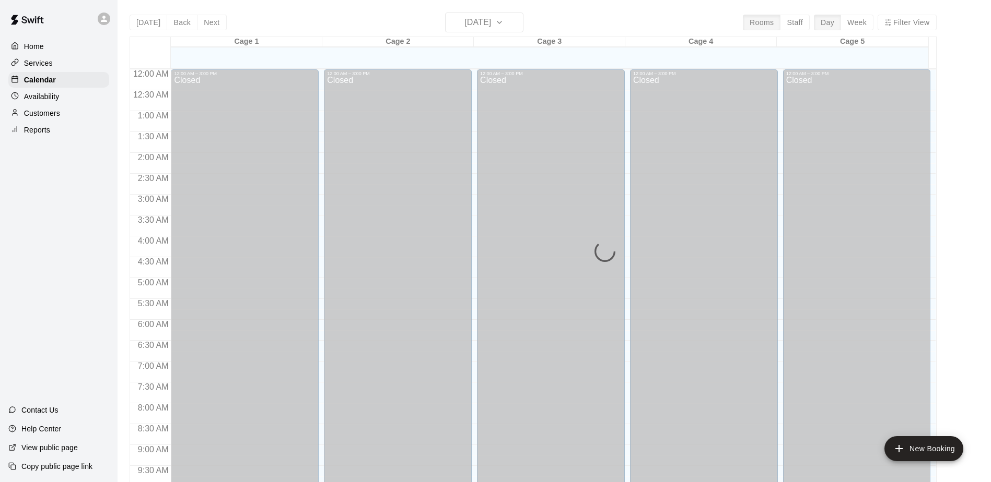
scroll to position [546, 0]
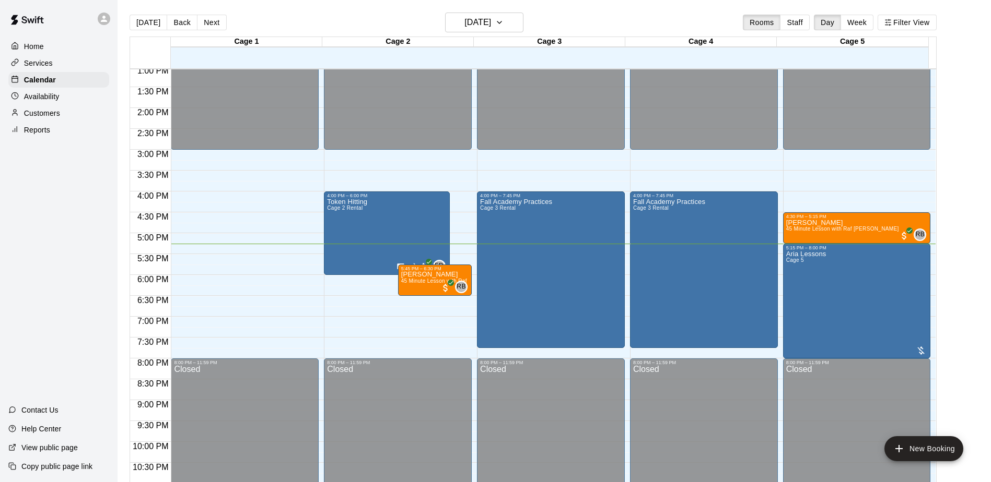
click at [43, 245] on div "Home Services Calendar Availability Customers Reports Contact Us Help Center Vi…" at bounding box center [58, 241] width 117 height 482
click at [49, 115] on p "Customers" at bounding box center [42, 113] width 36 height 10
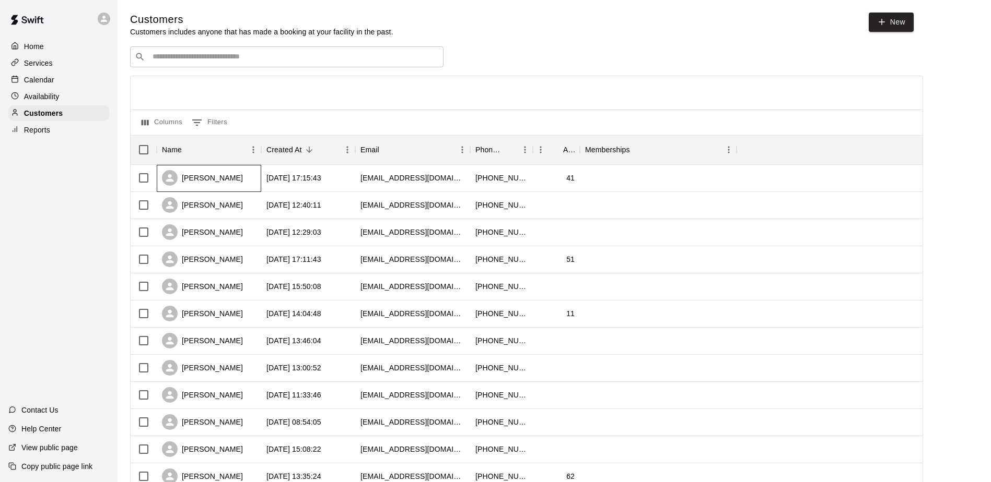
click at [206, 185] on div "Sabrina quiroga" at bounding box center [202, 178] width 81 height 16
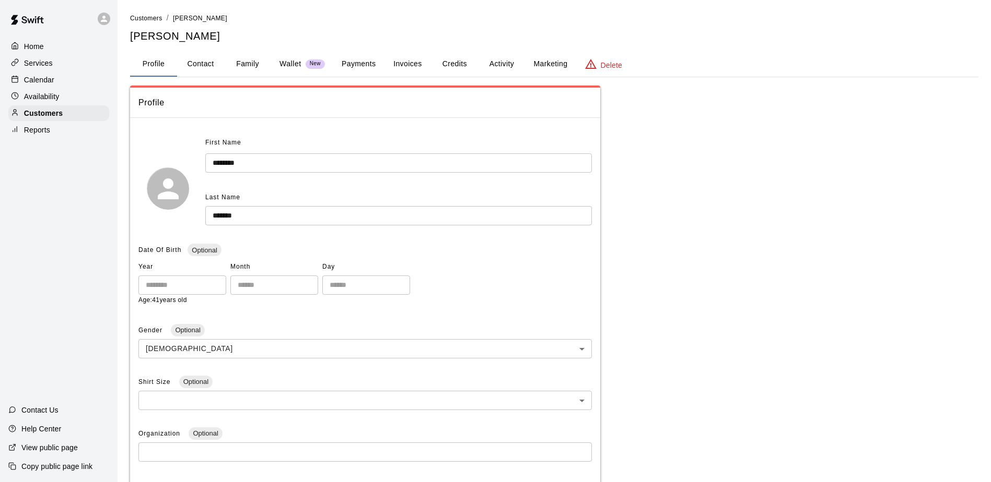
click at [199, 66] on button "Contact" at bounding box center [200, 64] width 47 height 25
select select "**"
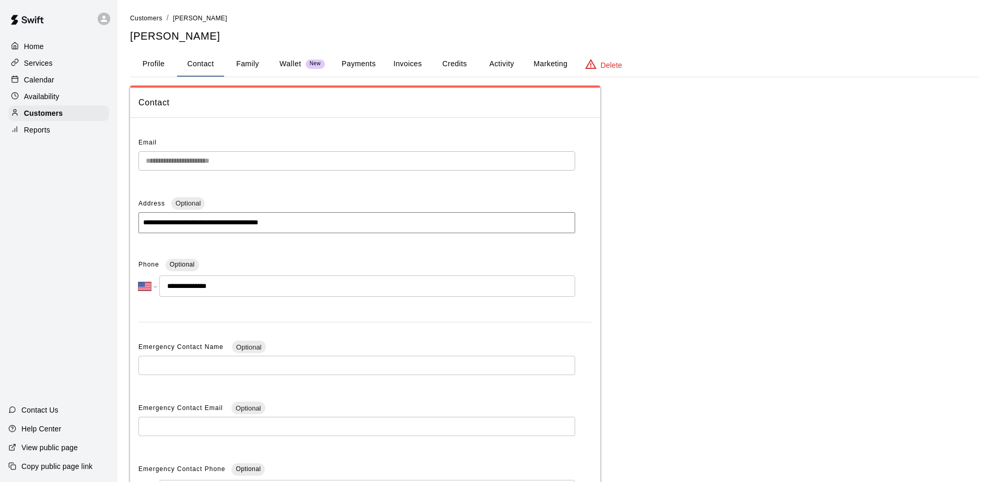
click at [103, 171] on div "**********" at bounding box center [495, 298] width 991 height 596
click at [242, 62] on button "Family" at bounding box center [247, 64] width 47 height 25
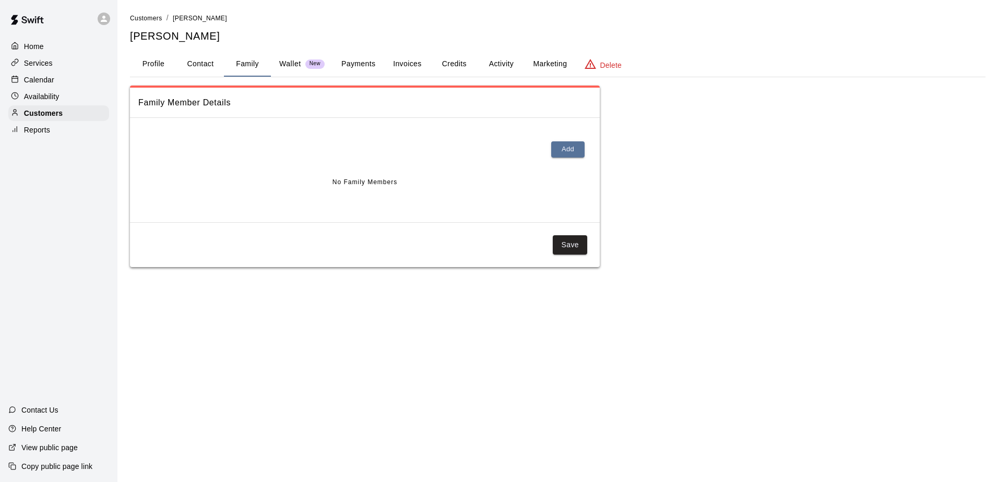
click at [156, 61] on button "Profile" at bounding box center [153, 64] width 47 height 25
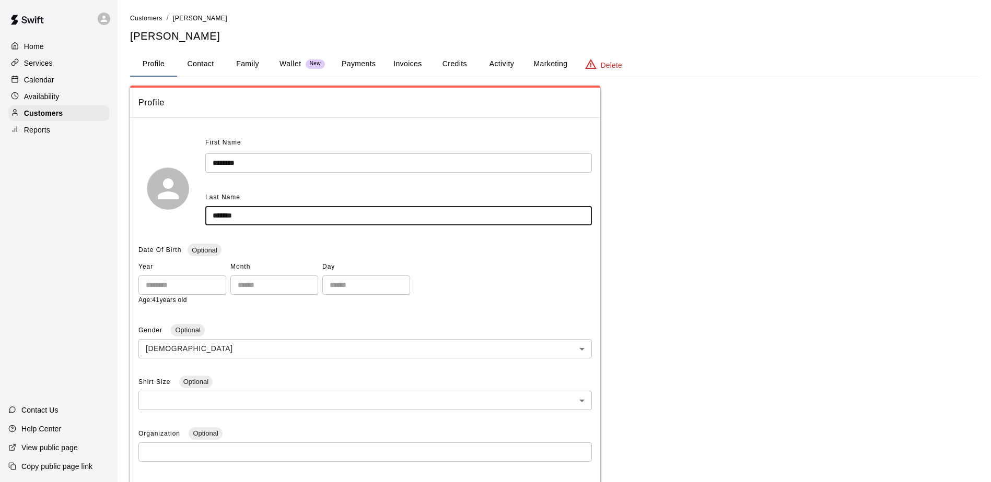
drag, startPoint x: 243, startPoint y: 216, endPoint x: 187, endPoint y: 217, distance: 55.9
click at [187, 217] on div "First Name ******* ​ Last Name ******* ​" at bounding box center [364, 189] width 453 height 108
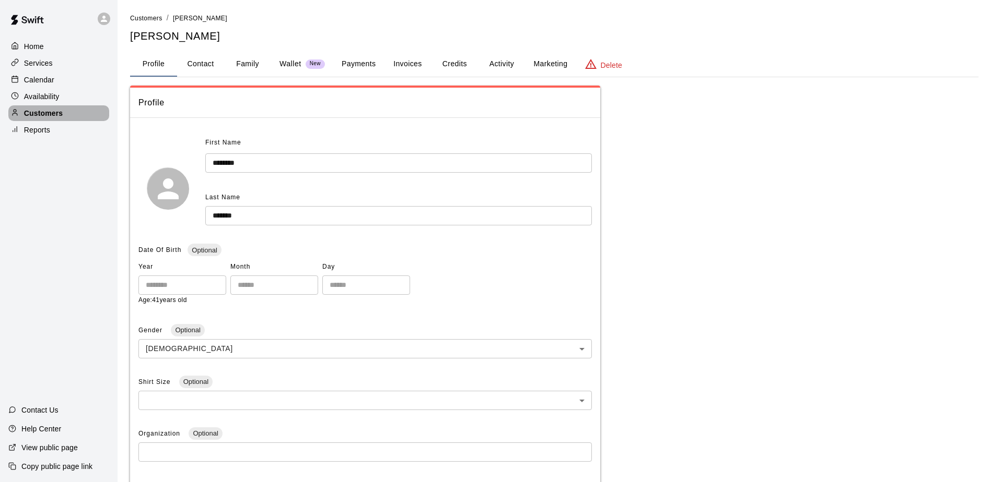
click at [56, 113] on p "Customers" at bounding box center [43, 113] width 39 height 10
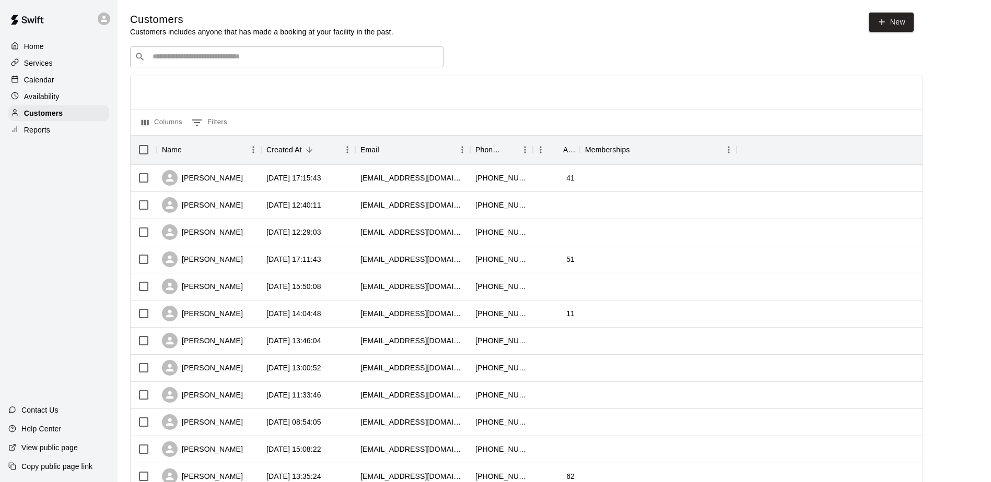
click at [52, 187] on div "Home Services Calendar Availability Customers Reports Contact Us Help Center Vi…" at bounding box center [58, 241] width 117 height 482
click at [37, 81] on p "Calendar" at bounding box center [39, 80] width 30 height 10
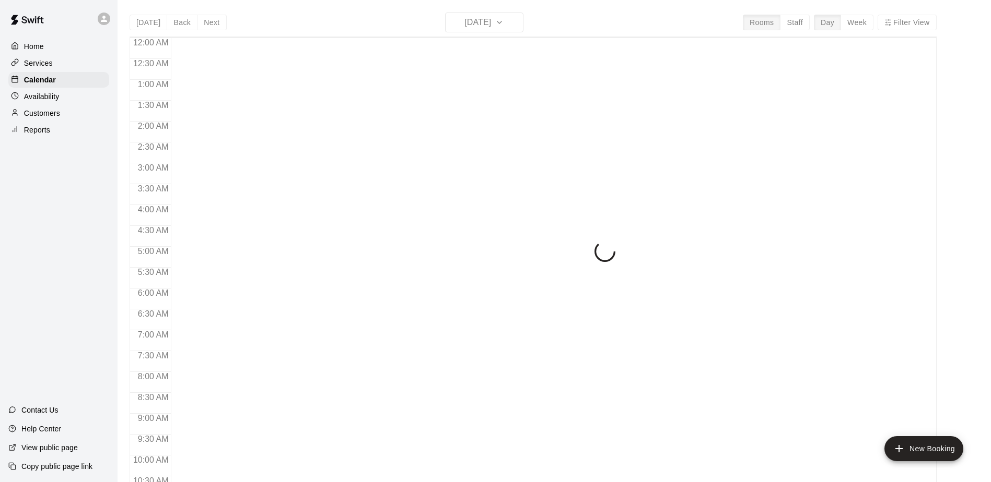
scroll to position [546, 0]
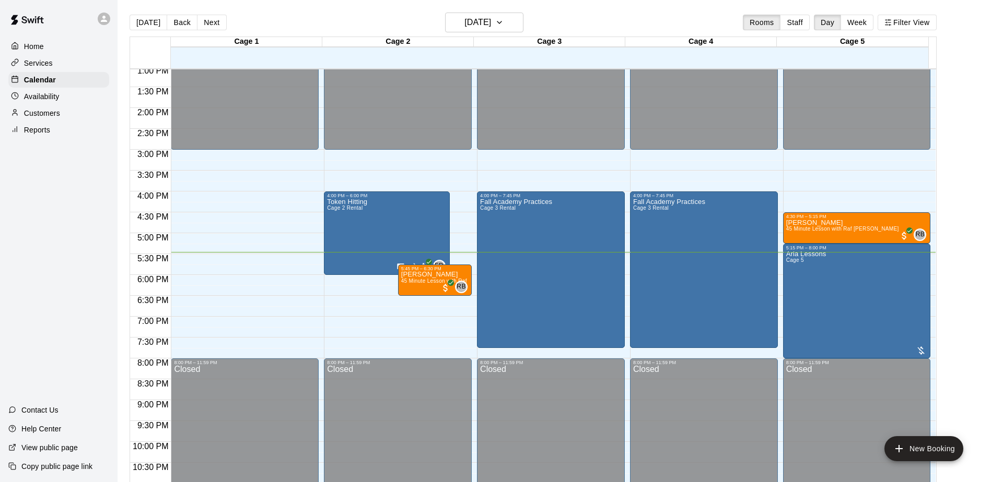
click at [44, 222] on div "Home Services Calendar Availability Customers Reports Contact Us Help Center Vi…" at bounding box center [58, 241] width 117 height 482
click at [63, 242] on div "Home Services Calendar Availability Customers Reports Contact Us Help Center Vi…" at bounding box center [58, 241] width 117 height 482
click at [83, 279] on div "Home Services Calendar Availability Customers Reports Contact Us Help Center Vi…" at bounding box center [58, 241] width 117 height 482
click at [81, 240] on div "Home Services Calendar Availability Customers Reports Contact Us Help Center Vi…" at bounding box center [58, 241] width 117 height 482
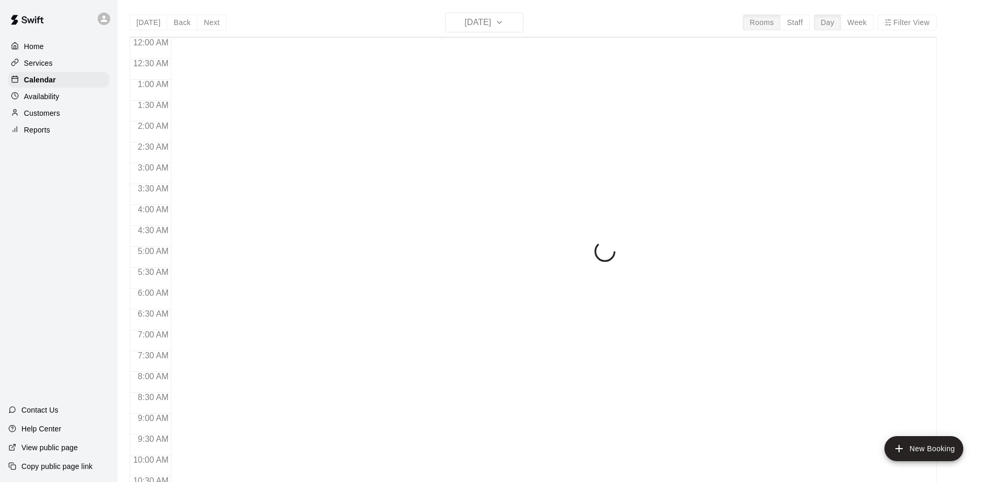
scroll to position [546, 0]
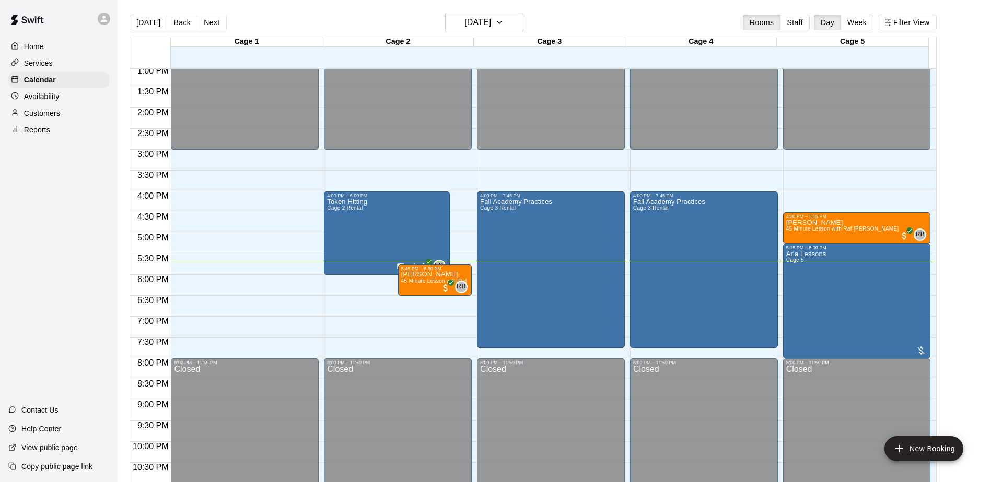
click at [77, 250] on div "Home Services Calendar Availability Customers Reports Contact Us Help Center Vi…" at bounding box center [58, 241] width 117 height 482
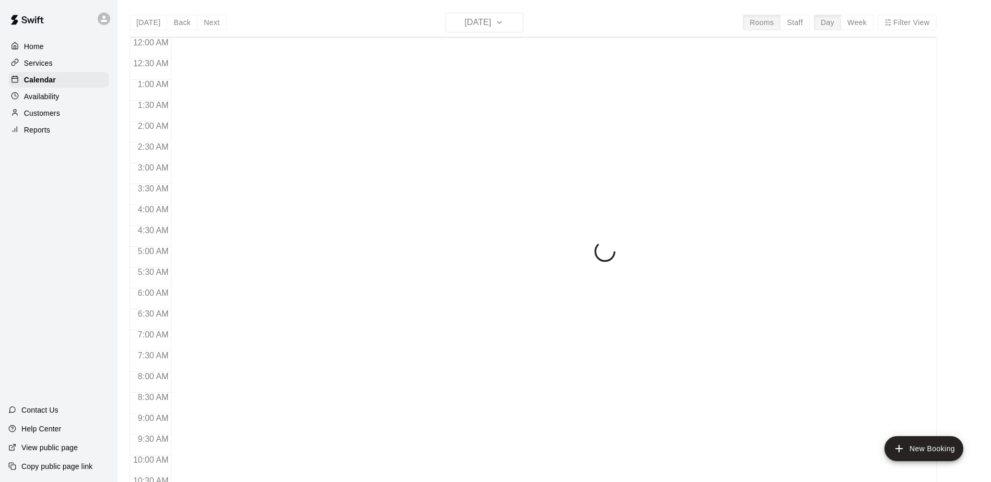
scroll to position [546, 0]
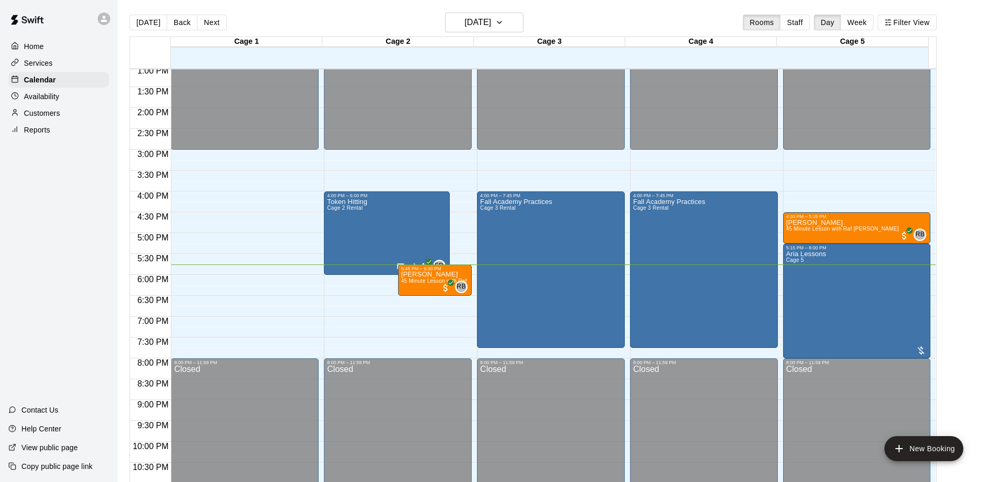
click at [84, 202] on div "Home Services Calendar Availability Customers Reports Contact Us Help Center Vi…" at bounding box center [58, 241] width 117 height 482
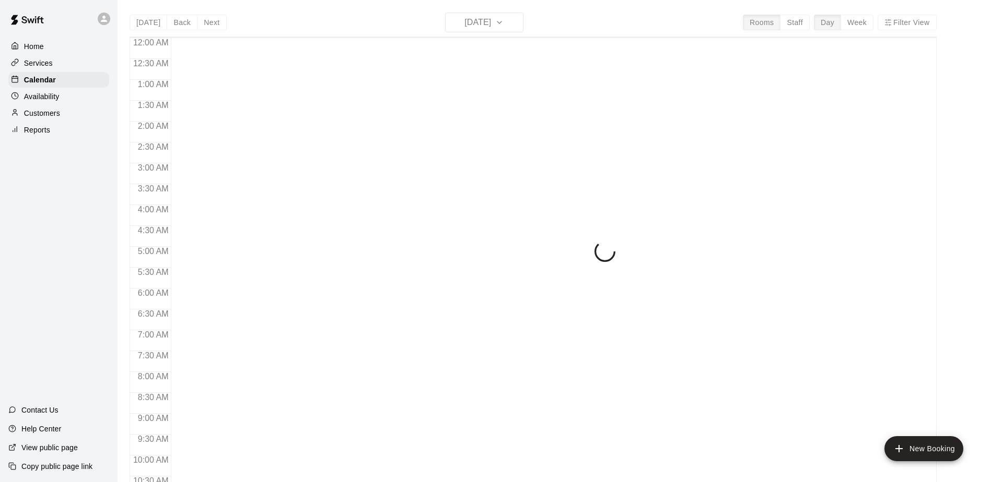
scroll to position [546, 0]
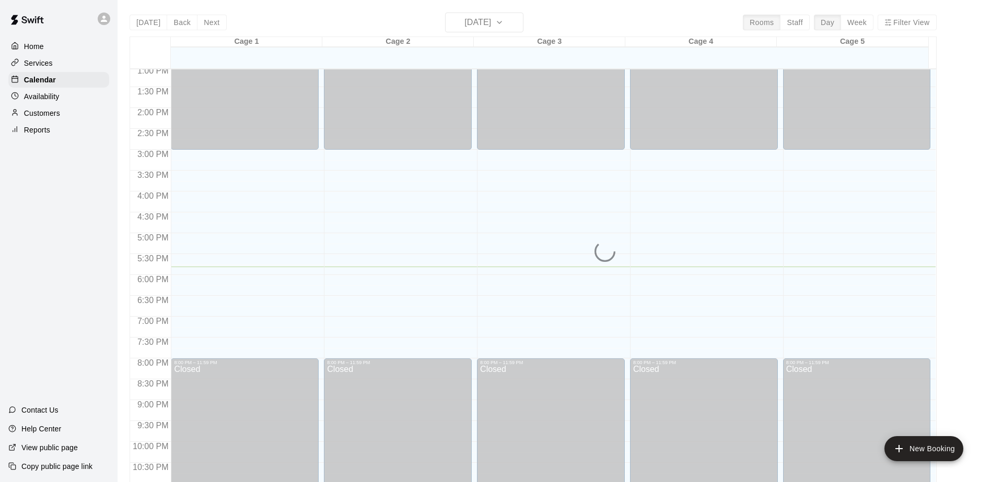
click at [63, 180] on div "Home Services Calendar Availability Customers Reports Contact Us Help Center Vi…" at bounding box center [58, 241] width 117 height 482
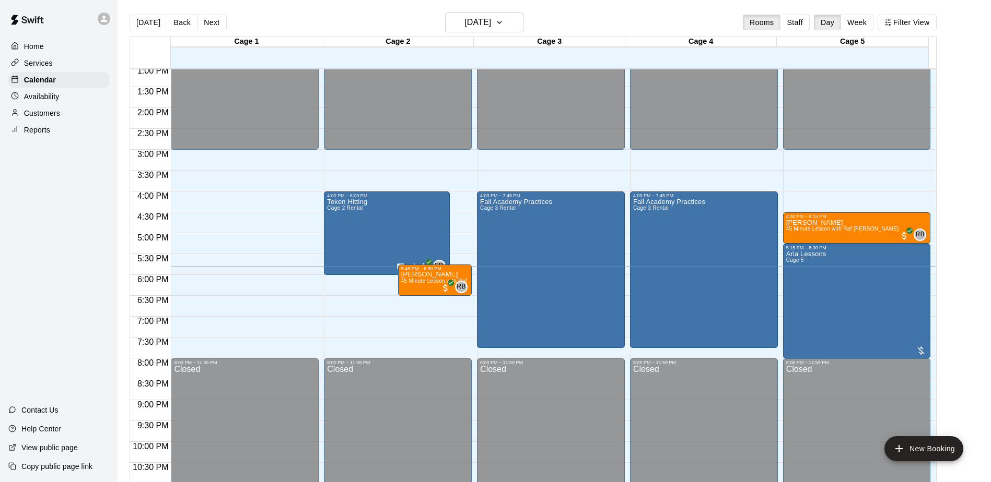
click at [63, 180] on div "Home Services Calendar Availability Customers Reports Contact Us Help Center Vi…" at bounding box center [58, 241] width 117 height 482
drag, startPoint x: 63, startPoint y: 182, endPoint x: 57, endPoint y: 233, distance: 50.9
click at [57, 233] on div "Home Services Calendar Availability Customers Reports Contact Us Help Center Vi…" at bounding box center [58, 241] width 117 height 482
click at [36, 232] on div "Home Services Calendar Availability Customers Reports Contact Us Help Center Vi…" at bounding box center [58, 241] width 117 height 482
drag, startPoint x: 36, startPoint y: 232, endPoint x: 37, endPoint y: 255, distance: 22.5
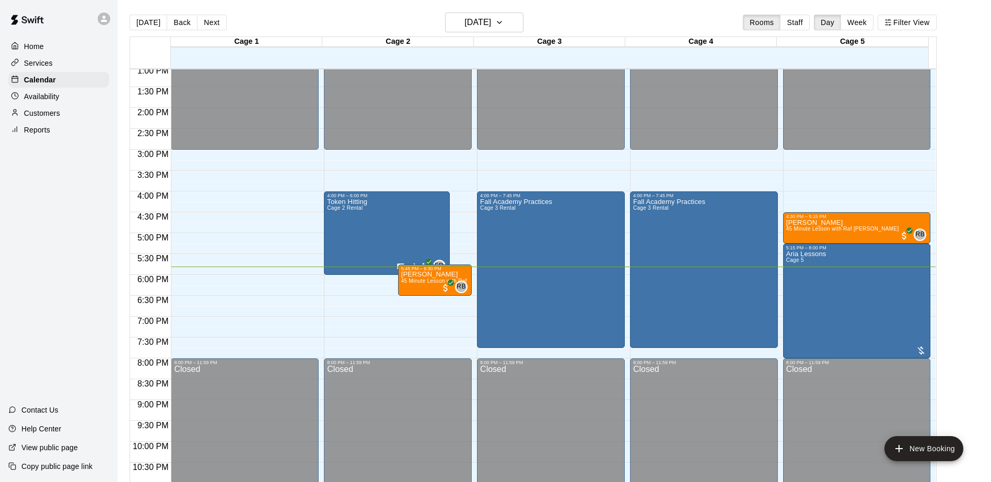
click at [37, 255] on div "Home Services Calendar Availability Customers Reports Contact Us Help Center Vi…" at bounding box center [58, 241] width 117 height 482
click at [37, 251] on div "Home Services Calendar Availability Customers Reports Contact Us Help Center Vi…" at bounding box center [58, 241] width 117 height 482
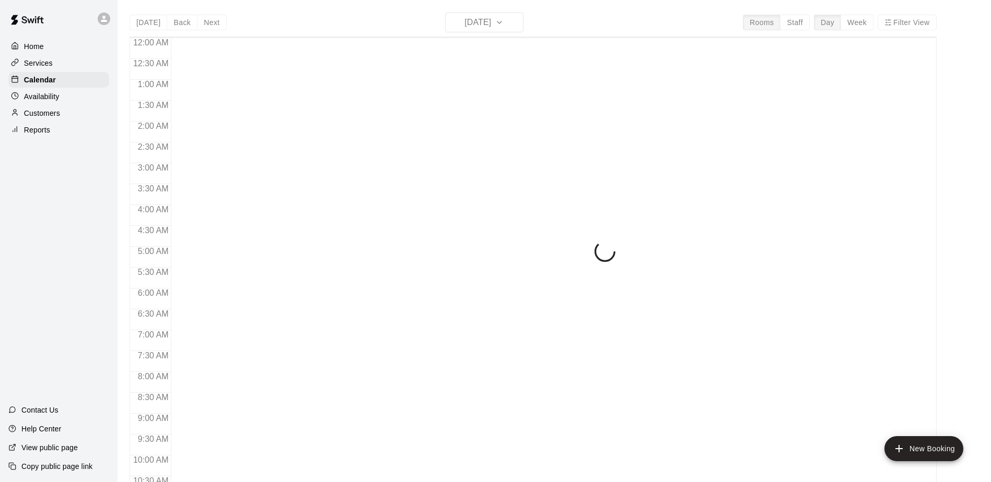
scroll to position [546, 0]
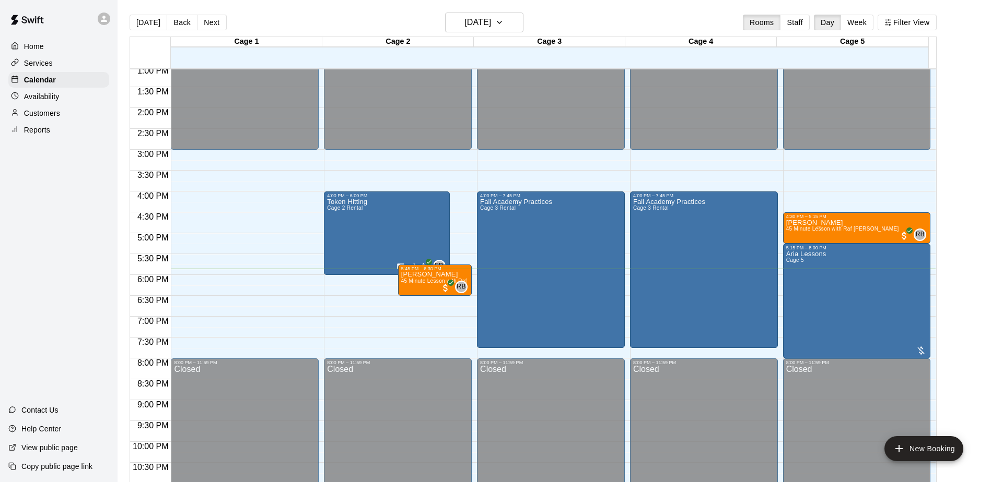
click at [79, 254] on div "Home Services Calendar Availability Customers Reports Contact Us Help Center Vi…" at bounding box center [58, 241] width 117 height 482
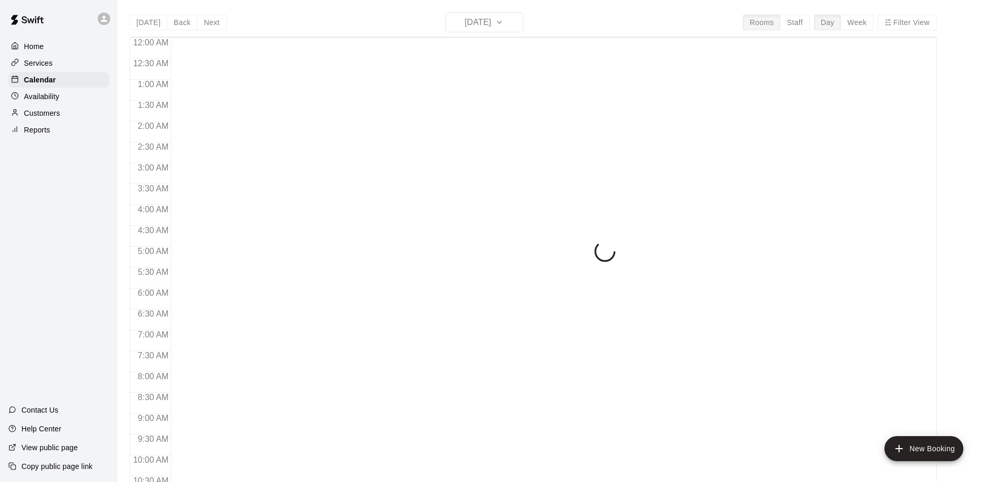
scroll to position [546, 0]
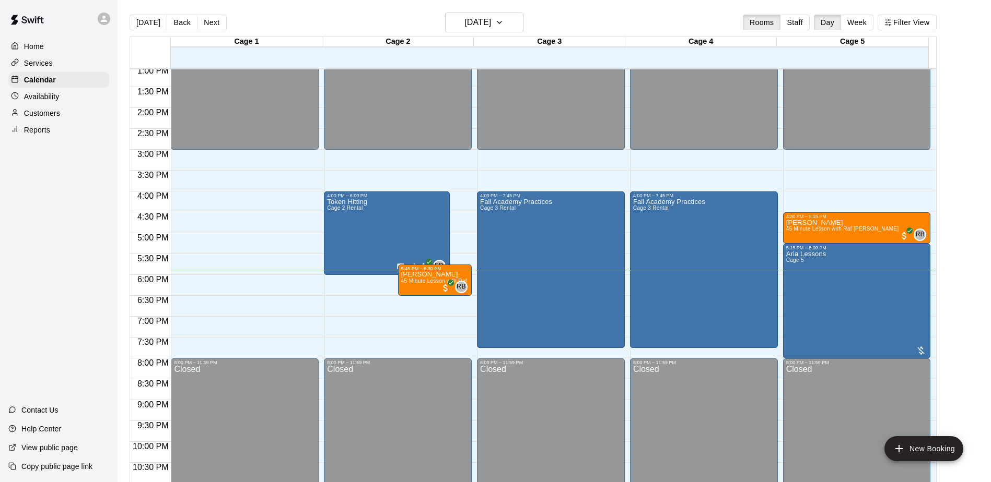
click at [90, 186] on div "Home Services Calendar Availability Customers Reports Contact Us Help Center Vi…" at bounding box center [58, 241] width 117 height 482
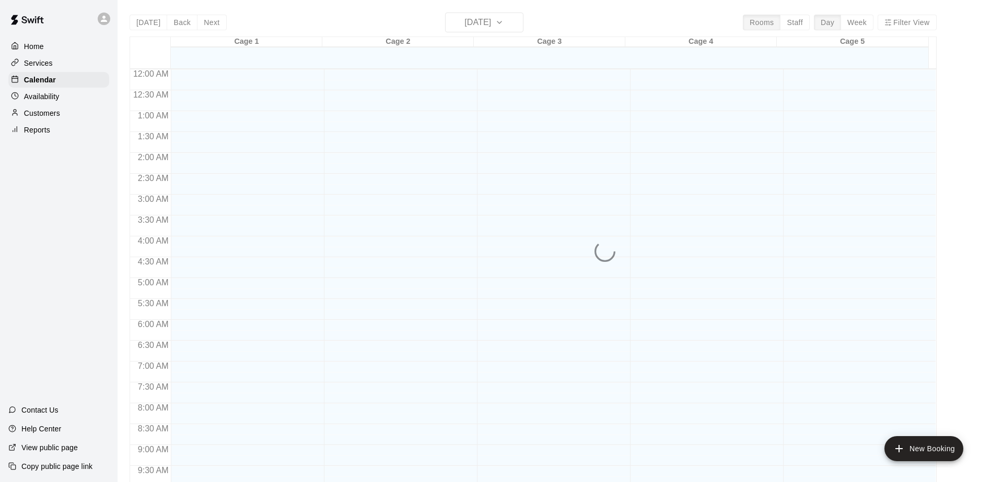
scroll to position [546, 0]
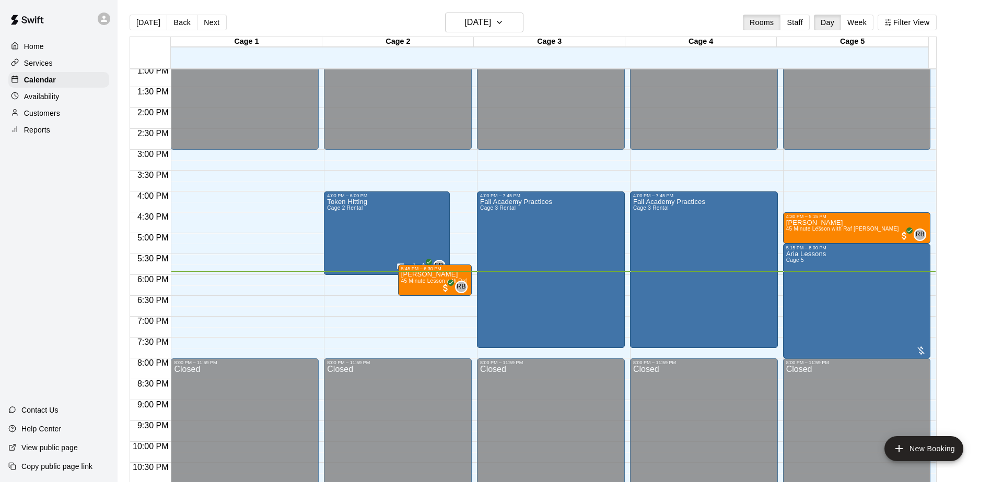
click at [98, 217] on div "Home Services Calendar Availability Customers Reports Contact Us Help Center Vi…" at bounding box center [58, 241] width 117 height 482
click at [95, 233] on div "Home Services Calendar Availability Customers Reports Contact Us Help Center Vi…" at bounding box center [58, 241] width 117 height 482
click at [98, 296] on div "Home Services Calendar Availability Customers Reports Contact Us Help Center Vi…" at bounding box center [58, 241] width 117 height 482
click at [97, 296] on div "Home Services Calendar Availability Customers Reports Contact Us Help Center Vi…" at bounding box center [58, 241] width 117 height 482
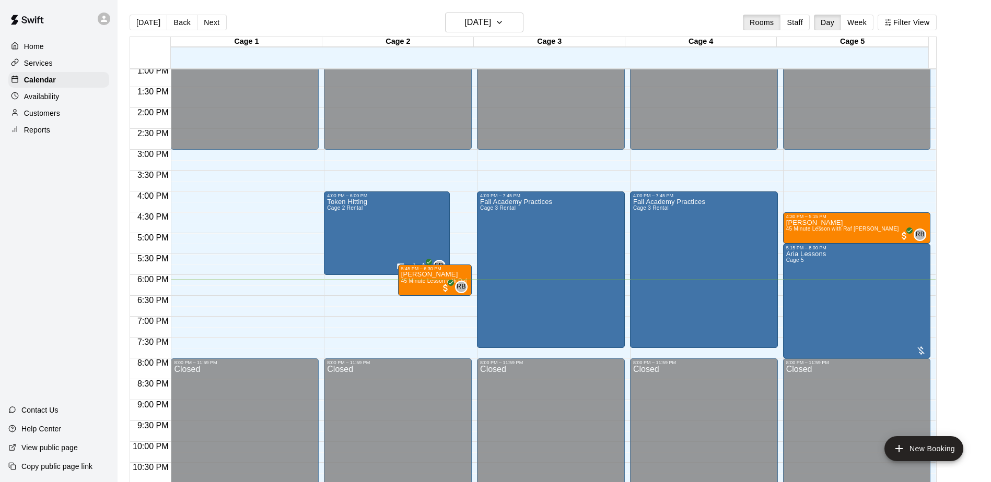
click at [92, 228] on div "Home Services Calendar Availability Customers Reports Contact Us Help Center Vi…" at bounding box center [58, 241] width 117 height 482
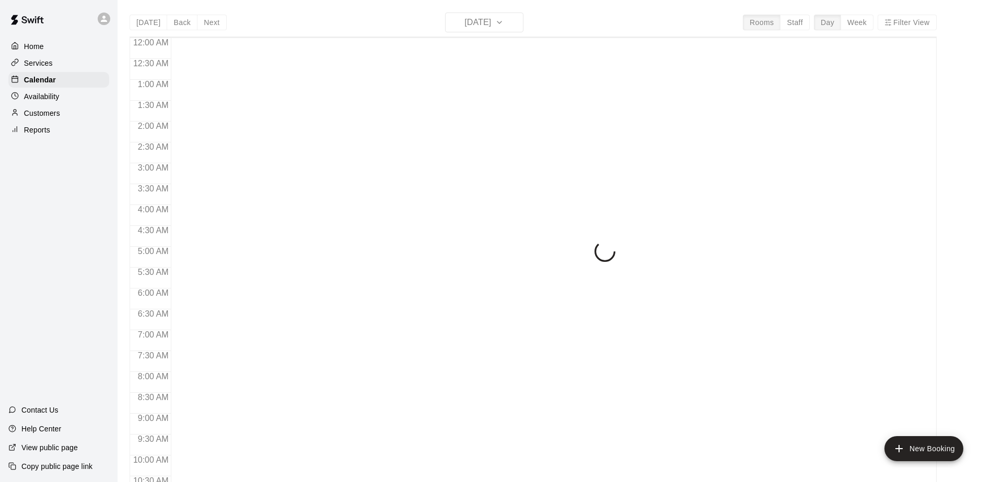
scroll to position [546, 0]
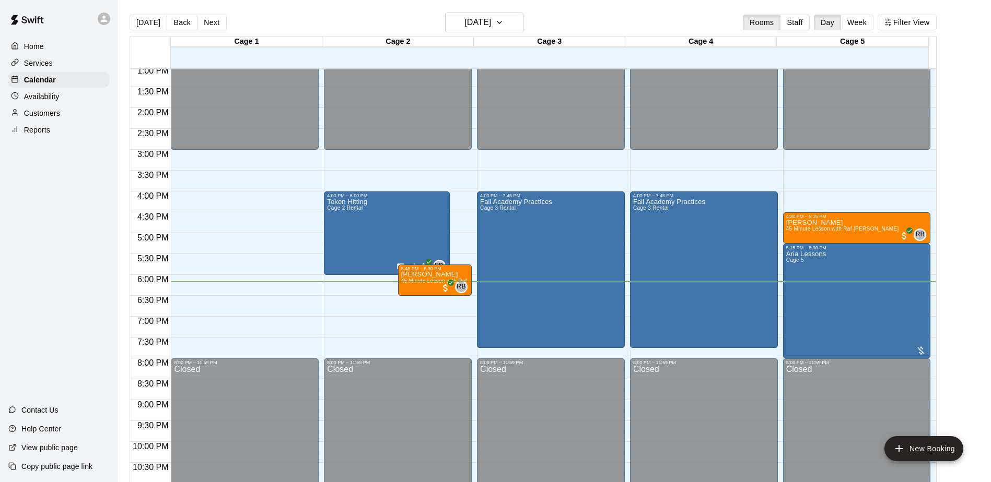
click at [67, 223] on div "Home Services Calendar Availability Customers Reports Contact Us Help Center Vi…" at bounding box center [58, 241] width 117 height 482
click at [68, 268] on div "Home Services Calendar Availability Customers Reports Contact Us Help Center Vi…" at bounding box center [58, 241] width 117 height 482
click at [48, 236] on div "Home Services Calendar Availability Customers Reports Contact Us Help Center Vi…" at bounding box center [58, 241] width 117 height 482
click at [84, 200] on div "Home Services Calendar Availability Customers Reports Contact Us Help Center Vi…" at bounding box center [58, 241] width 117 height 482
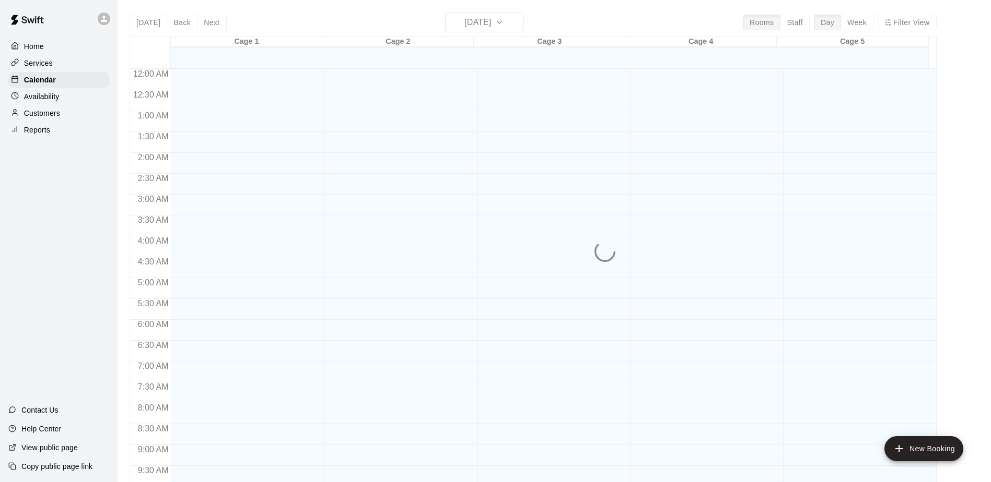
scroll to position [546, 0]
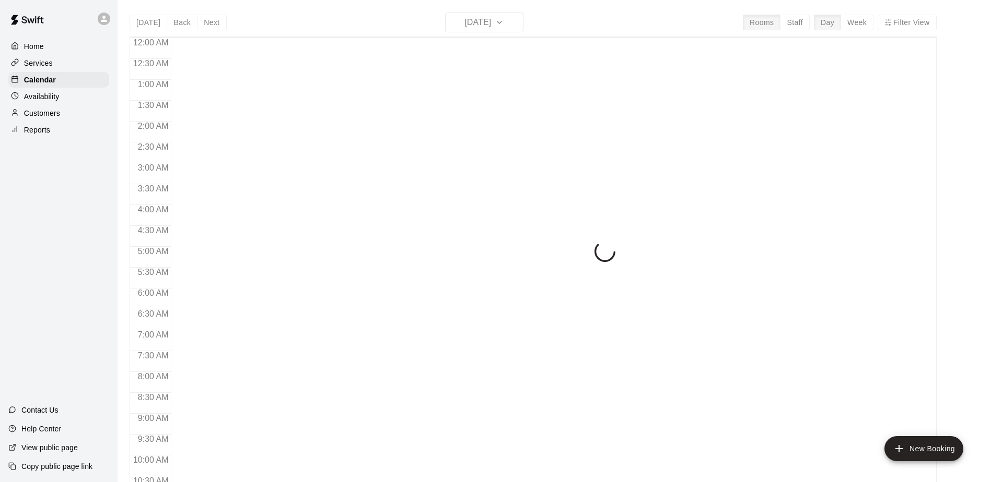
scroll to position [546, 0]
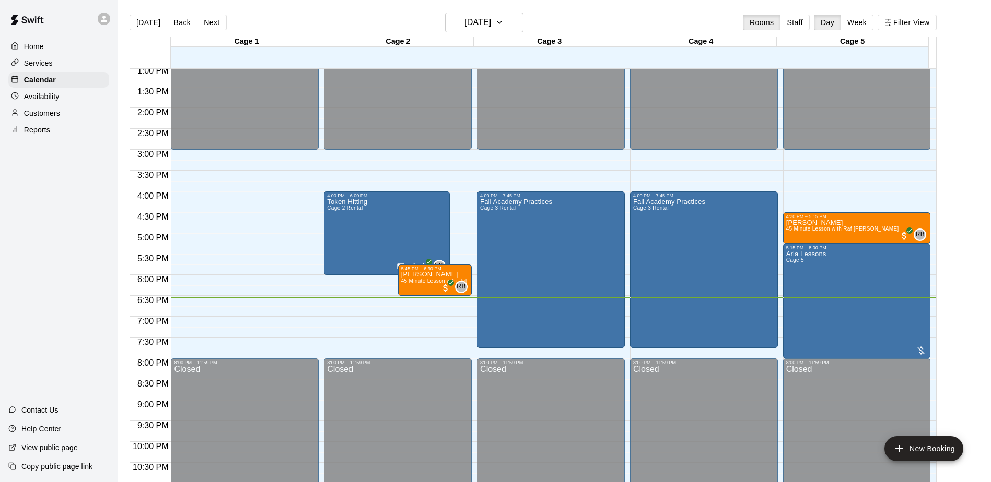
click at [87, 213] on div "Home Services Calendar Availability Customers Reports Contact Us Help Center Vi…" at bounding box center [58, 241] width 117 height 482
click at [47, 189] on div "Home Services Calendar Availability Customers Reports Contact Us Help Center Vi…" at bounding box center [58, 241] width 117 height 482
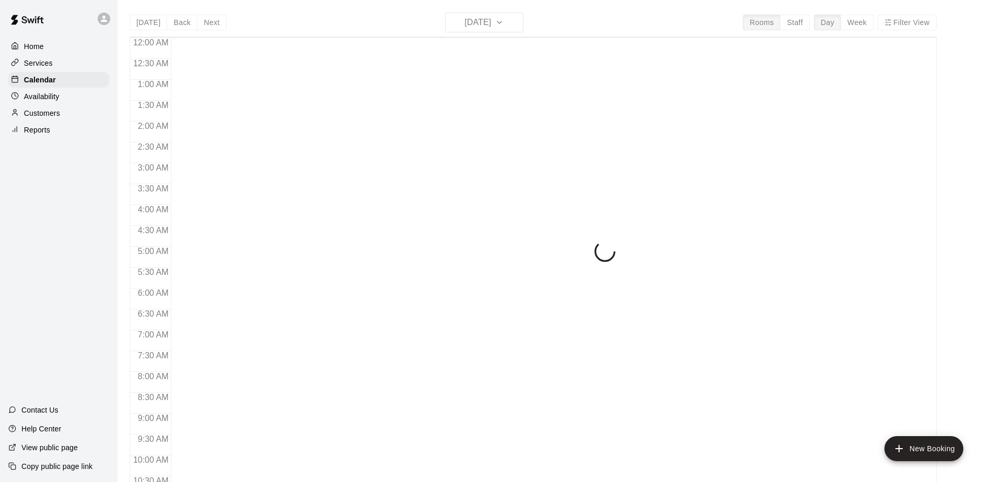
scroll to position [546, 0]
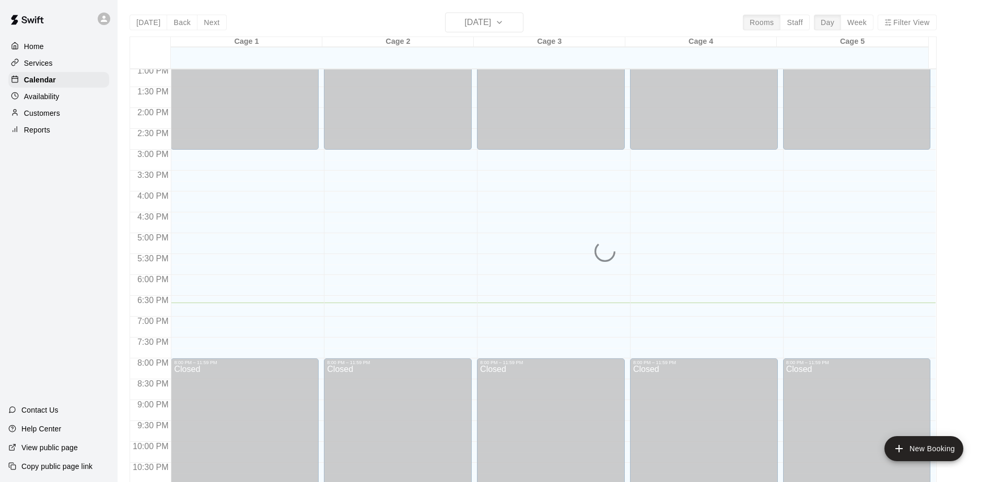
click at [63, 199] on div "Home Services Calendar Availability Customers Reports Contact Us Help Center Vi…" at bounding box center [58, 241] width 117 height 482
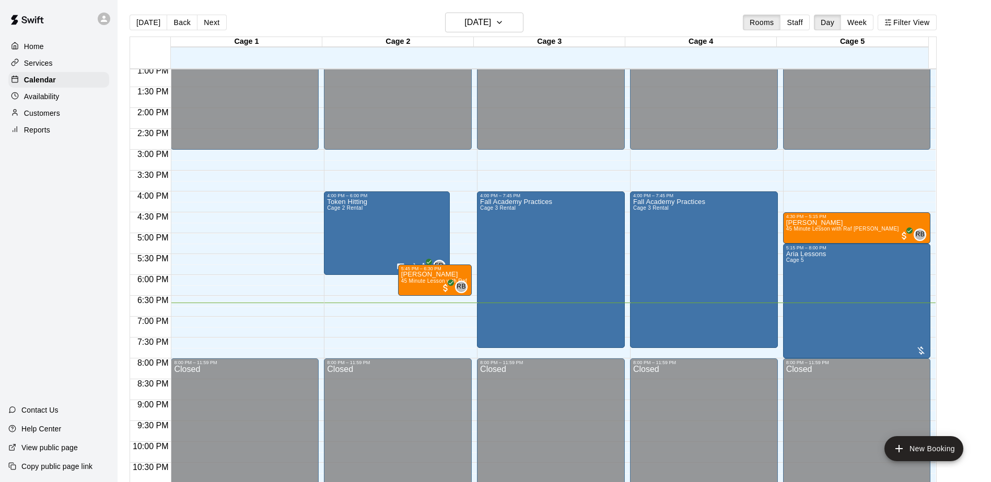
click at [65, 199] on div "Home Services Calendar Availability Customers Reports Contact Us Help Center Vi…" at bounding box center [58, 241] width 117 height 482
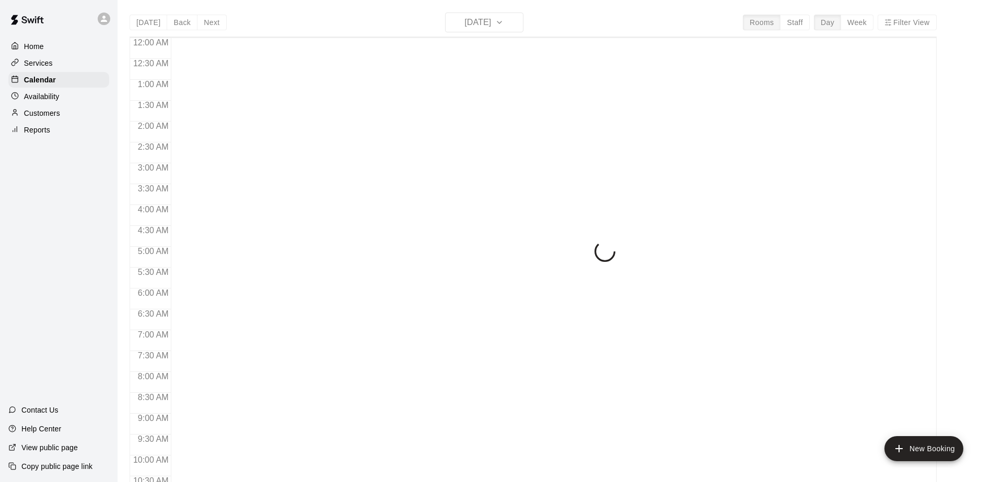
scroll to position [546, 0]
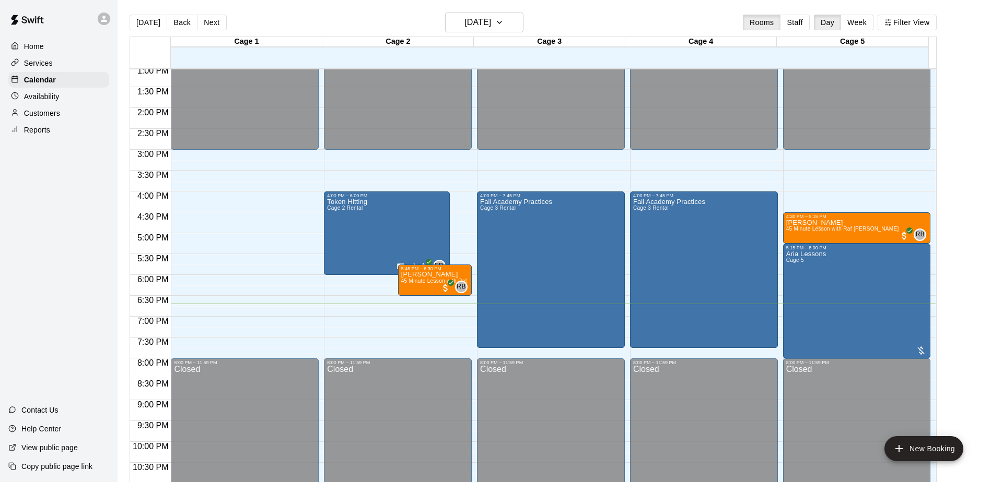
click at [62, 195] on div "Home Services Calendar Availability Customers Reports Contact Us Help Center Vi…" at bounding box center [58, 241] width 117 height 482
click at [67, 195] on div "Home Services Calendar Availability Customers Reports Contact Us Help Center Vi…" at bounding box center [58, 241] width 117 height 482
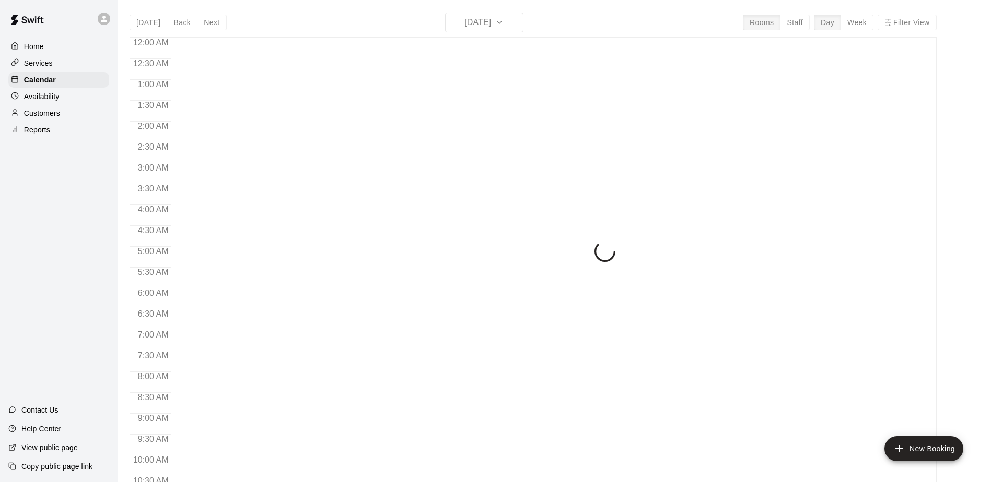
scroll to position [546, 0]
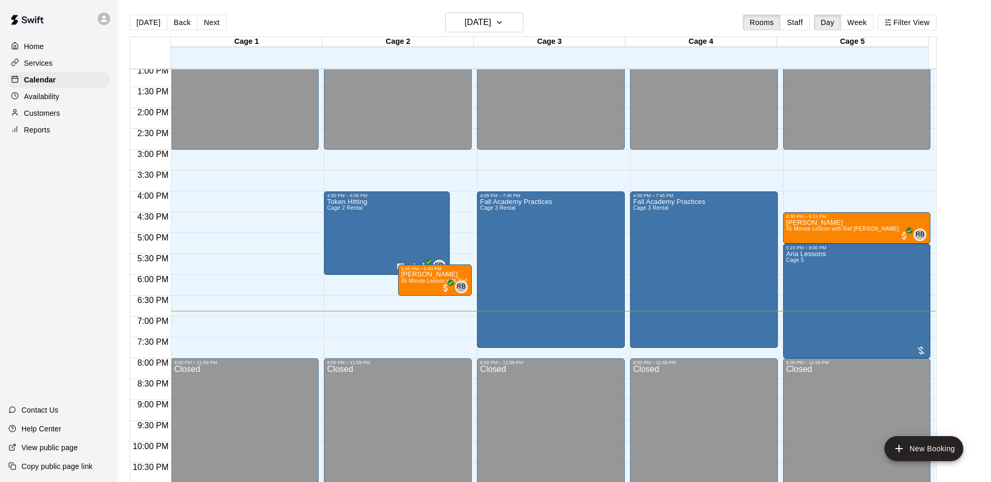
click at [68, 179] on div "Home Services Calendar Availability Customers Reports Contact Us Help Center Vi…" at bounding box center [58, 241] width 117 height 482
click at [68, 191] on div "Home Services Calendar Availability Customers Reports Contact Us Help Center Vi…" at bounding box center [58, 241] width 117 height 482
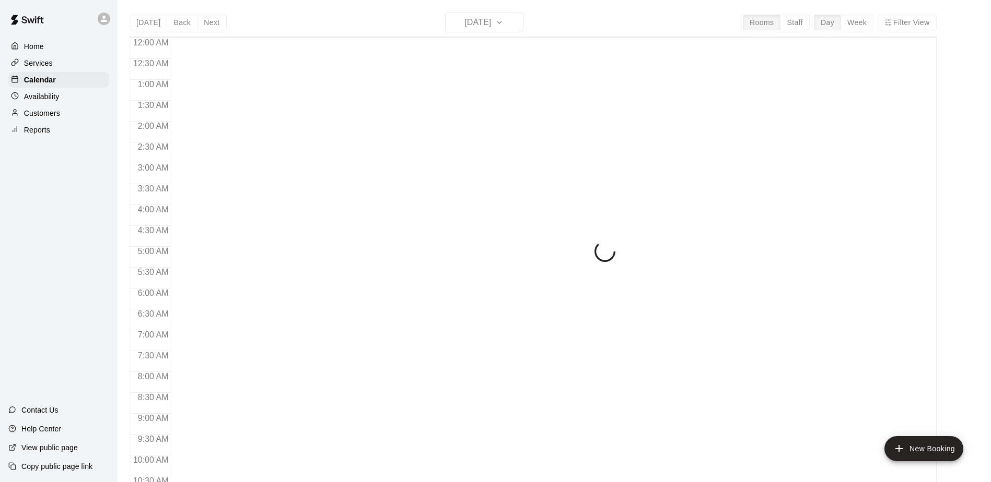
scroll to position [546, 0]
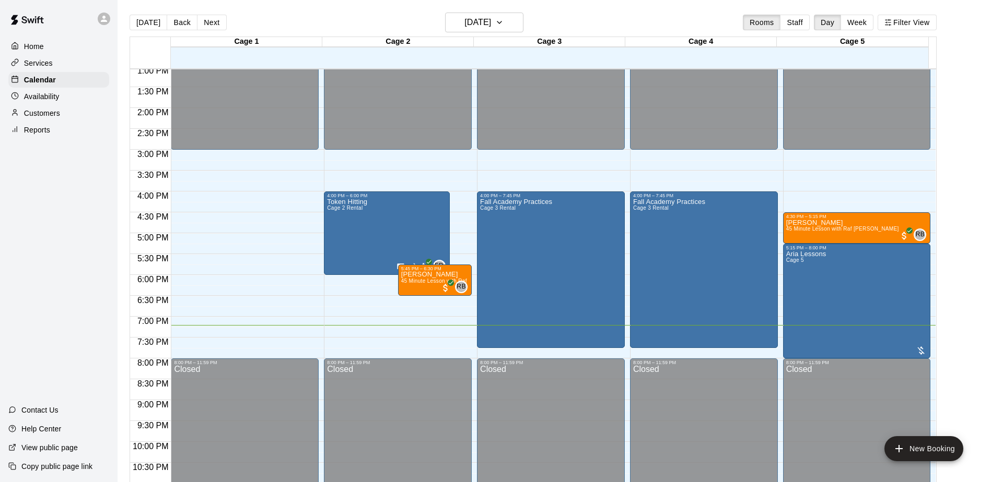
click at [83, 222] on div "Home Services Calendar Availability Customers Reports Contact Us Help Center Vi…" at bounding box center [58, 241] width 117 height 482
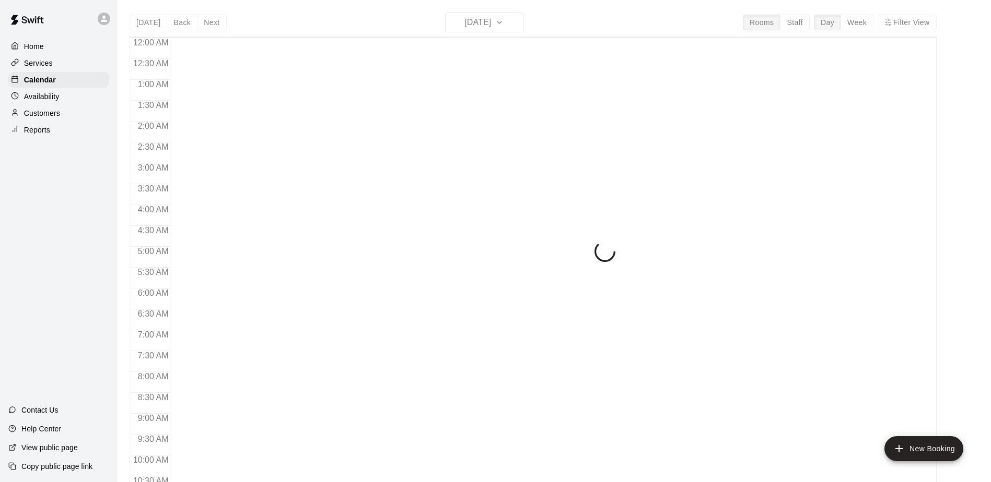
scroll to position [546, 0]
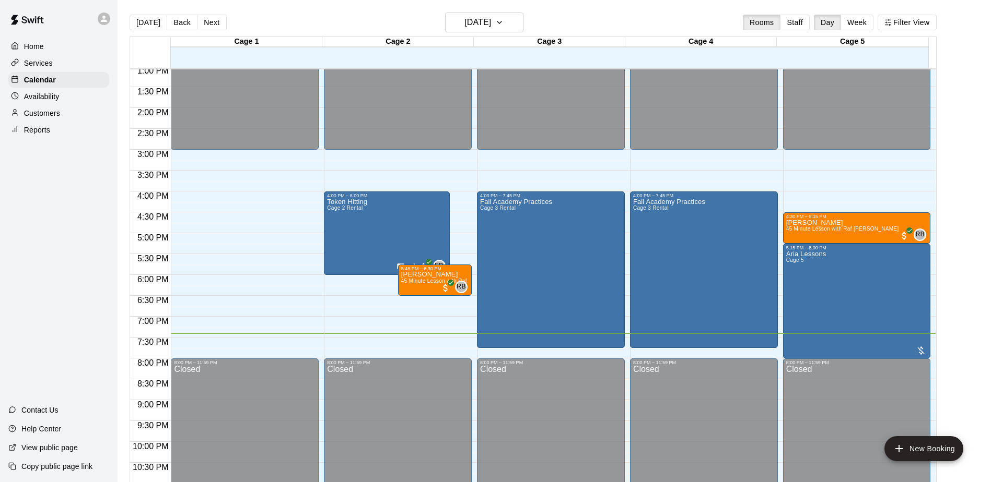
click at [61, 204] on div "Home Services Calendar Availability Customers Reports Contact Us Help Center Vi…" at bounding box center [58, 241] width 117 height 482
click at [31, 223] on div "Home Services Calendar Availability Customers Reports Contact Us Help Center Vi…" at bounding box center [58, 241] width 117 height 482
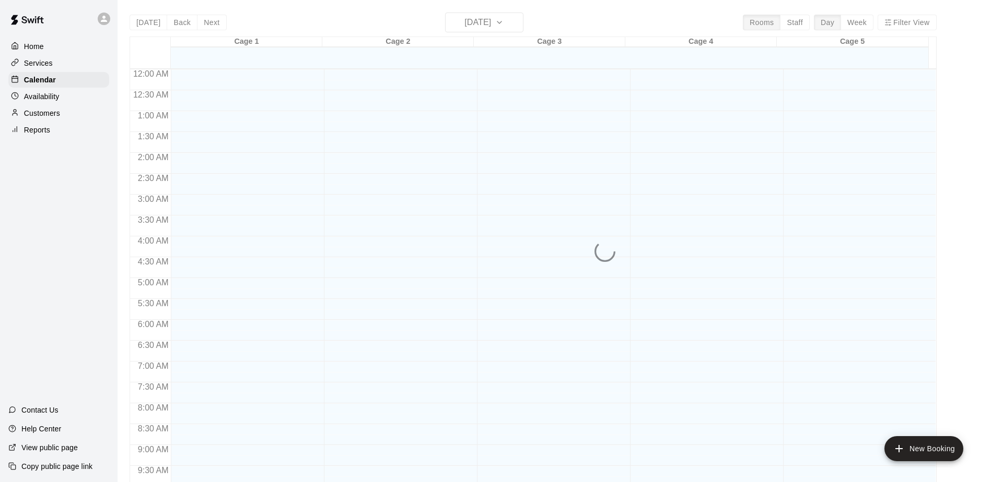
scroll to position [546, 0]
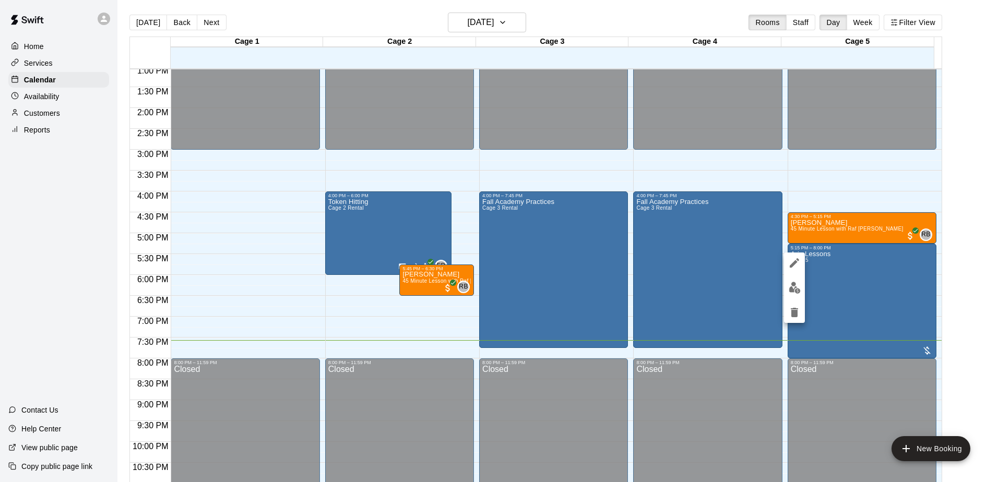
click at [55, 197] on div at bounding box center [499, 241] width 998 height 482
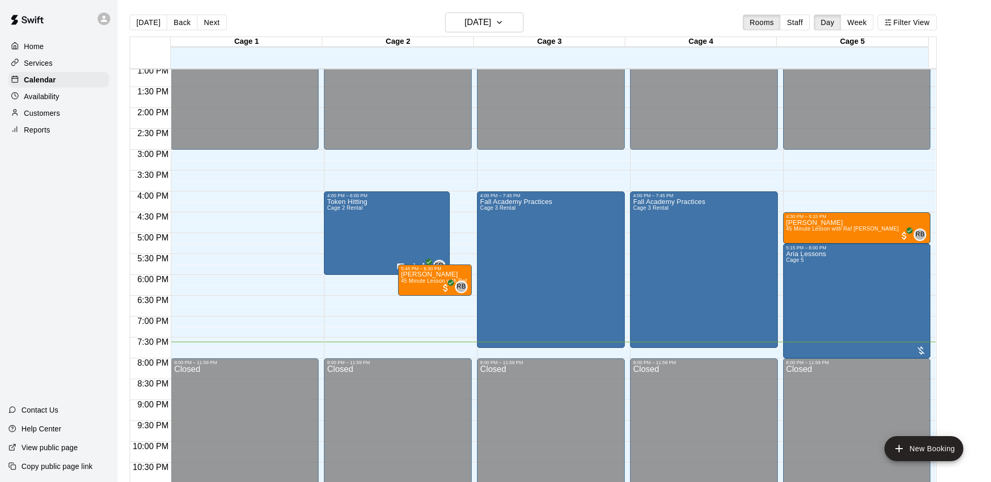
click at [57, 190] on div "Home Services Calendar Availability Customers Reports Contact Us Help Center Vi…" at bounding box center [58, 241] width 117 height 482
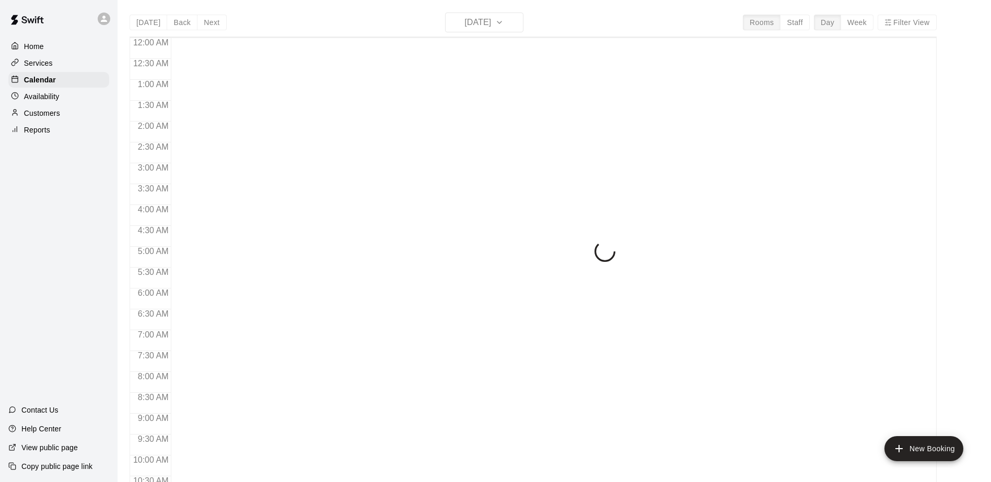
scroll to position [546, 0]
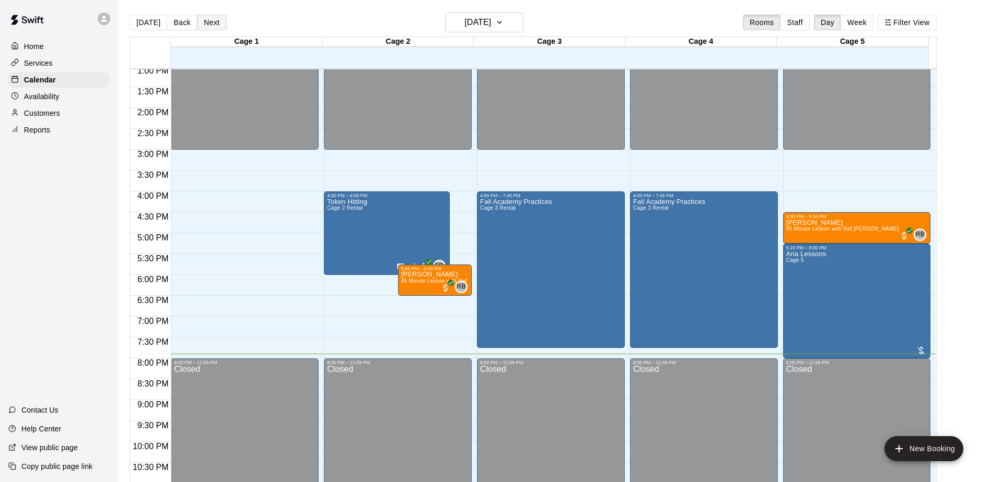
click at [216, 21] on button "Next" at bounding box center [211, 23] width 29 height 16
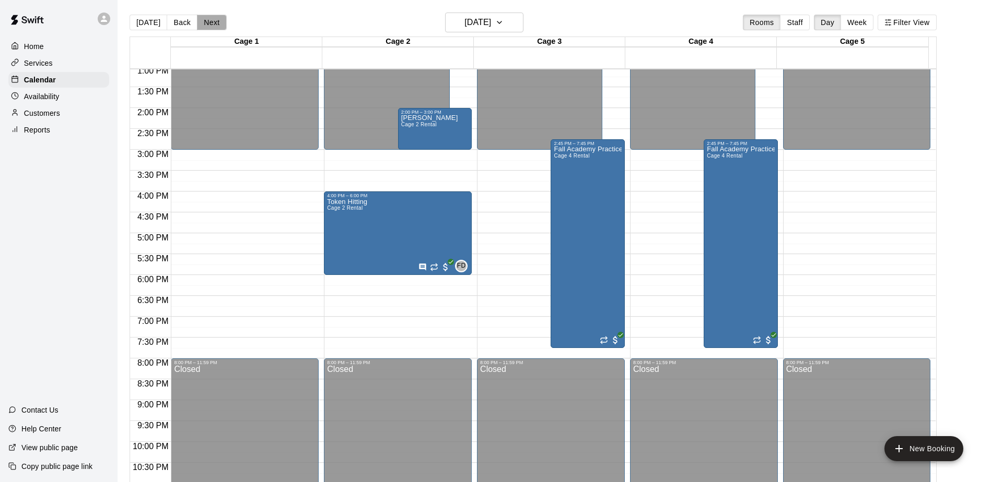
click at [216, 21] on button "Next" at bounding box center [211, 23] width 29 height 16
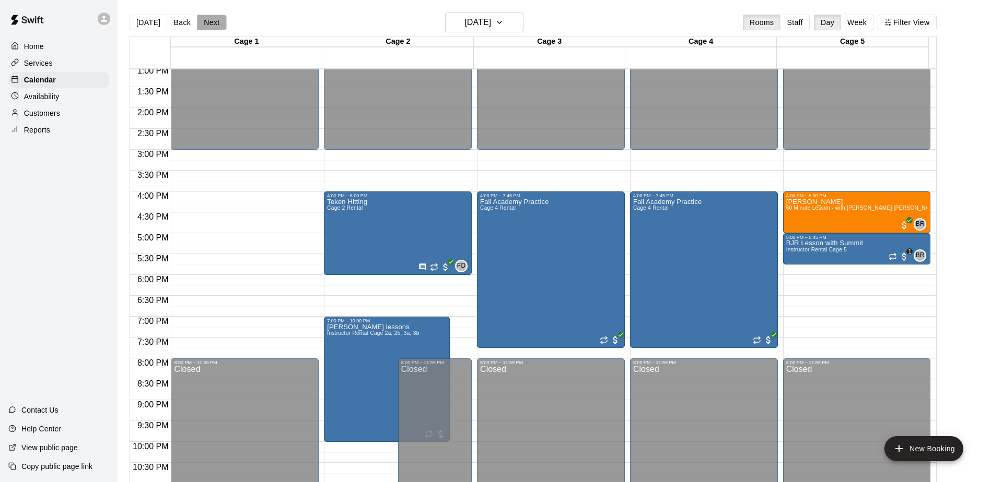
click at [216, 21] on button "Next" at bounding box center [211, 23] width 29 height 16
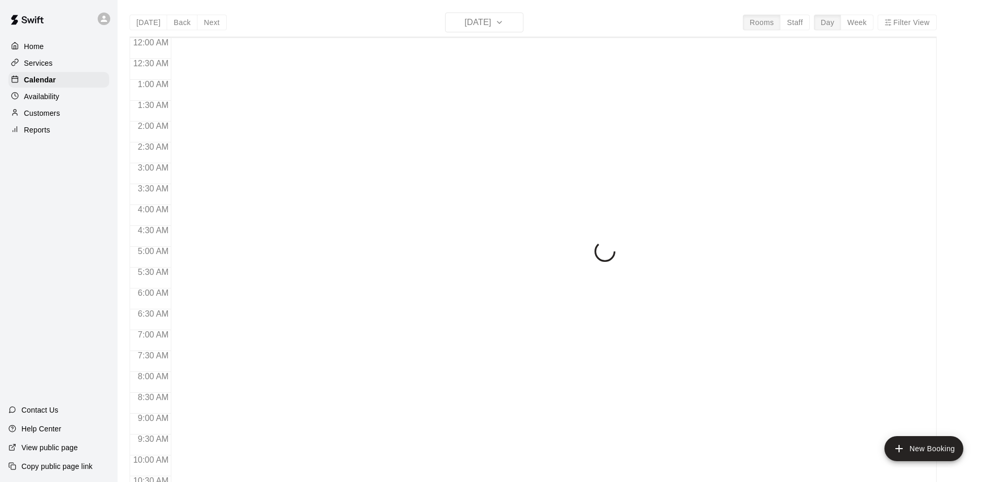
scroll to position [546, 0]
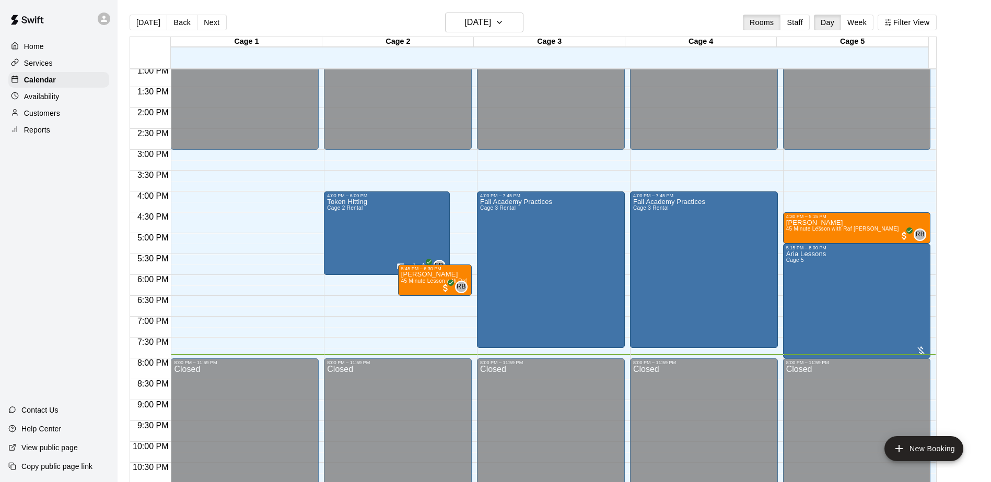
click at [74, 304] on div "Home Services Calendar Availability Customers Reports Contact Us Help Center Vi…" at bounding box center [58, 241] width 117 height 482
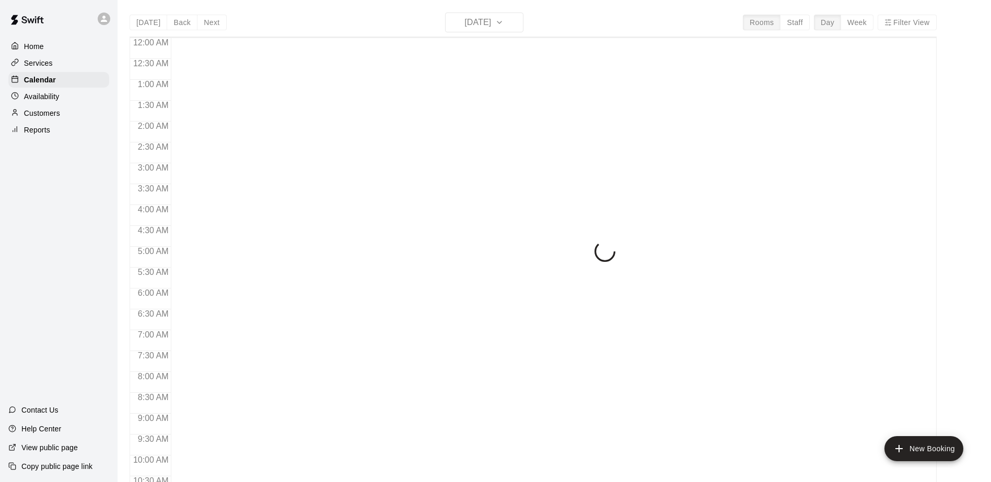
scroll to position [546, 0]
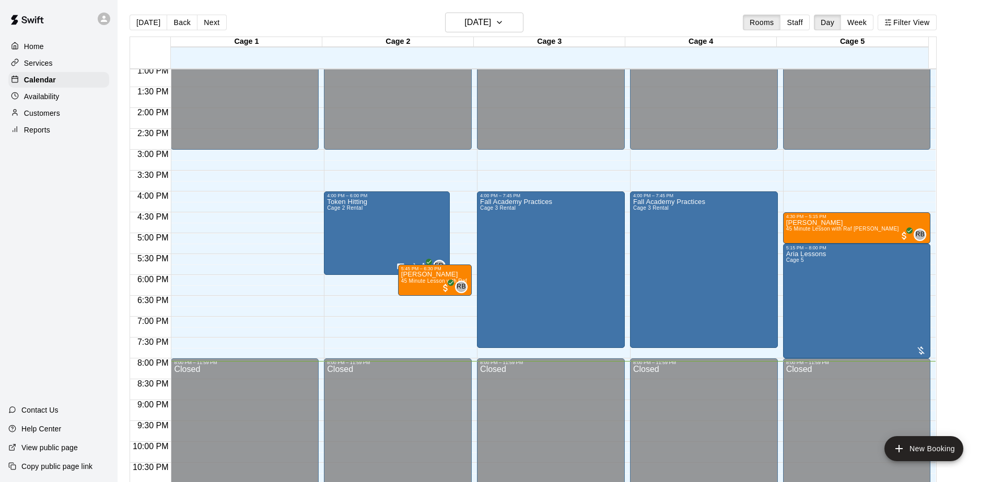
click at [87, 242] on div "Home Services Calendar Availability Customers Reports Contact Us Help Center Vi…" at bounding box center [58, 241] width 117 height 482
